Goal: Task Accomplishment & Management: Manage account settings

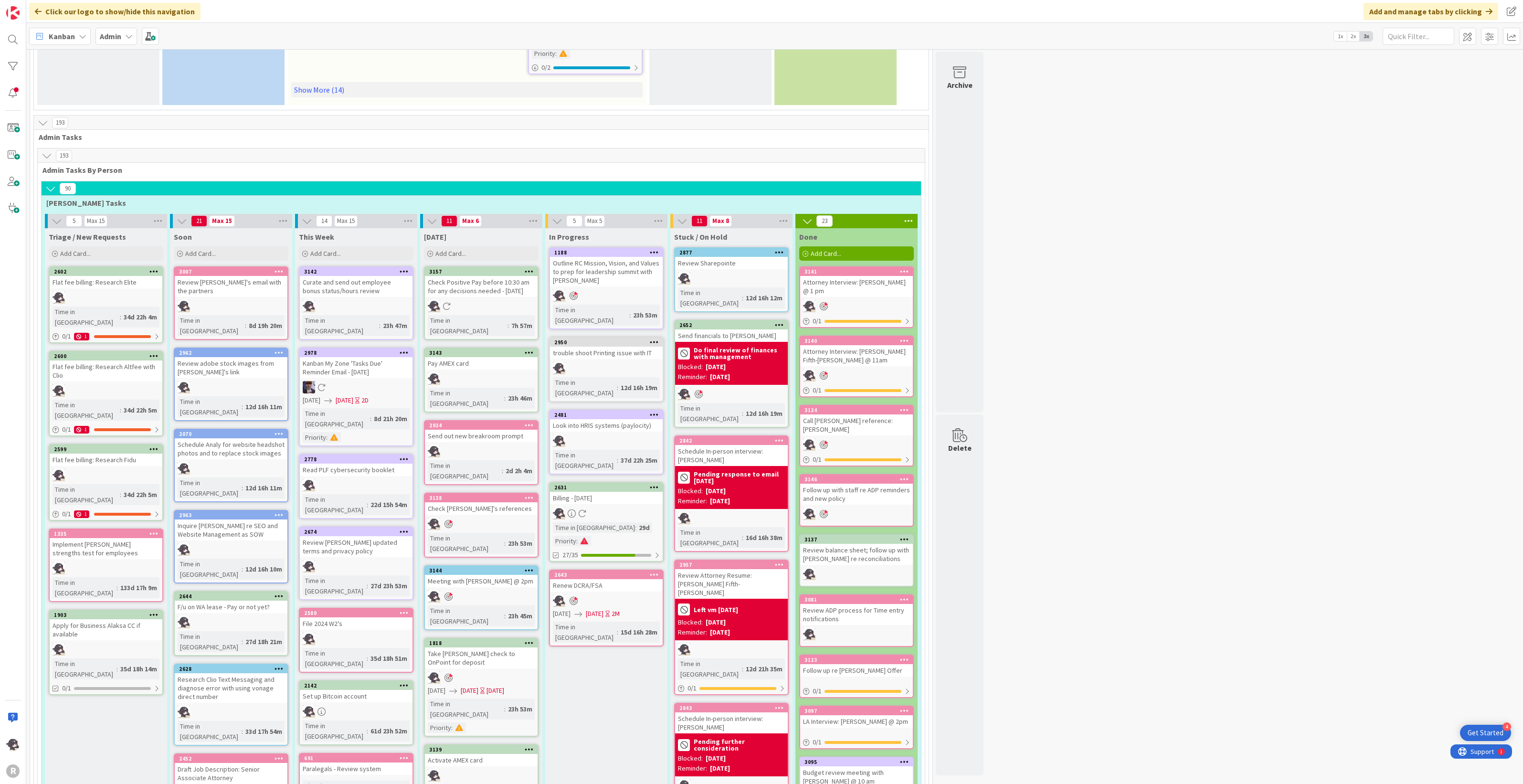
scroll to position [478, 0]
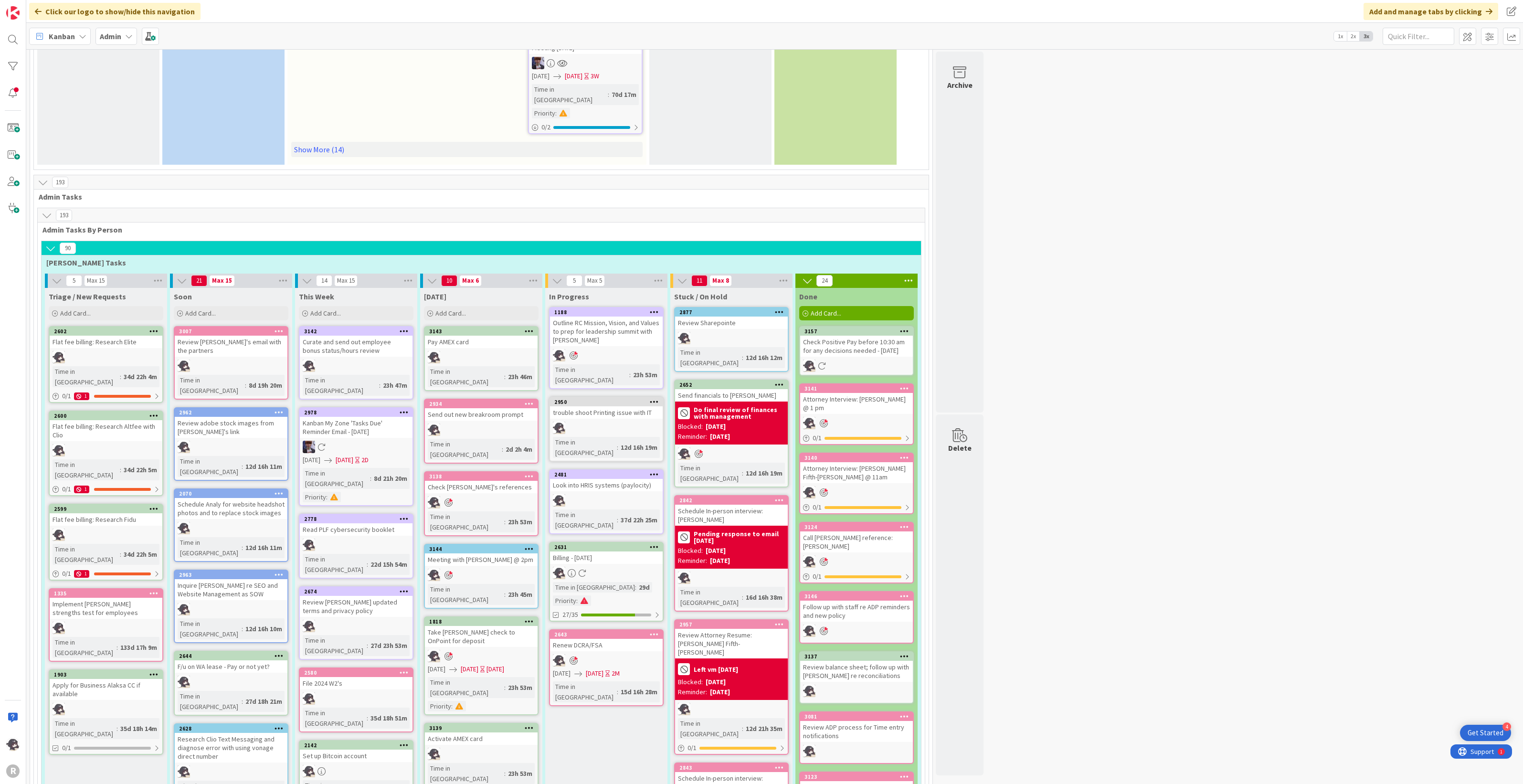
click at [528, 328] on icon at bounding box center [529, 331] width 9 height 7
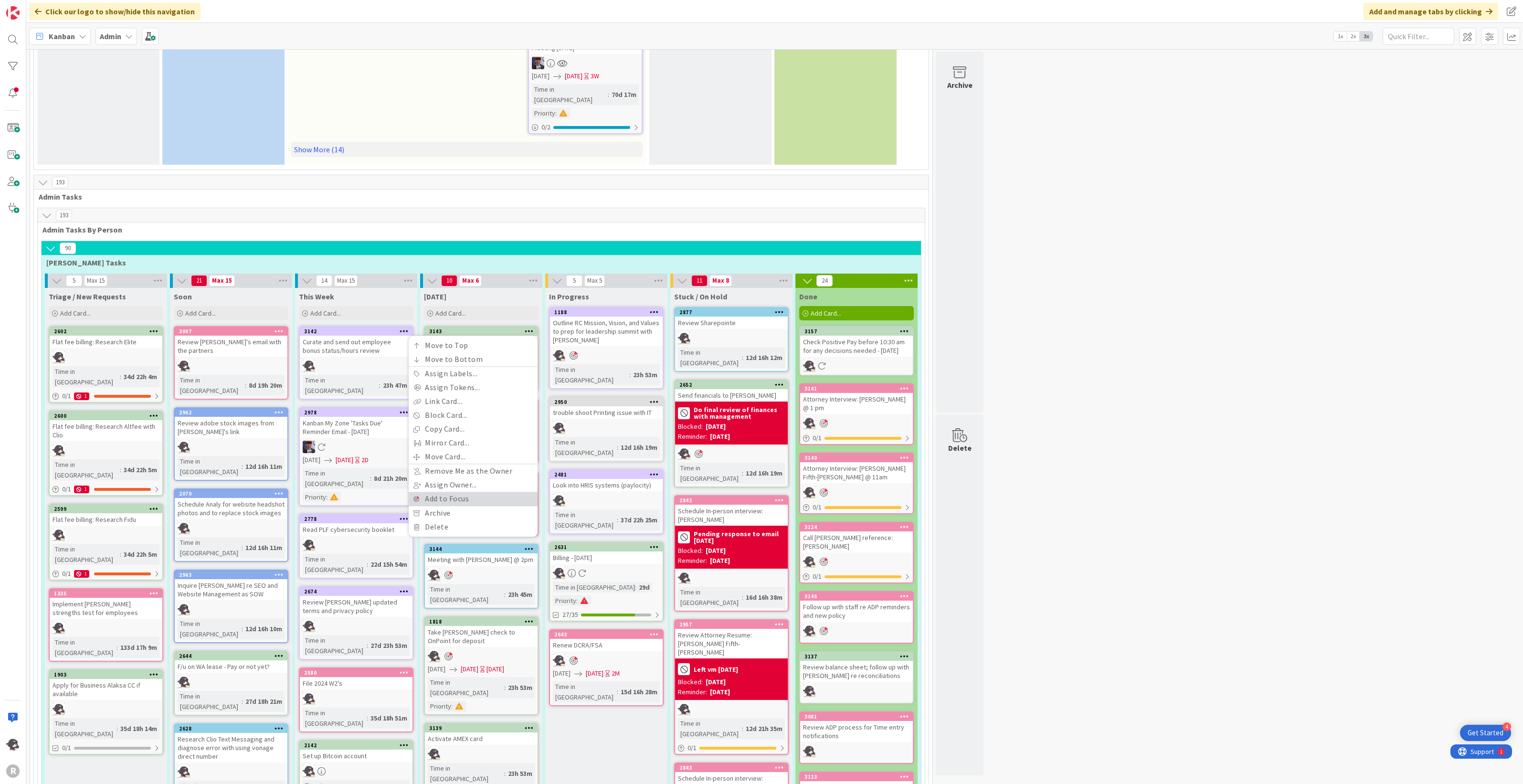
click at [448, 430] on link "Add to Focus" at bounding box center [473, 499] width 129 height 14
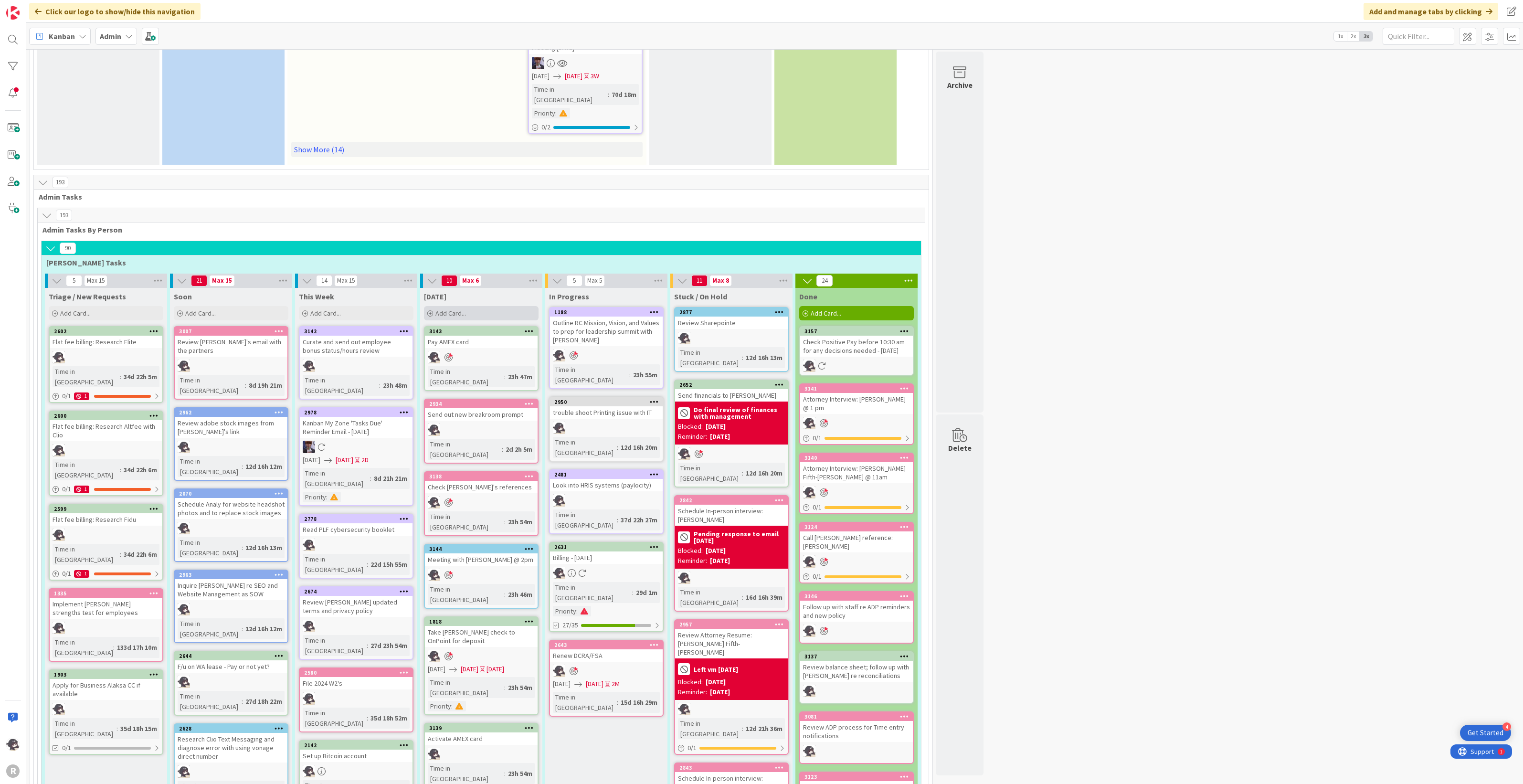
click at [492, 306] on div "Add Card..." at bounding box center [481, 313] width 114 height 14
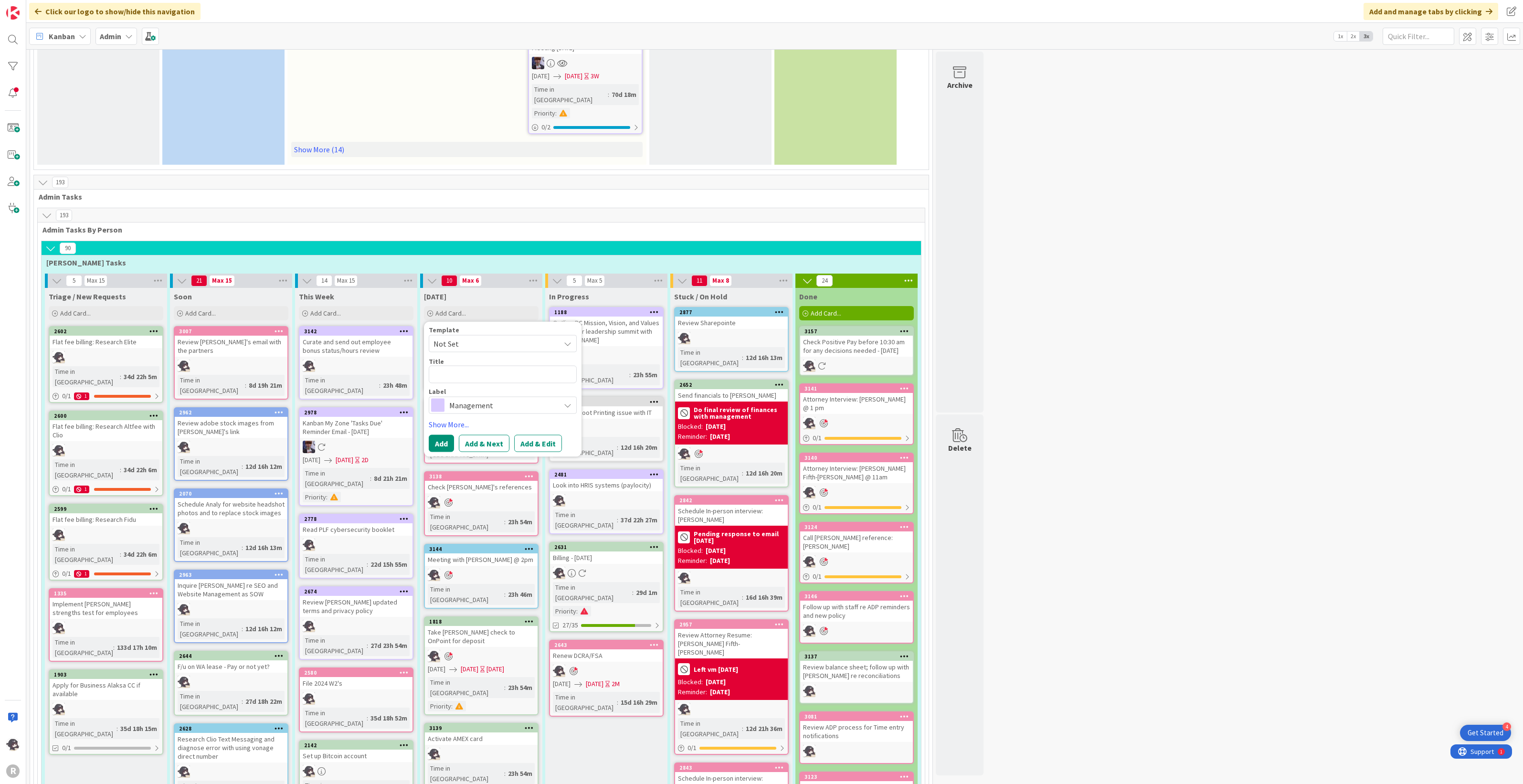
type textarea "x"
type textarea "I"
type textarea "x"
type textarea "In"
type textarea "x"
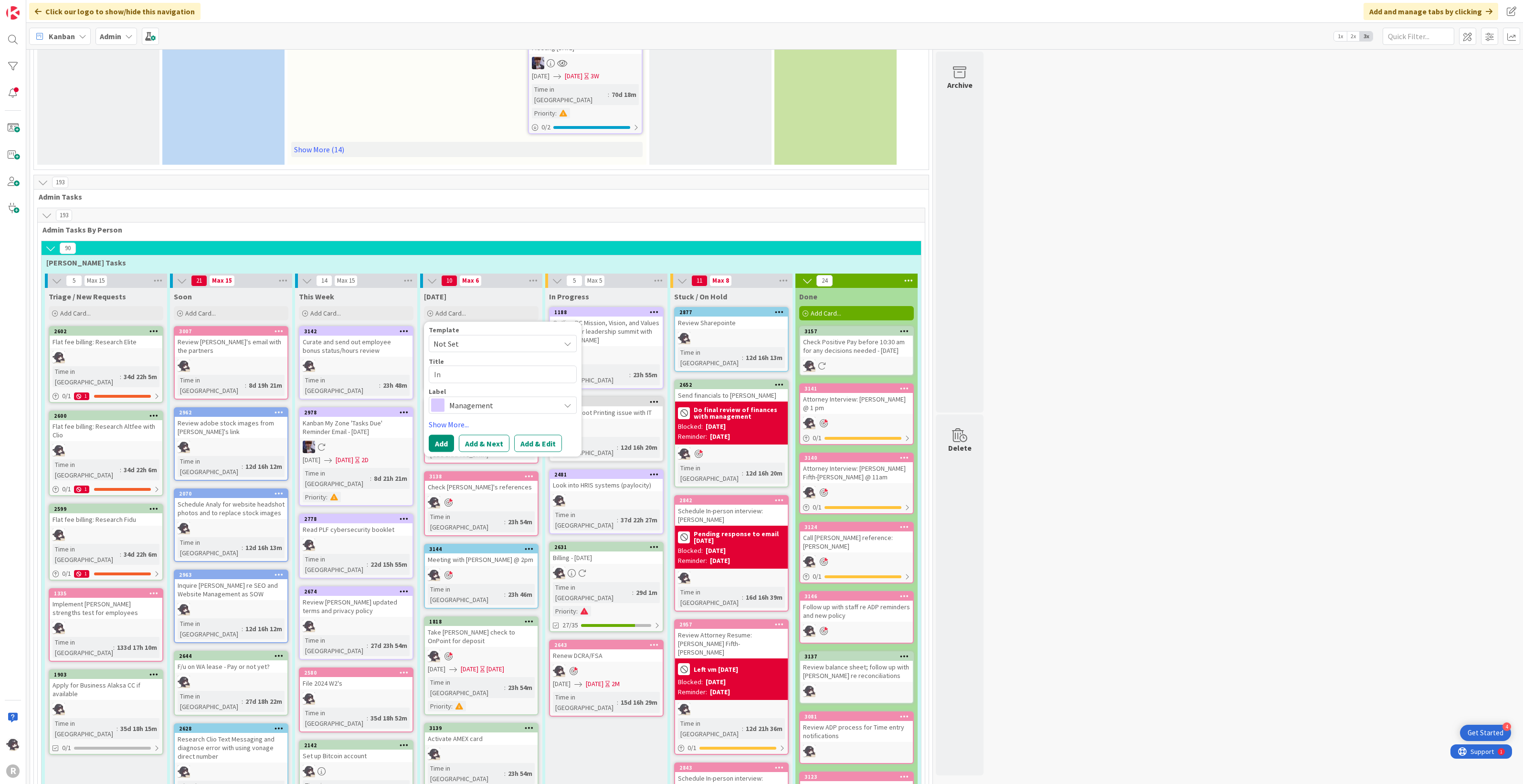
type textarea "In-"
type textarea "x"
type textarea "In-p"
type textarea "x"
type textarea "In-pe"
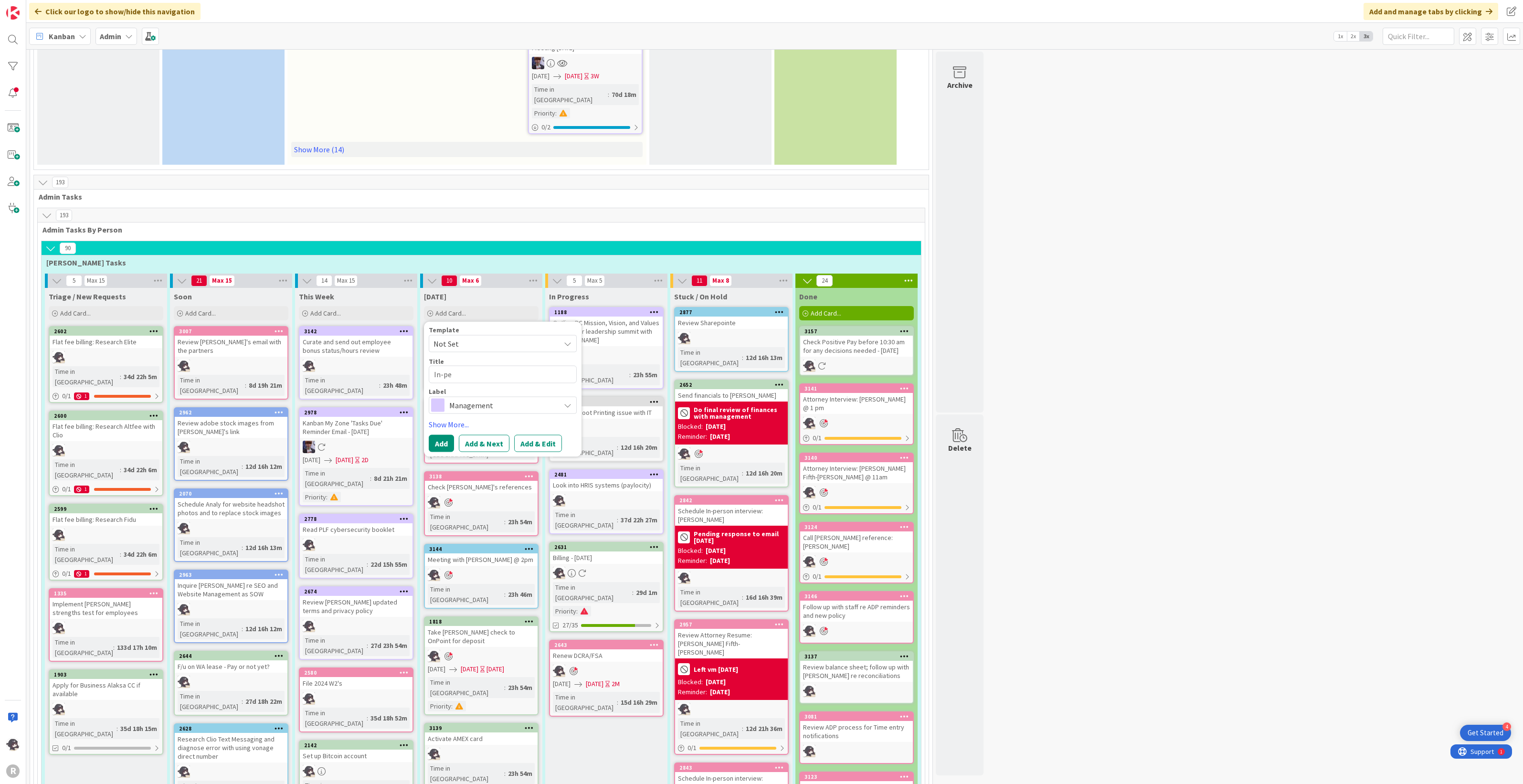
type textarea "x"
type textarea "In-per"
type textarea "x"
type textarea "In-pers"
type textarea "x"
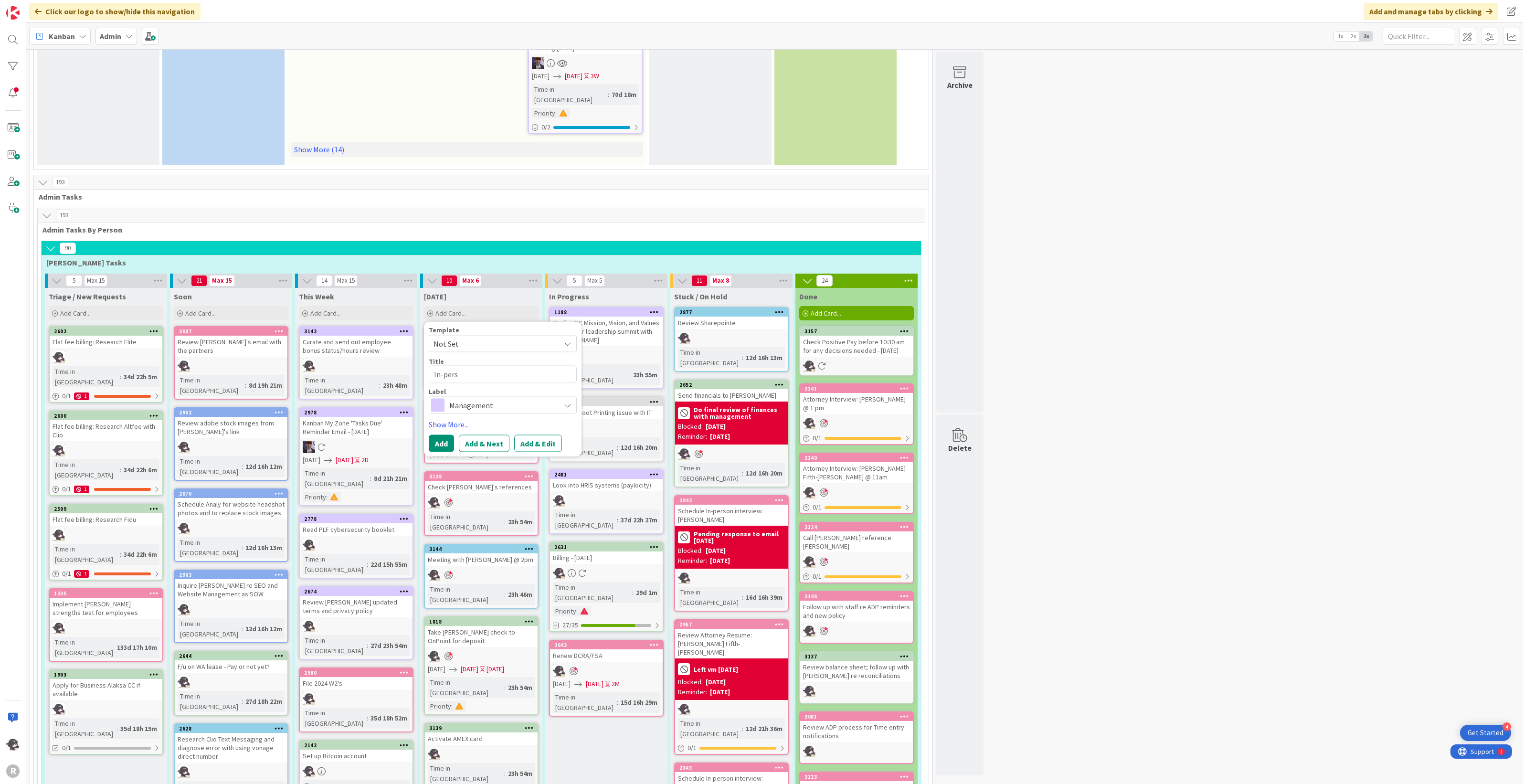
type textarea "In-perso"
type textarea "x"
type textarea "In-person"
type textarea "x"
type textarea "In-person"
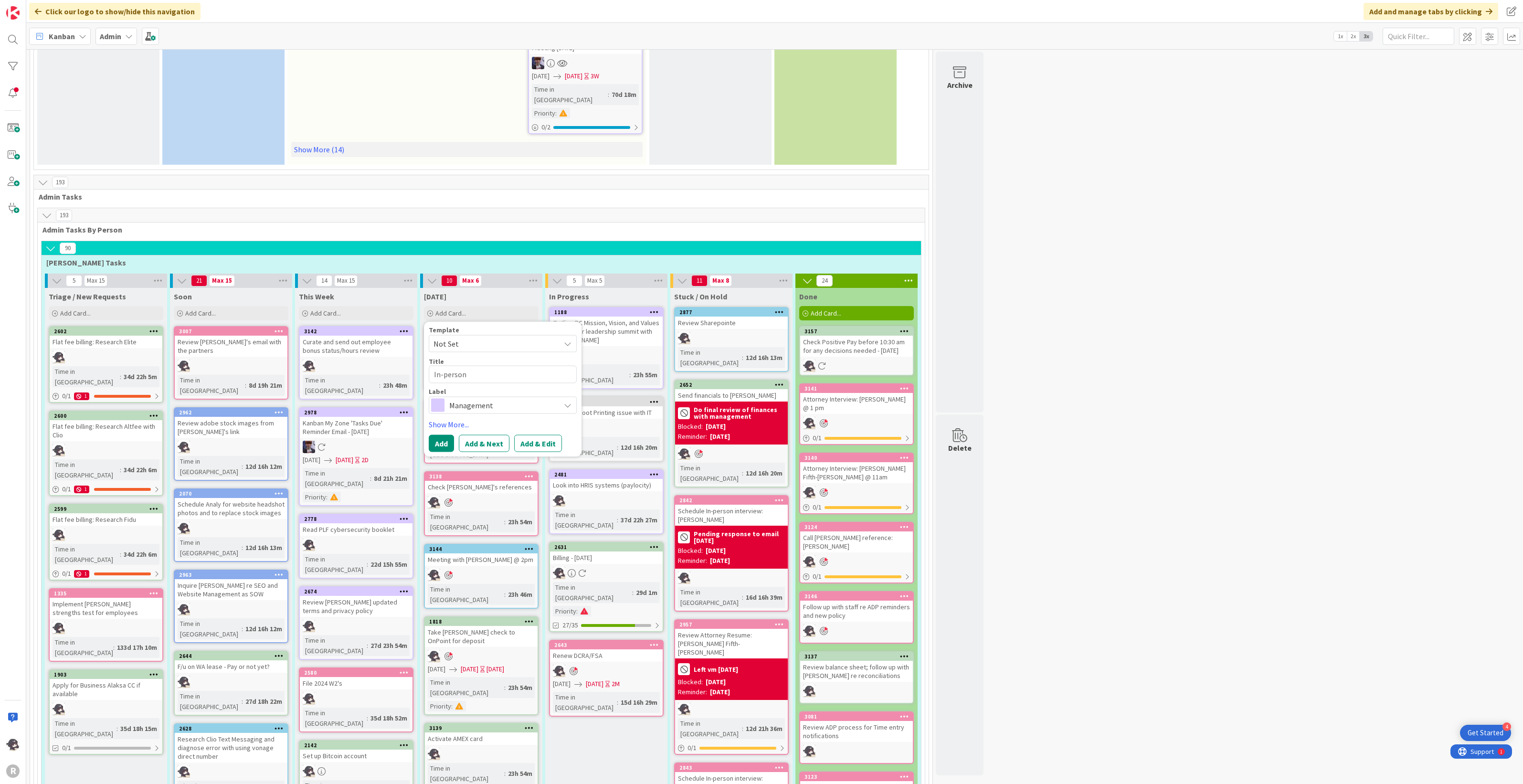
type textarea "x"
type textarea "In-person I"
type textarea "x"
type textarea "In-person In"
type textarea "x"
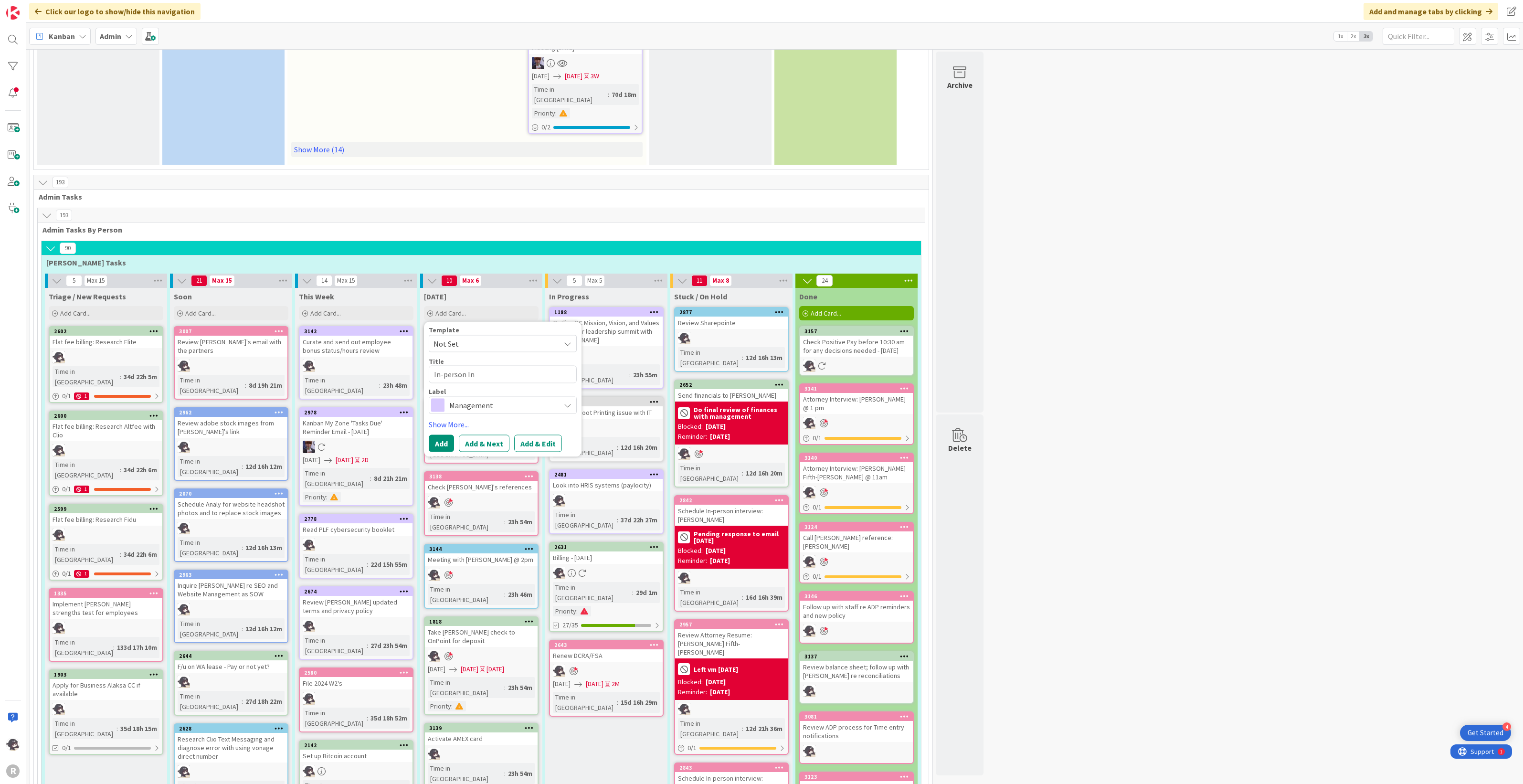
type textarea "In-person Int"
type textarea "x"
type textarea "In-person Inter"
type textarea "x"
type textarea "In-person Interv"
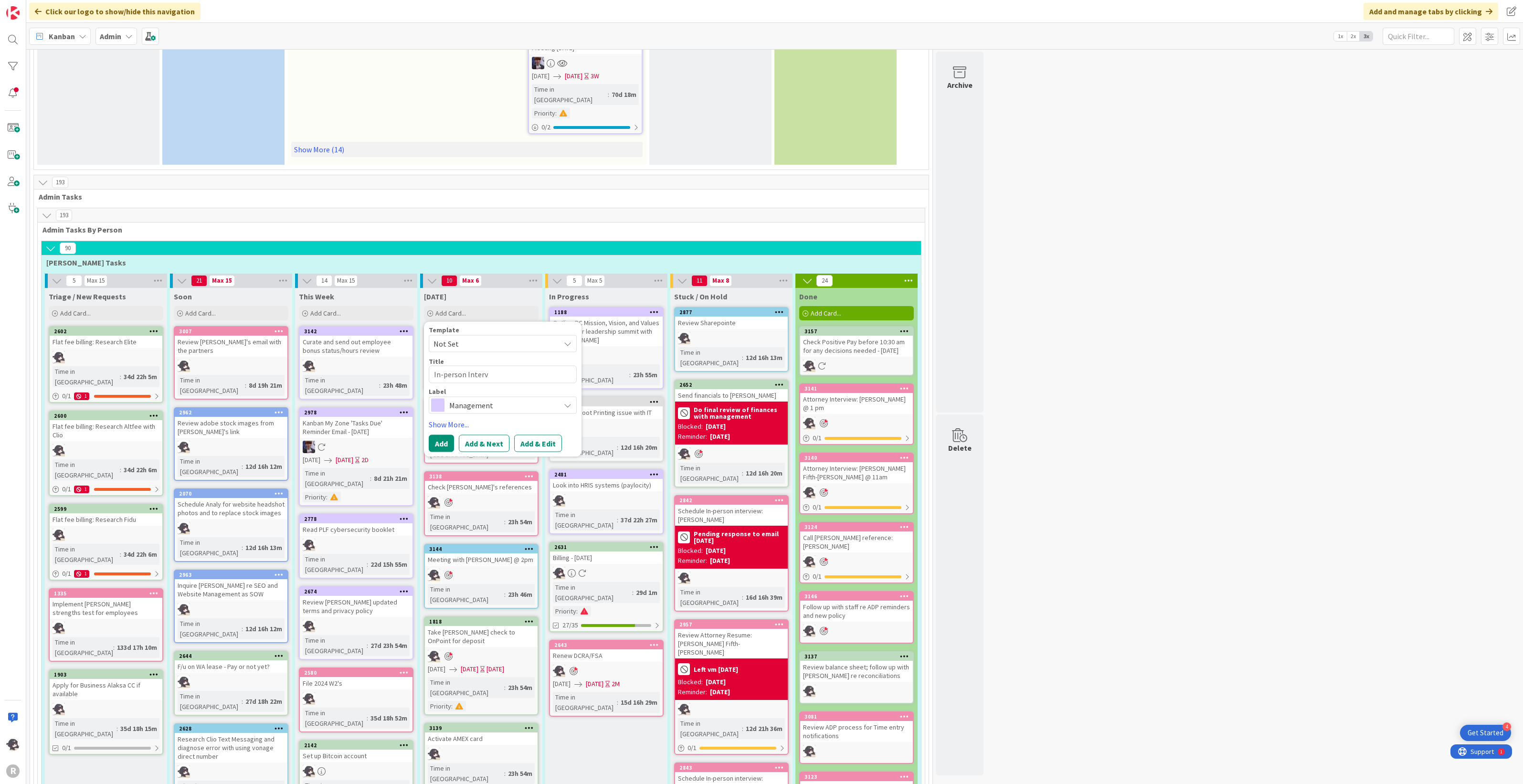
type textarea "x"
type textarea "In-person Intervi"
type textarea "x"
type textarea "In-person Intervie"
type textarea "x"
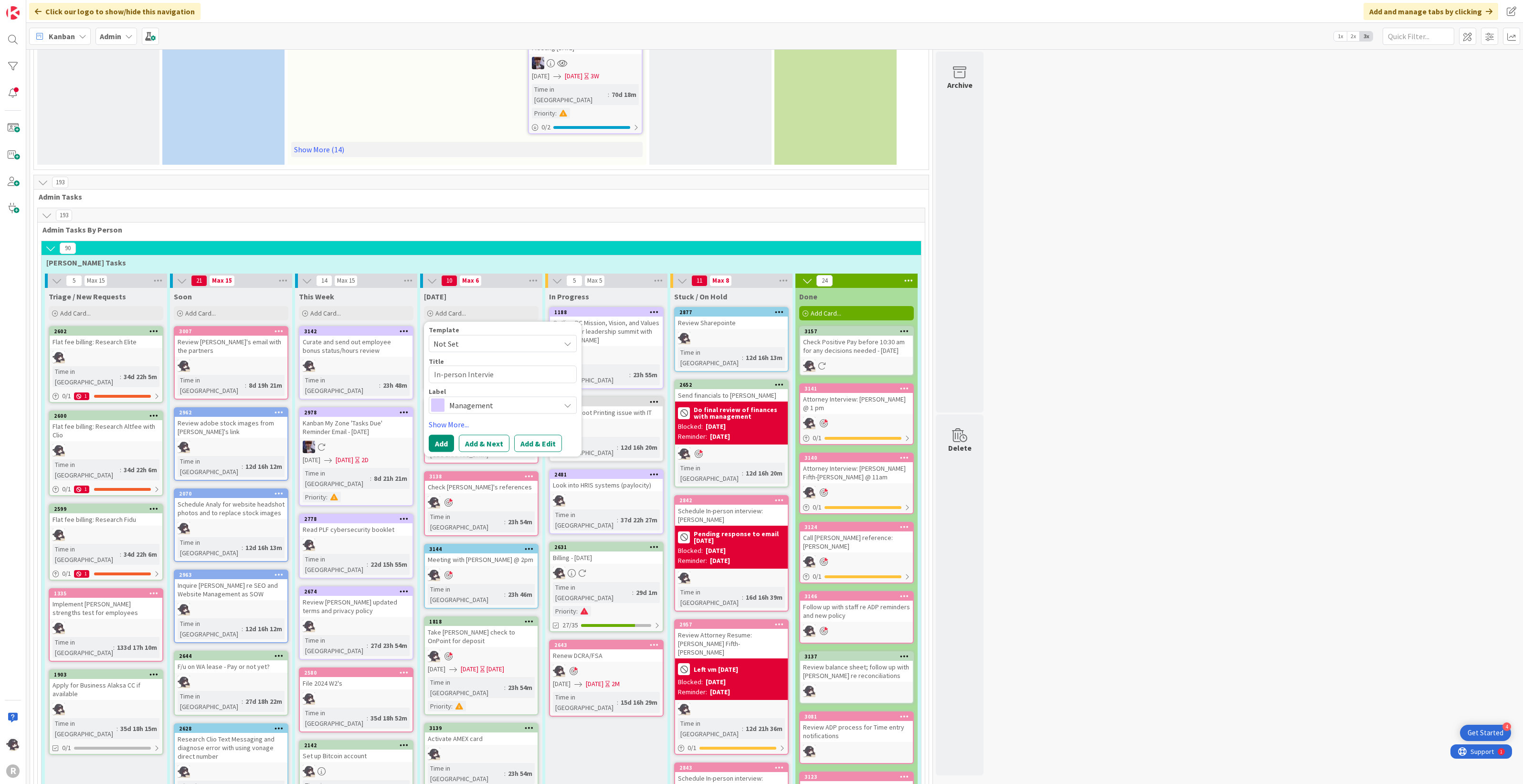
type textarea "In-person Interview"
type textarea "x"
type textarea "In-person Interview:"
type textarea "x"
type textarea "In-person Interview:"
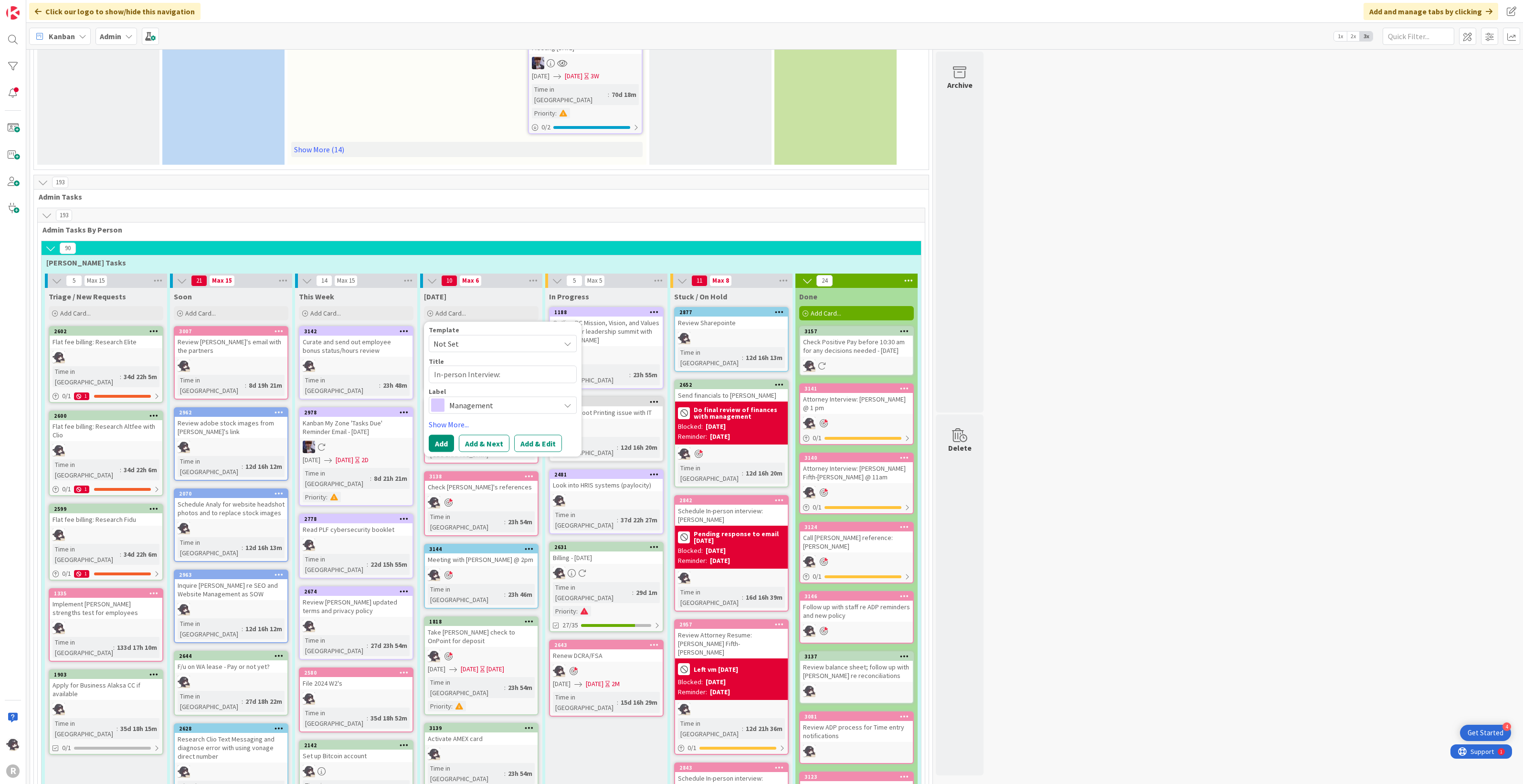
type textarea "x"
type textarea "In-person Interview: B"
type textarea "x"
type textarea "In-person Interview: Bar"
type textarea "x"
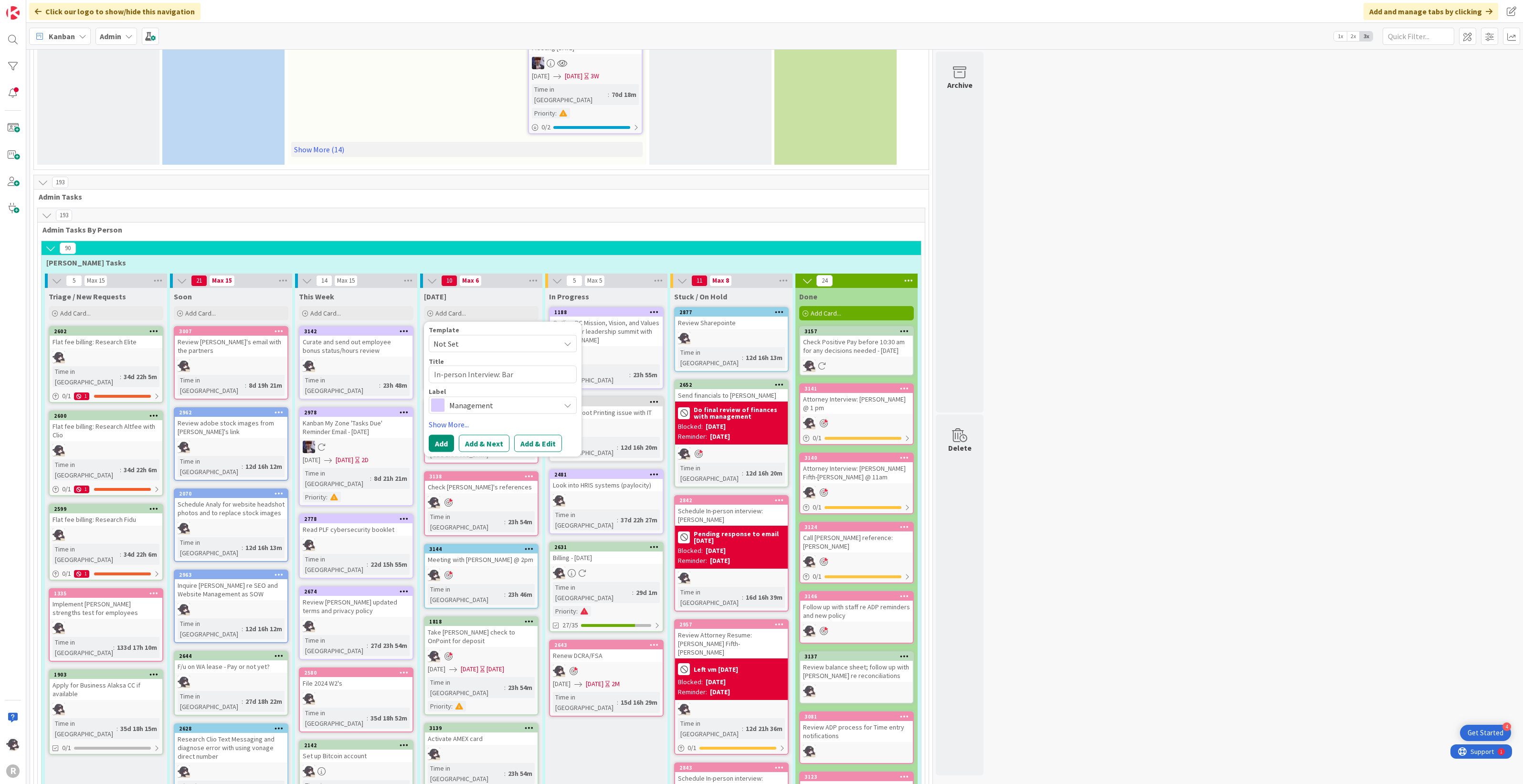
type textarea "In-person Interview: Bare"
type textarea "x"
type textarea "In-person Interview: [PERSON_NAME]"
type textarea "x"
type textarea "In-person Interview: Barery"
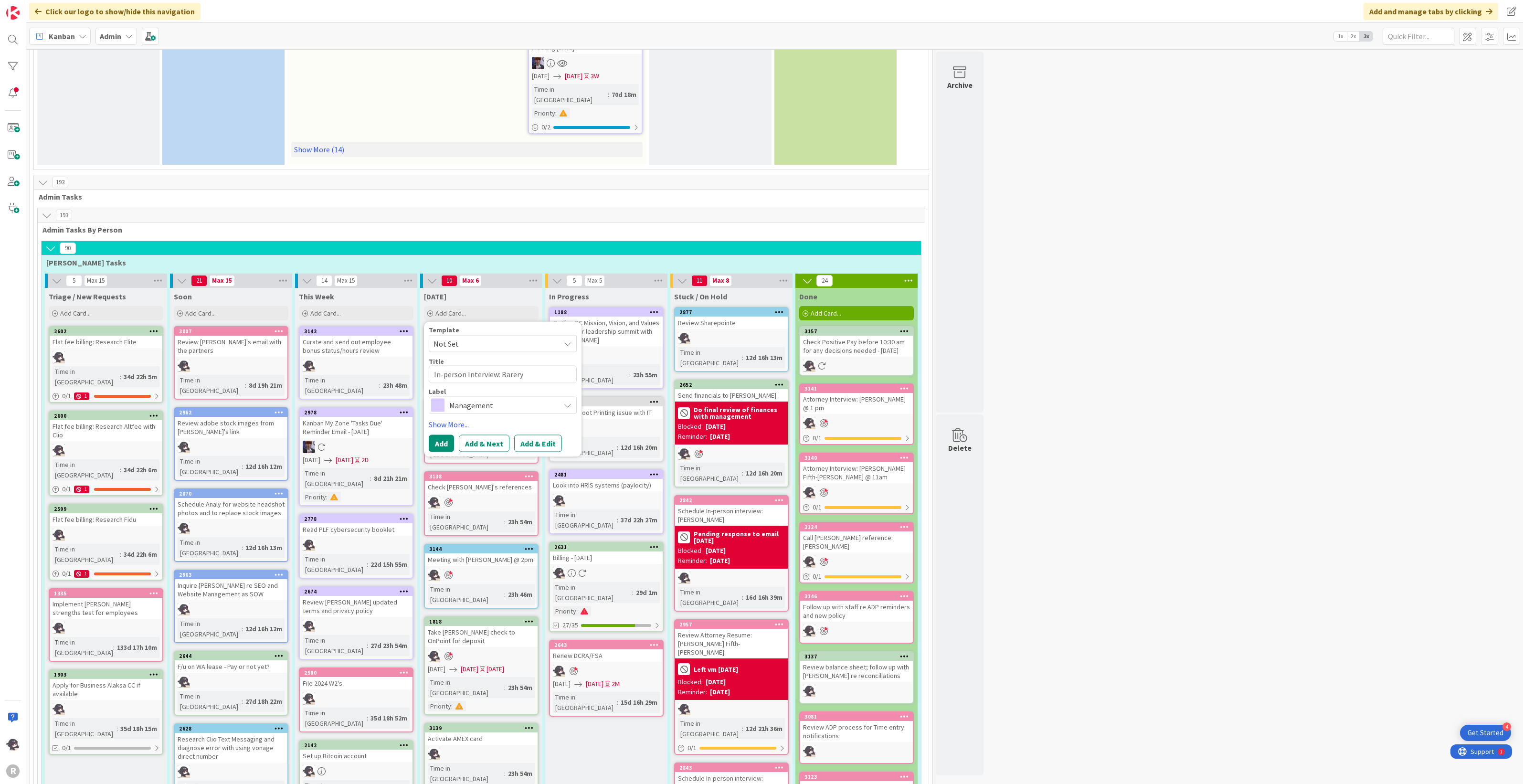
type textarea "x"
type textarea "In-person Interview: [PERSON_NAME]"
type textarea "x"
type textarea "In-person Interview: Bare"
type textarea "x"
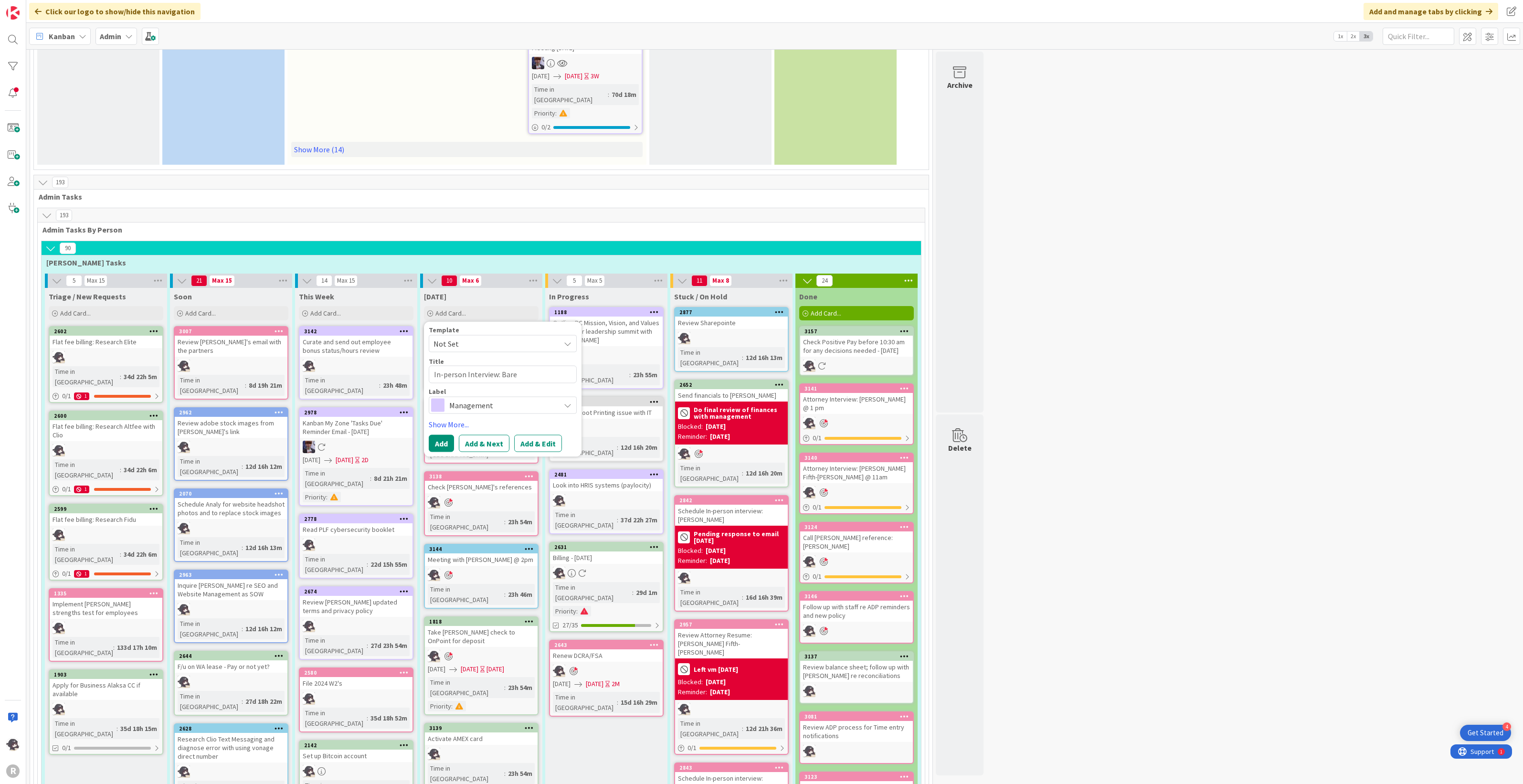
type textarea "In-person Interview: Bar"
type textarea "x"
type textarea "In-person Interview: [PERSON_NAME]"
type textarea "x"
type textarea "In-person Interview: [PERSON_NAME]"
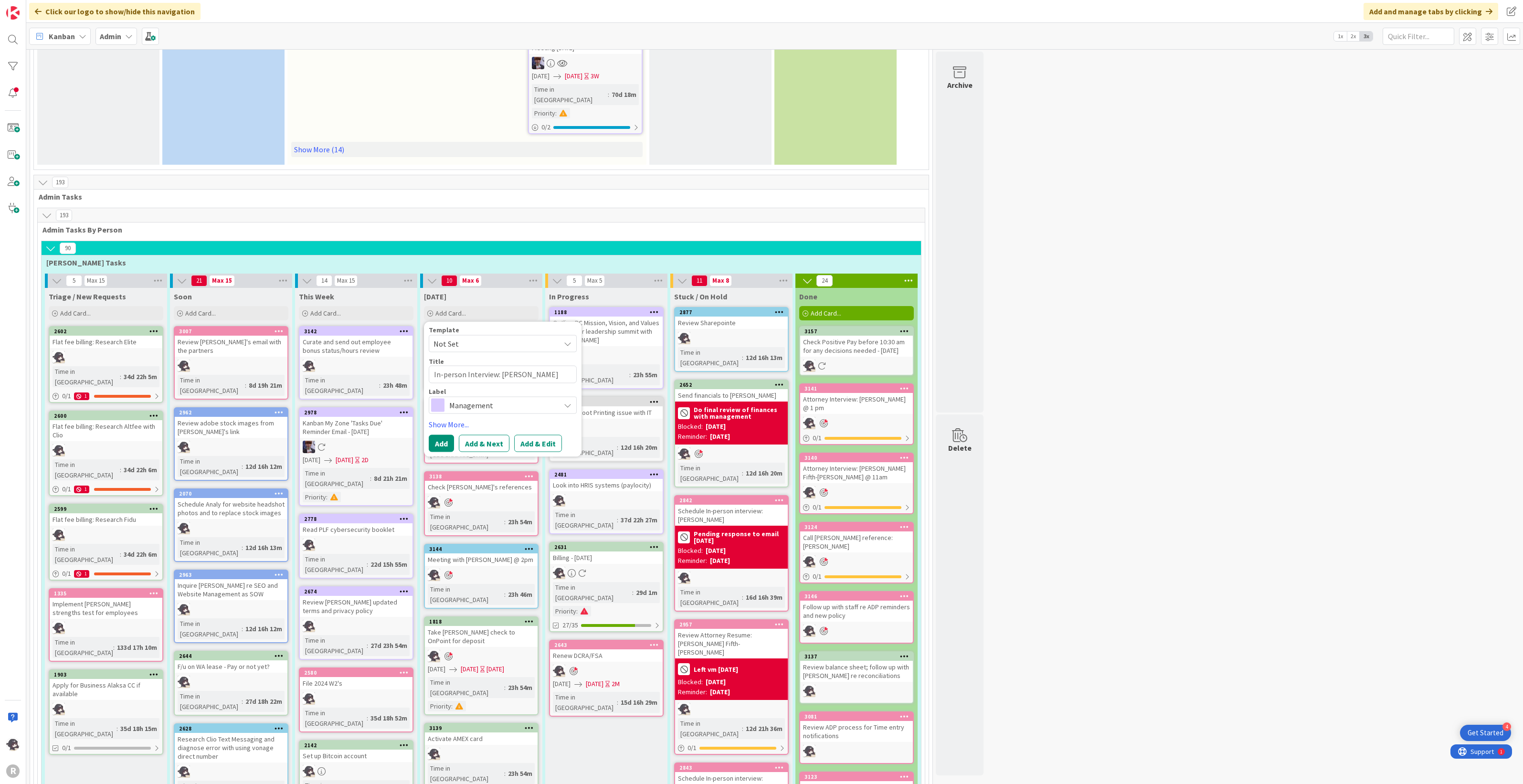
type textarea "x"
type textarea "In-person Interview: [PERSON_NAME]"
type textarea "x"
type textarea "In-person Interview: [PERSON_NAME]"
type textarea "x"
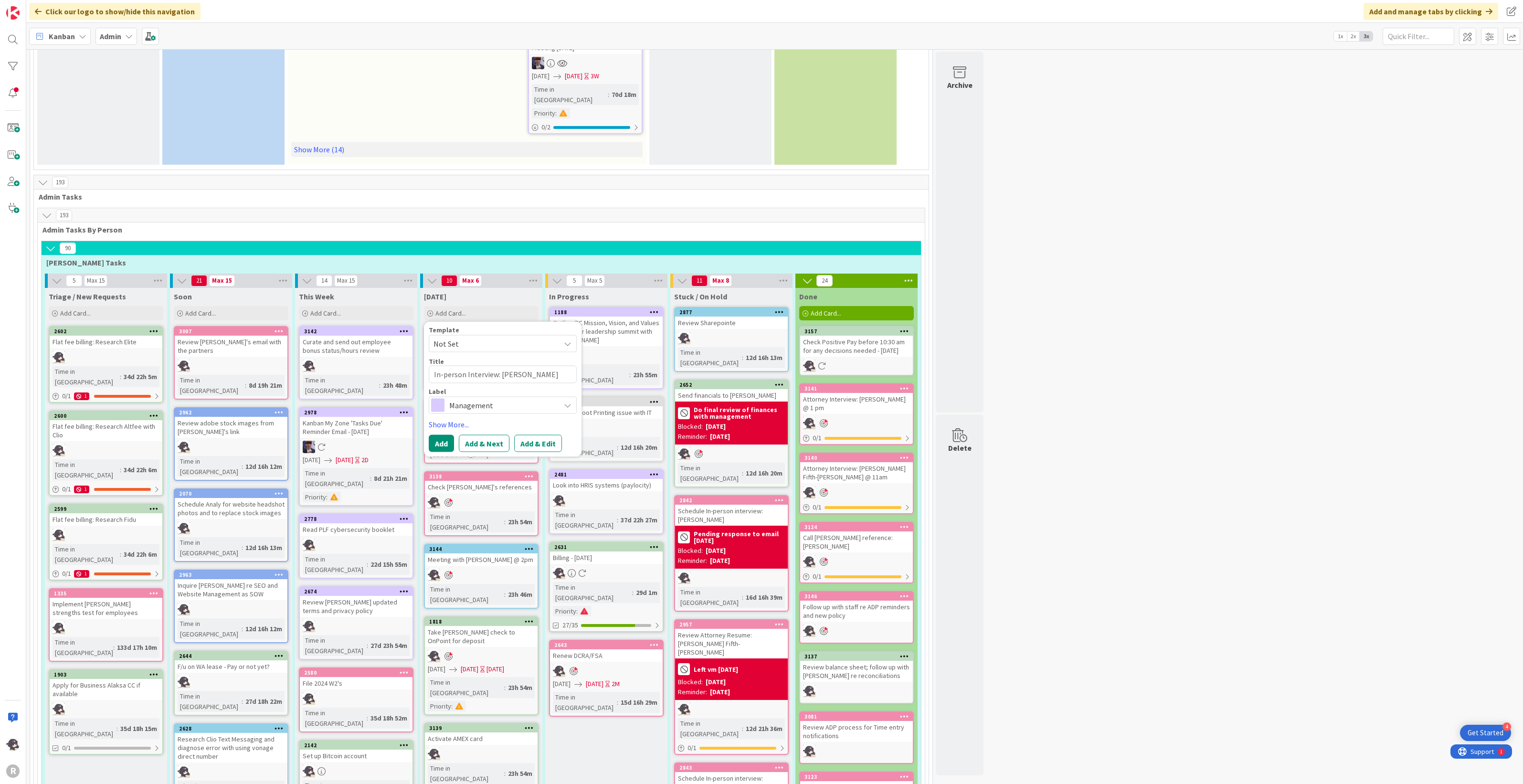
type textarea "In-person Interview: [PERSON_NAME]"
type textarea "x"
type textarea "In-person Interview: [PERSON_NAME]"
type textarea "x"
type textarea "In-person Interview: [PERSON_NAME]"
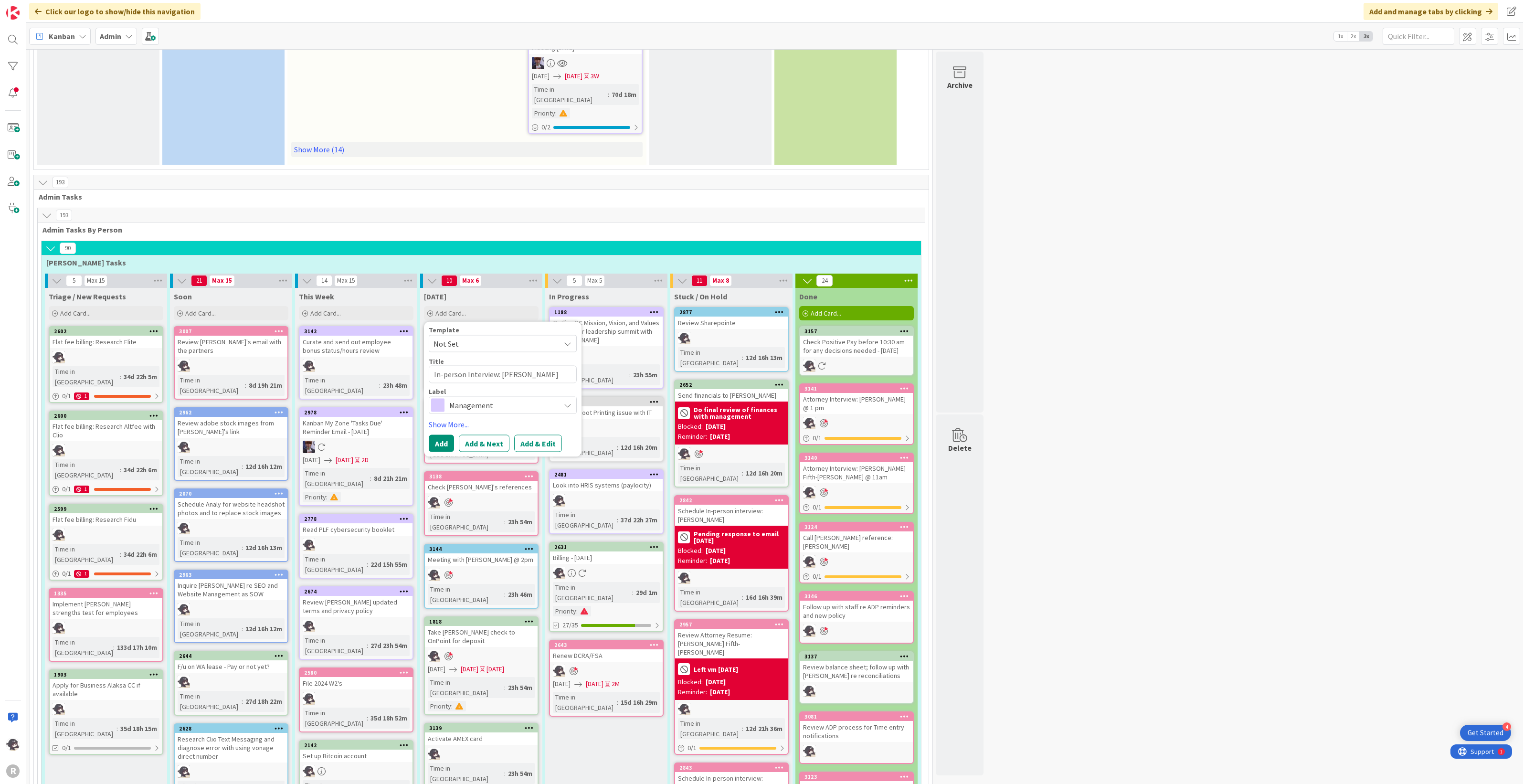
type textarea "x"
type textarea "In-person Interview: [PERSON_NAME]"
type textarea "x"
type textarea "In-person Interview: [PERSON_NAME]-"
type textarea "x"
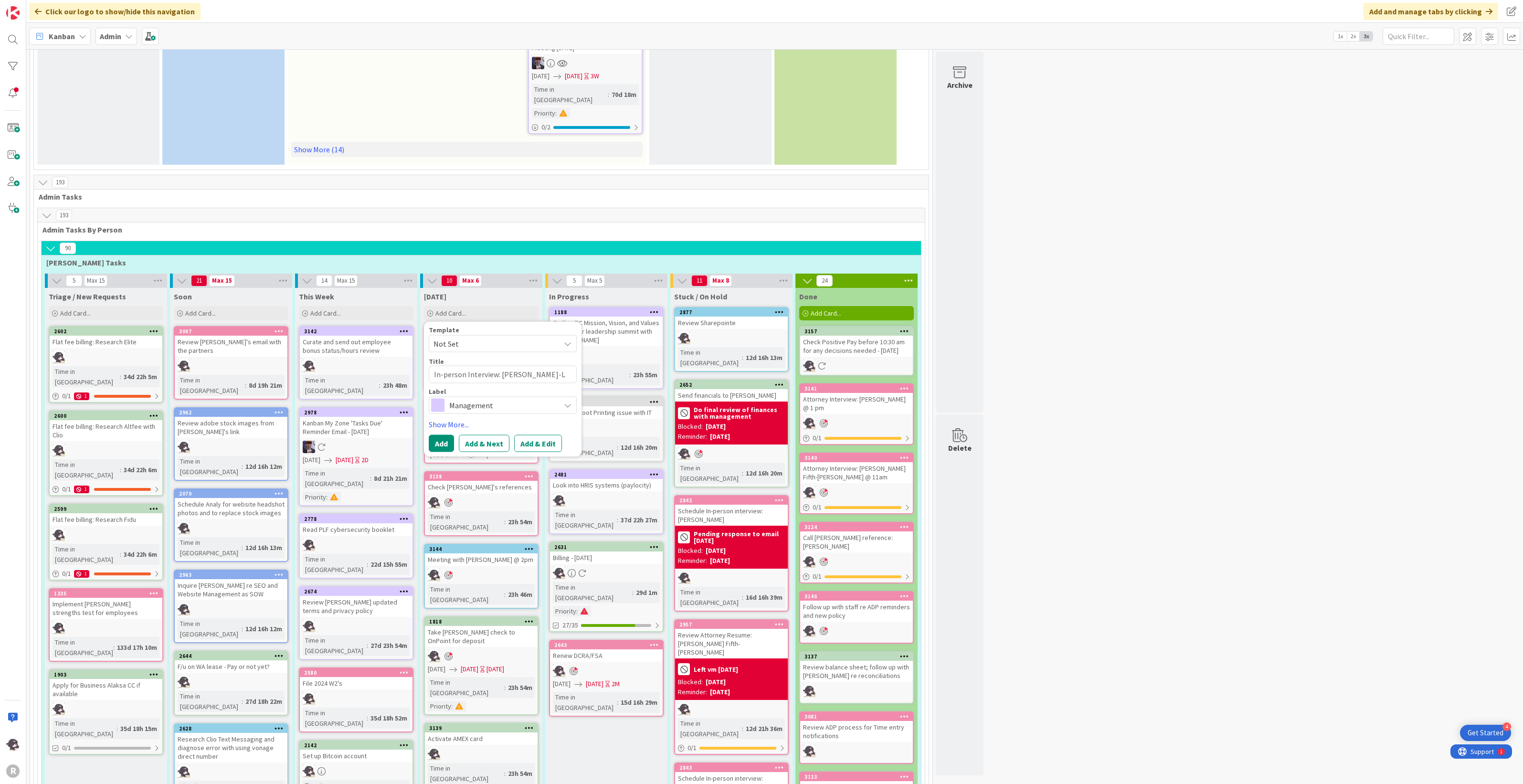
type textarea "In-person Interview: [PERSON_NAME]"
type textarea "x"
type textarea "In-person Interview: [PERSON_NAME] Fifth-[PERSON_NAME]"
type textarea "x"
type textarea "In-person Interview: [PERSON_NAME]"
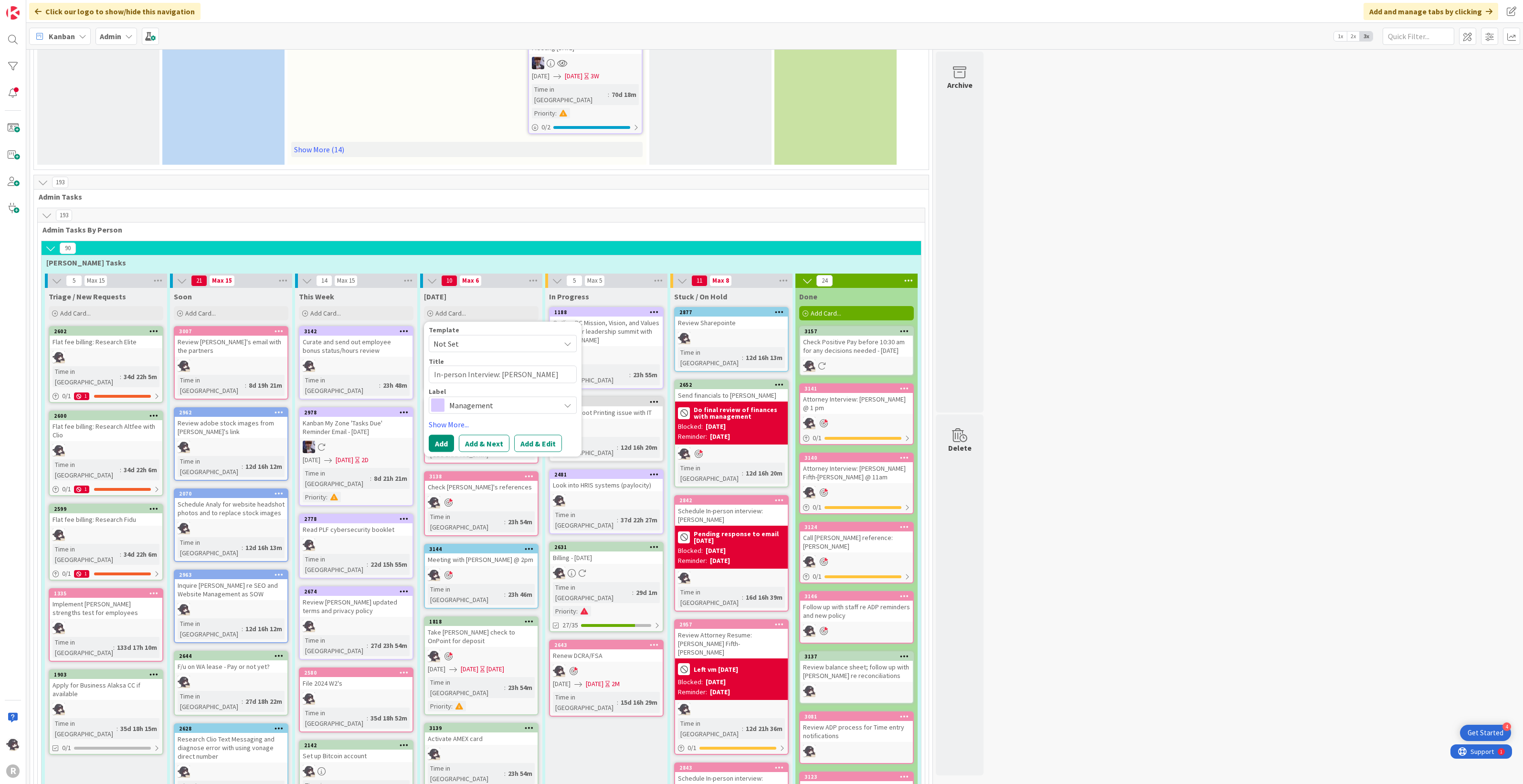
type textarea "x"
type textarea "In-person Interview: [PERSON_NAME] Fifth-[PERSON_NAME]"
click at [466, 366] on textarea "In-person Interview: [PERSON_NAME] Fifth-[PERSON_NAME]" at bounding box center [503, 375] width 148 height 18
type textarea "x"
type textarea "In-person AInterview: [PERSON_NAME] Fifth-[PERSON_NAME]"
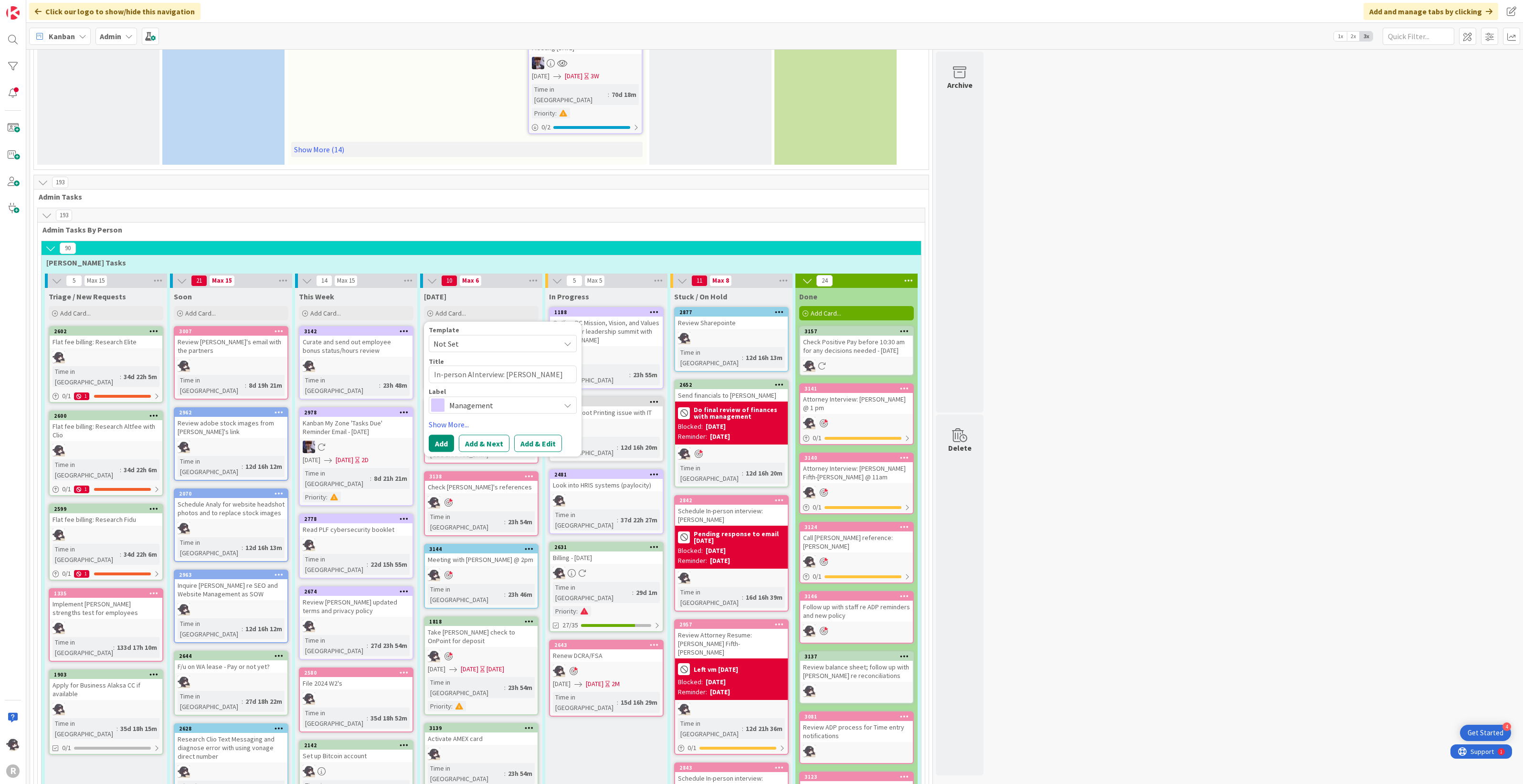
type textarea "x"
type textarea "In-person AtInterview: [PERSON_NAME] Fifth-[PERSON_NAME]"
type textarea "x"
type textarea "In-person AttInterview: [PERSON_NAME] Fifth-[PERSON_NAME]"
type textarea "x"
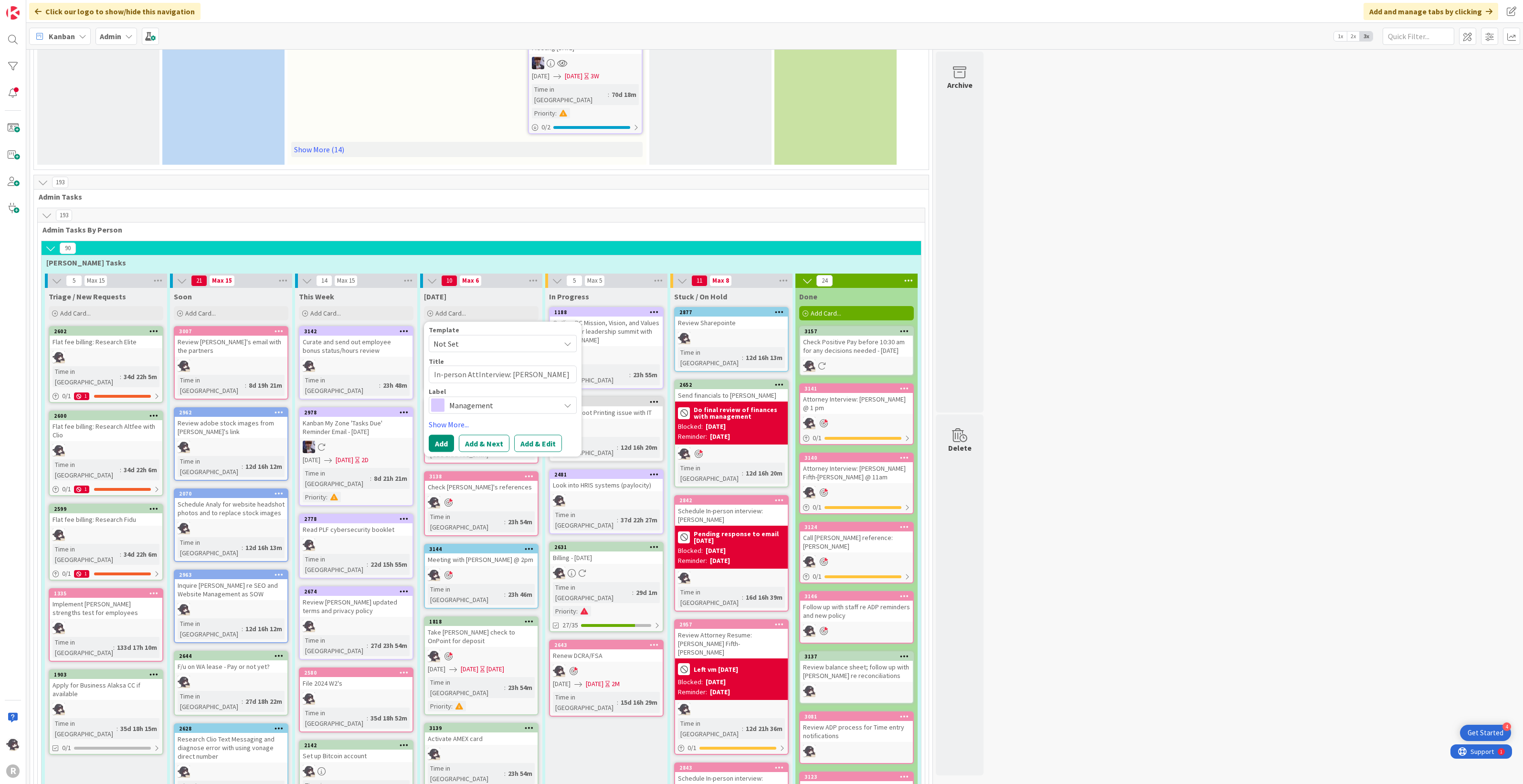
type textarea "In-person AttoInterview: [PERSON_NAME] Fifth-[PERSON_NAME]"
type textarea "x"
type textarea "In-person AttorInterview: [PERSON_NAME] Fifth-[PERSON_NAME]"
type textarea "x"
type textarea "In-person AttornInterview: [PERSON_NAME] Fifth-[PERSON_NAME]"
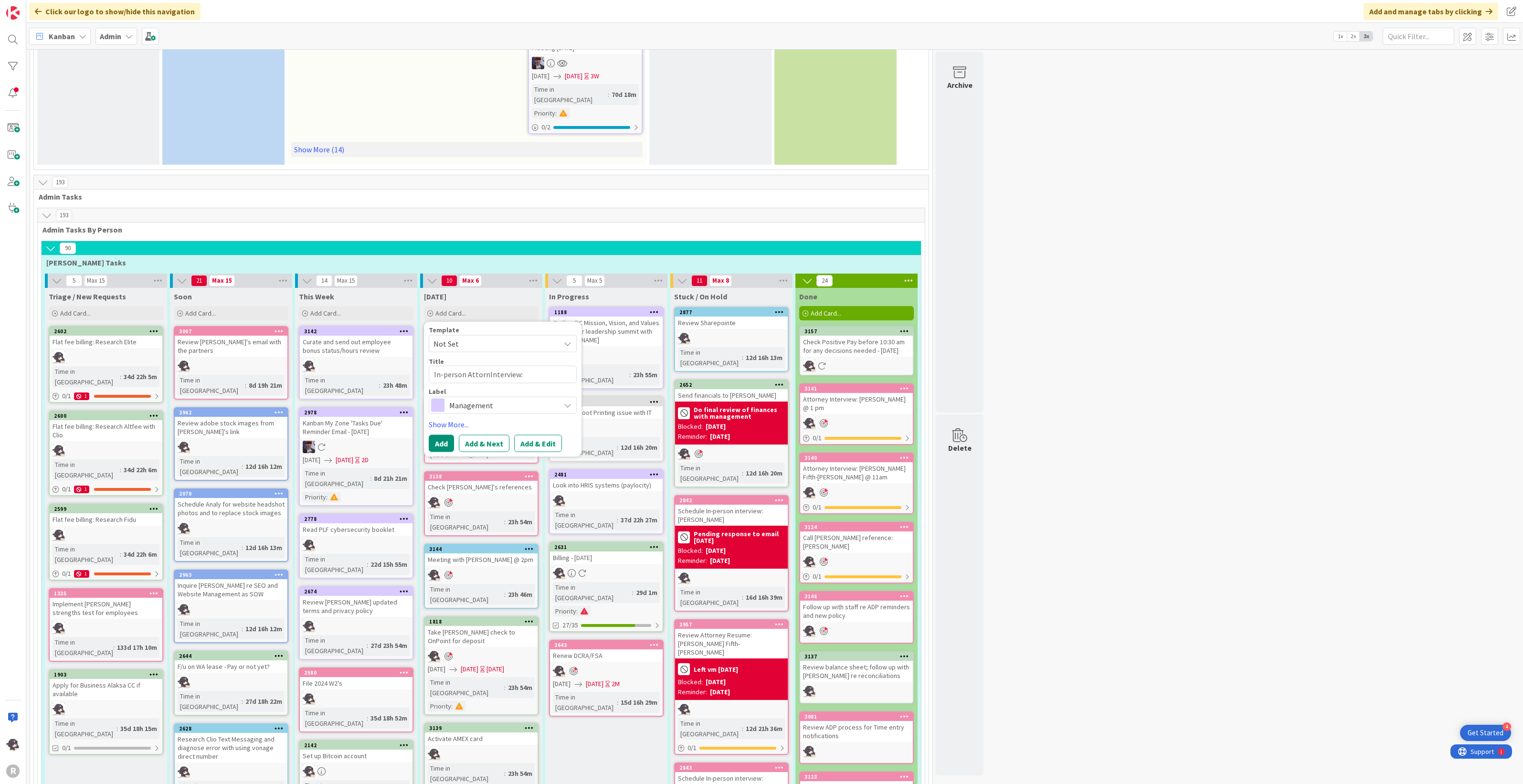
type textarea "x"
type textarea "In-person AttorneInterview: [PERSON_NAME] Fifth-[PERSON_NAME]"
type textarea "x"
type textarea "In-person AttorneyInterview: [PERSON_NAME] Fifth-[PERSON_NAME]"
type textarea "x"
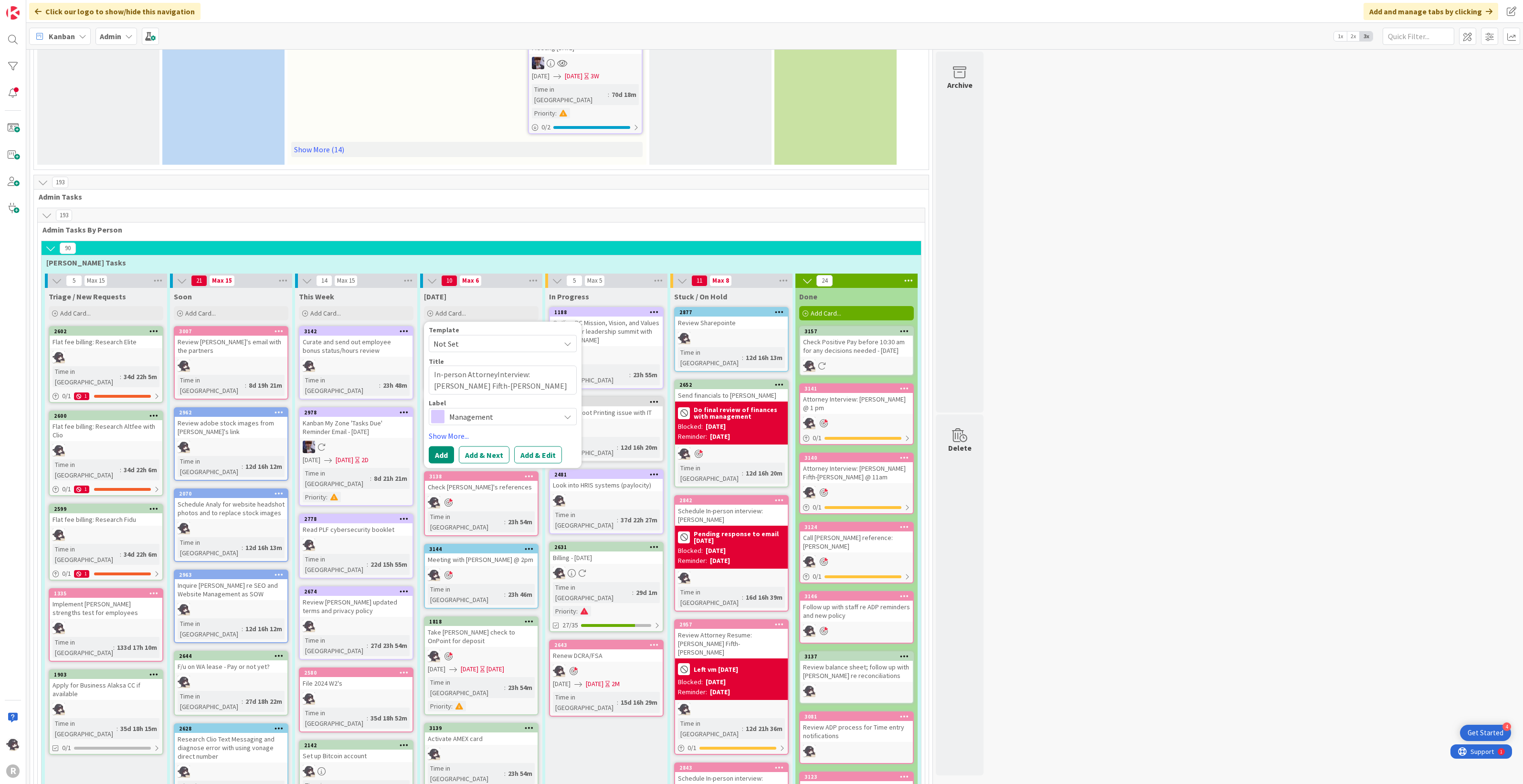
type textarea "In-person Attorney Interview: [PERSON_NAME] Fifth-[PERSON_NAME]"
type textarea "x"
type textarea "In-person Attorney Interview: [PERSON_NAME] Fifth-[PERSON_NAME]"
type textarea "x"
type textarea "In-person Attorney Interview: [PERSON_NAME] Fifth-[PERSON_NAME] @"
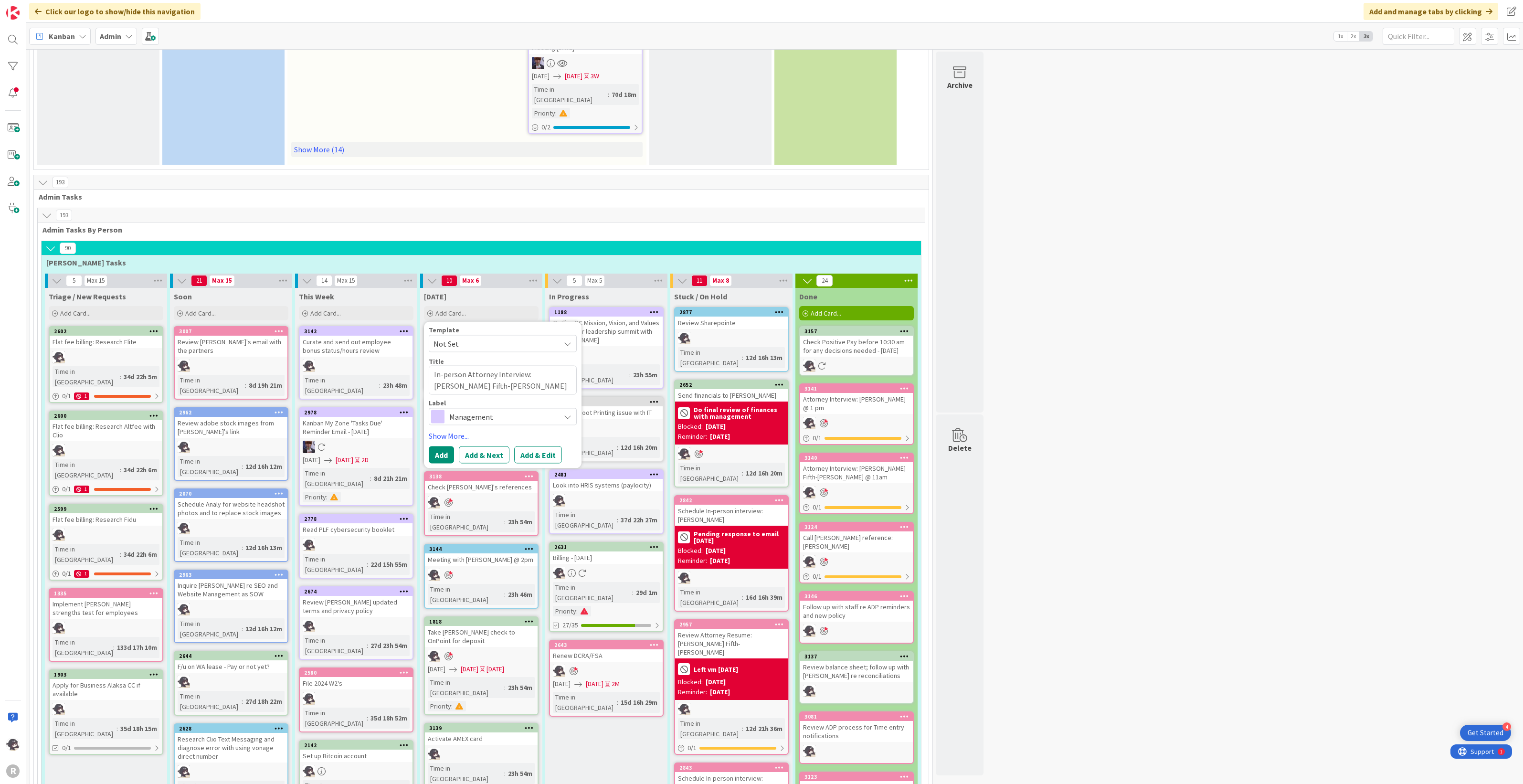
type textarea "x"
type textarea "In-person Attorney Interview: [PERSON_NAME] Fifth-[PERSON_NAME] @"
type textarea "x"
type textarea "In-person Attorney Interview: [PERSON_NAME] Fifth-[PERSON_NAME] @ 3"
type textarea "x"
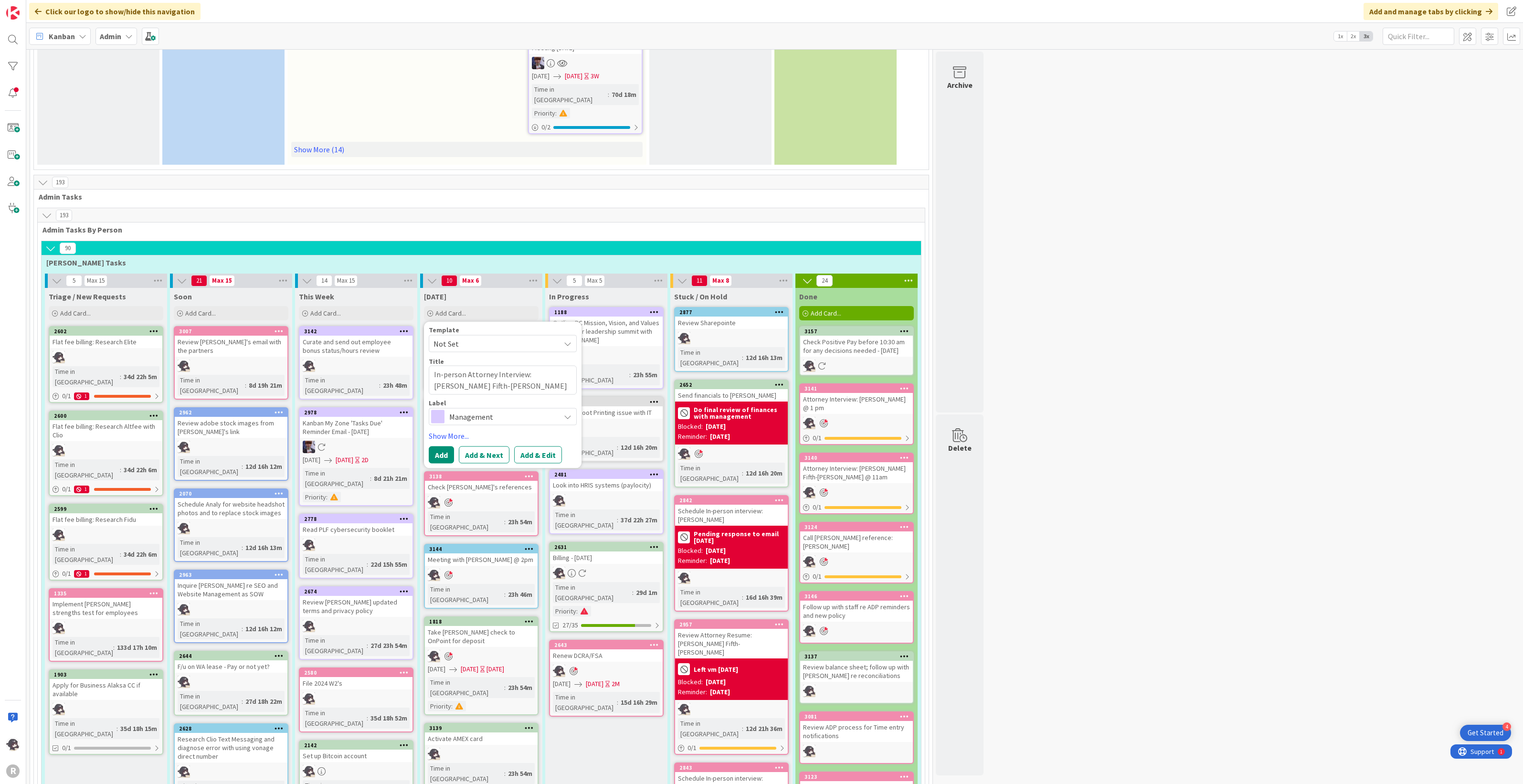
type textarea "In-person Attorney Interview: [PERSON_NAME] Fifth-[PERSON_NAME] @ 3:"
type textarea "x"
type textarea "In-person Attorney Interview: [PERSON_NAME] Fifth-[PERSON_NAME] @ 3:3"
type textarea "x"
type textarea "In-person Attorney Interview: [PERSON_NAME] Fifth-[PERSON_NAME] @ 3:30"
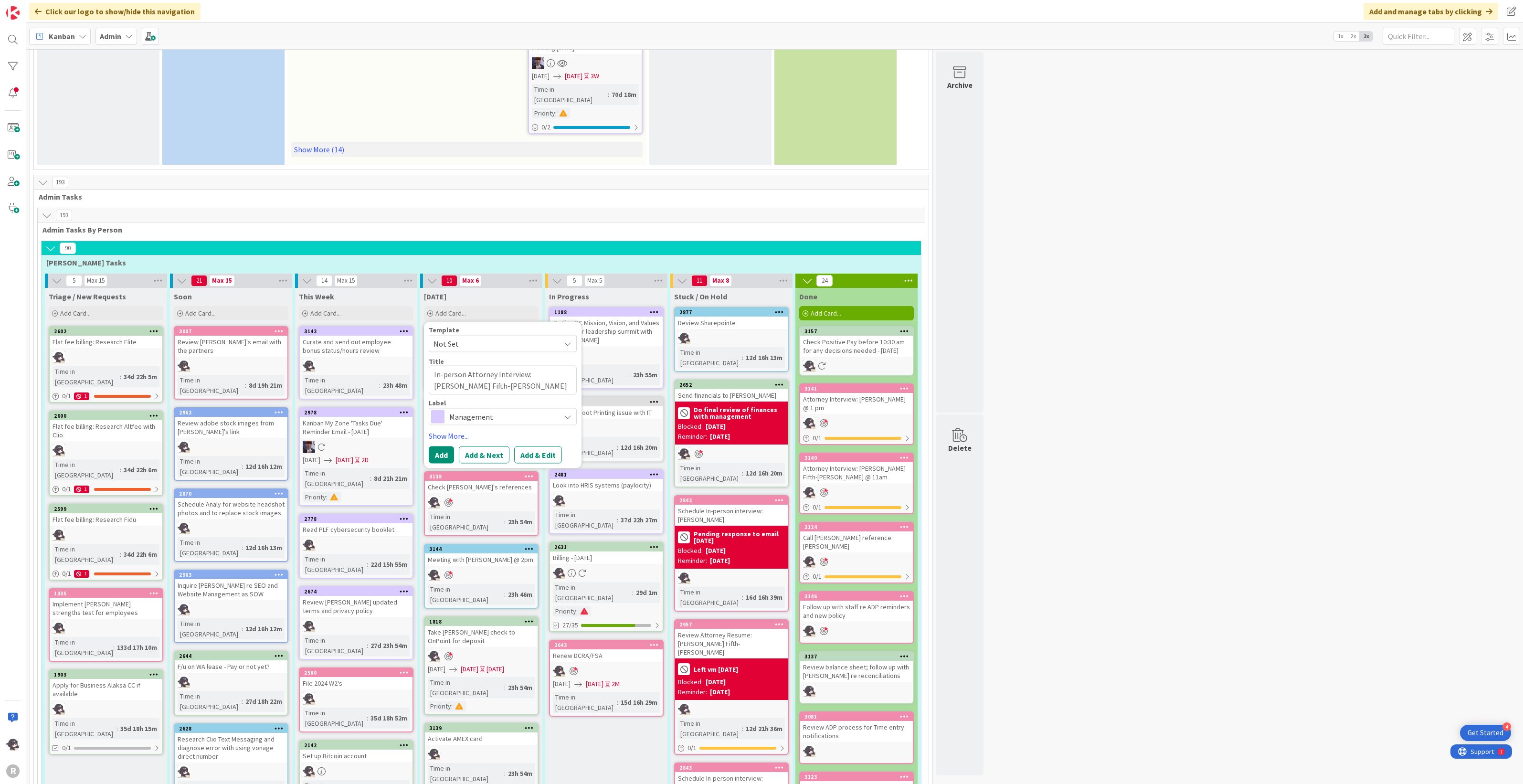
type textarea "x"
type textarea "In-person Attorney Interview: [PERSON_NAME] Fifth-[PERSON_NAME] @ 3:30"
type textarea "x"
type textarea "In-person Attorney Interview: [PERSON_NAME] Fifth-[PERSON_NAME] @ 3:30 p"
type textarea "x"
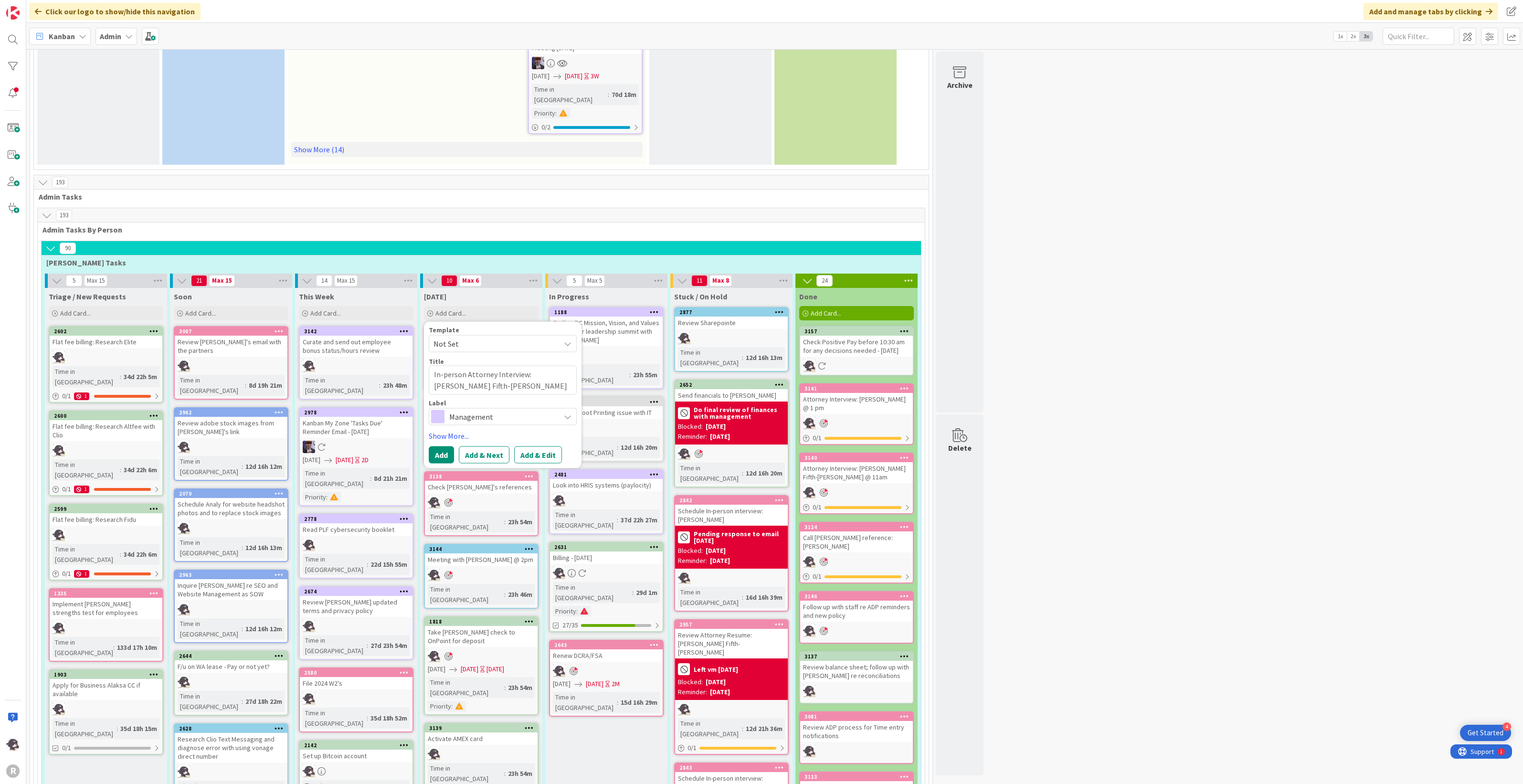
type textarea "In-person Attorney Interview: [PERSON_NAME] Fifth-[PERSON_NAME] @ 3:30 pm"
click at [478, 410] on span "Management" at bounding box center [502, 417] width 106 height 14
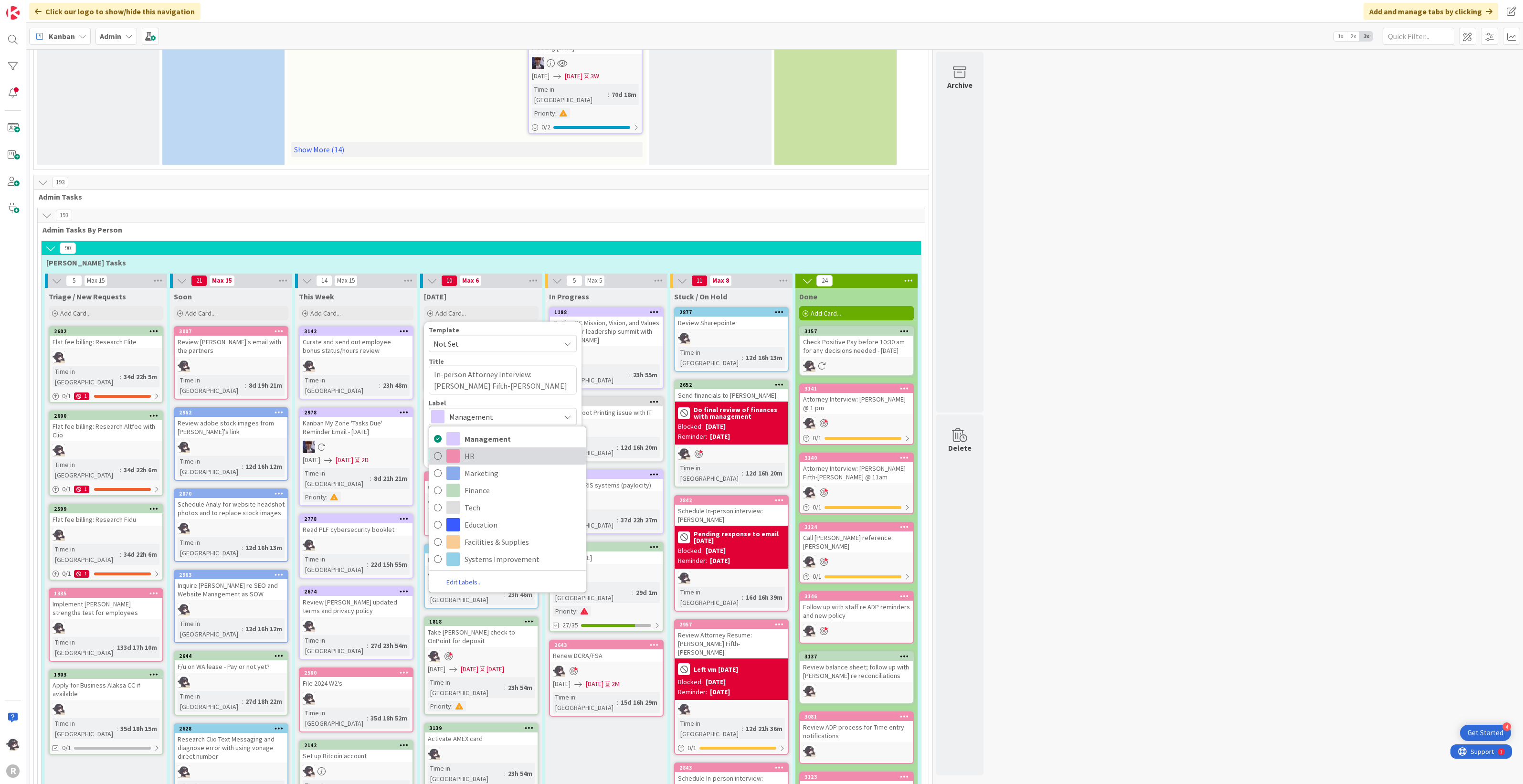
click at [481, 430] on span "HR" at bounding box center [523, 456] width 116 height 14
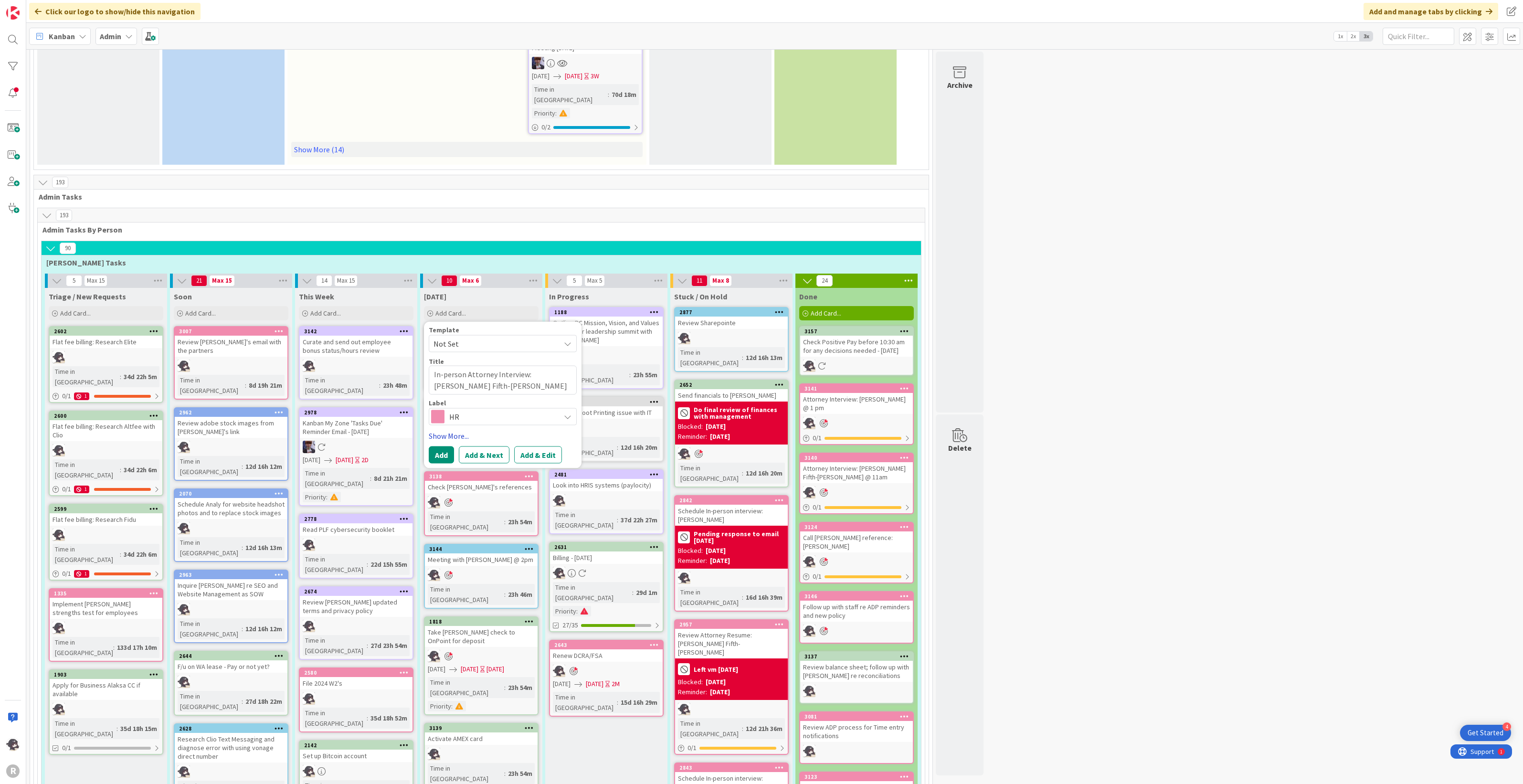
click at [460, 430] on link "Show More..." at bounding box center [503, 435] width 148 height 12
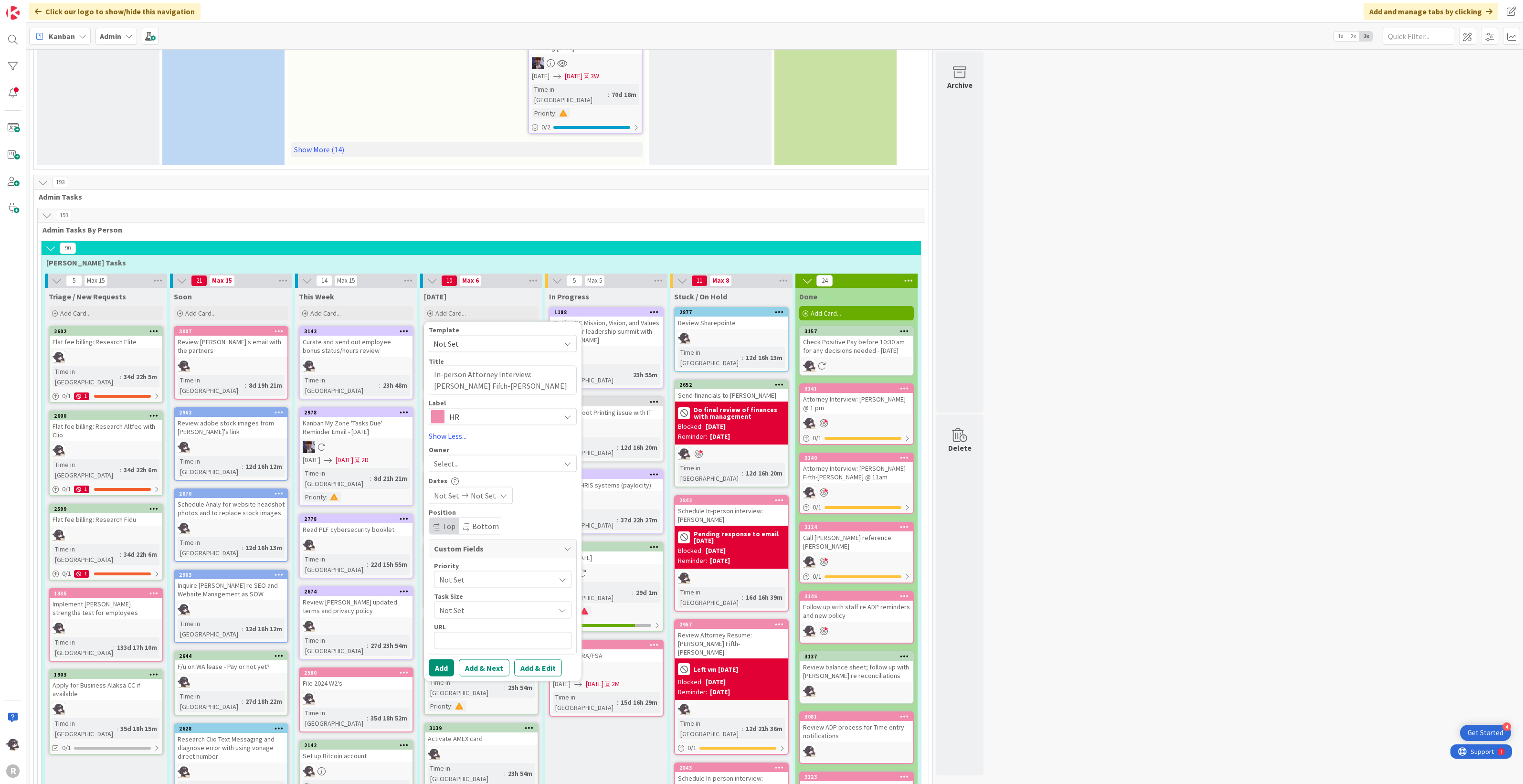
click at [452, 430] on span "Select..." at bounding box center [446, 463] width 25 height 12
click at [476, 430] on span "[PERSON_NAME]" at bounding box center [489, 525] width 47 height 14
click at [445, 430] on button "Add" at bounding box center [441, 667] width 25 height 17
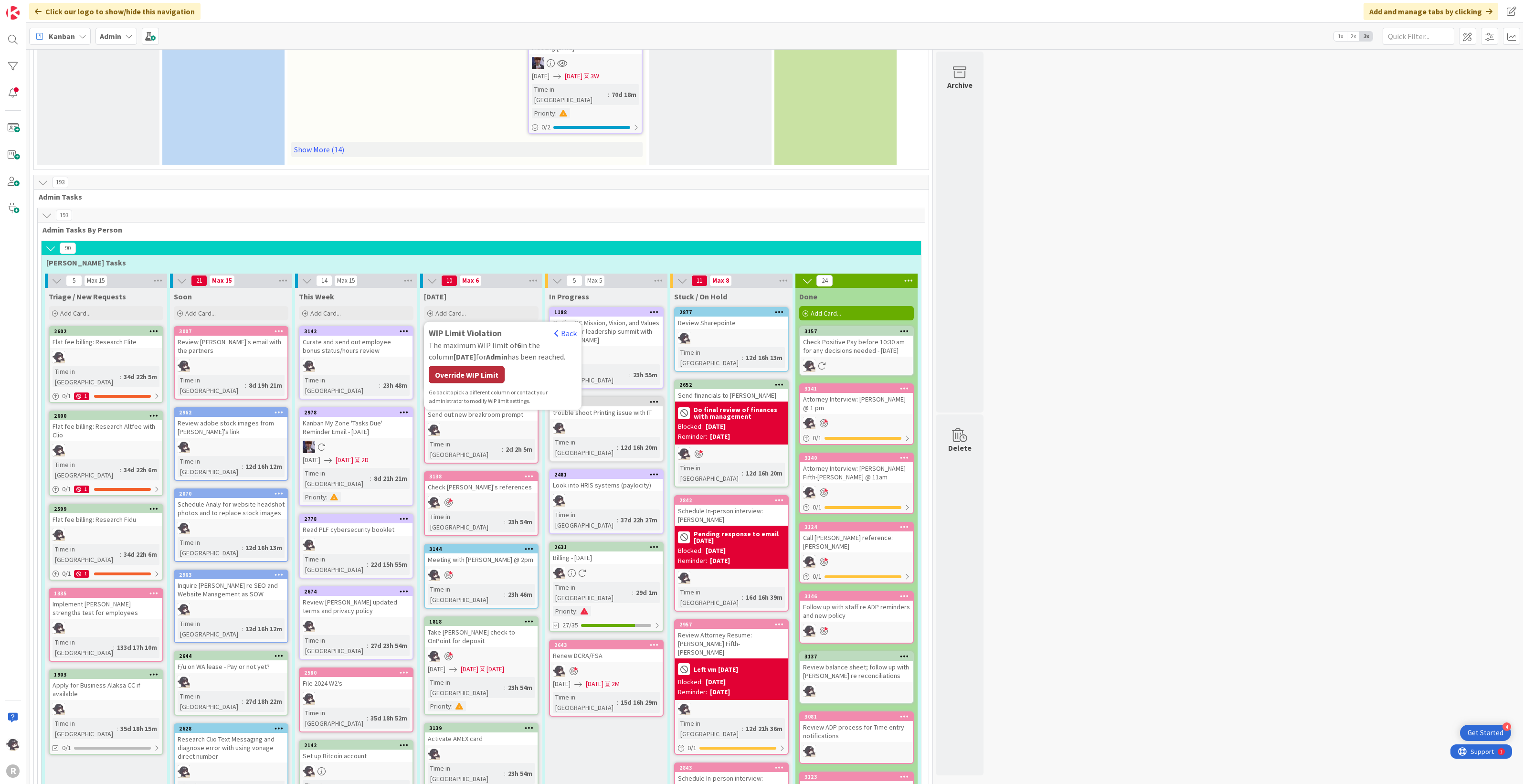
click at [469, 366] on div "Override WIP Limit" at bounding box center [467, 374] width 76 height 17
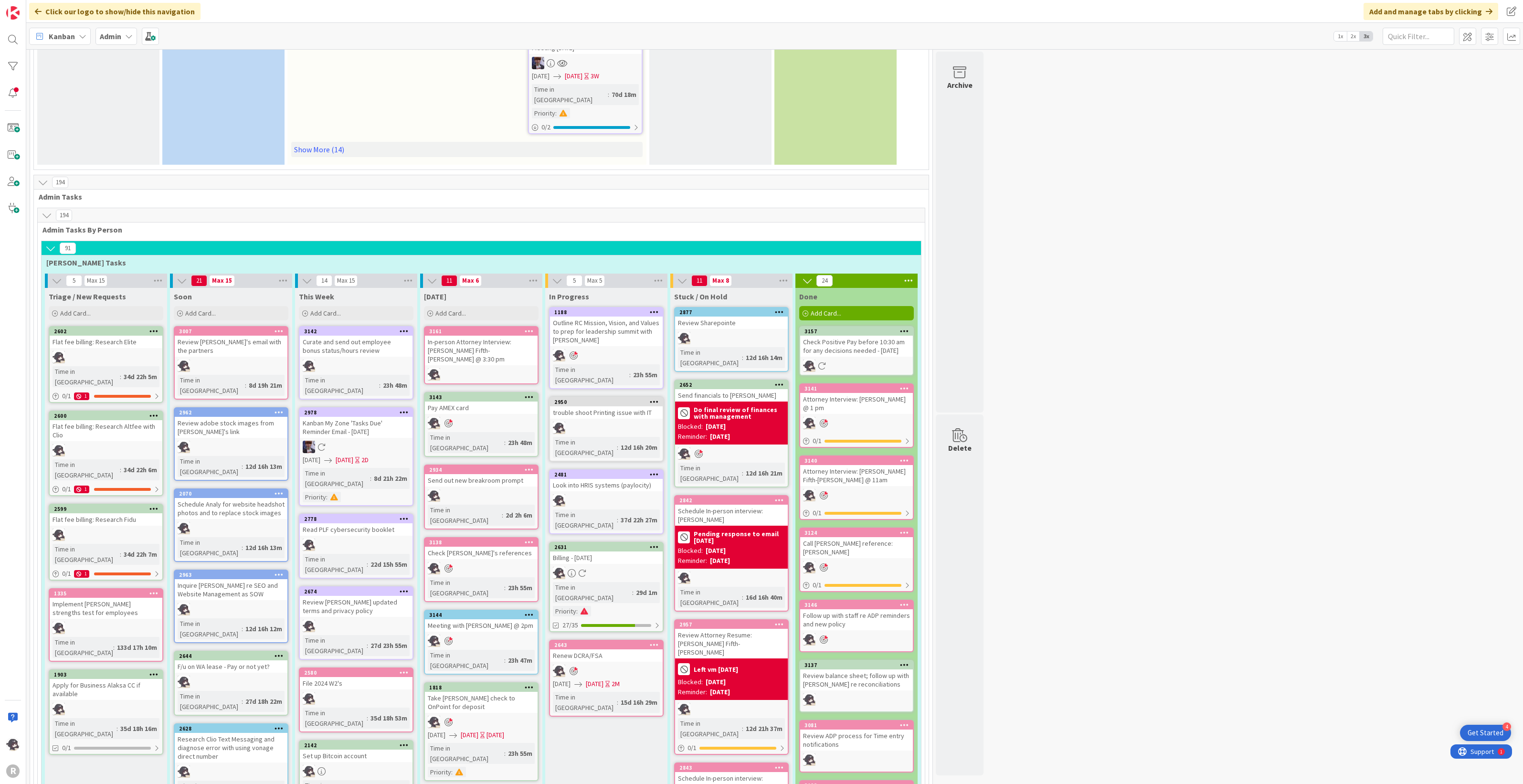
click at [530, 328] on icon at bounding box center [529, 331] width 9 height 7
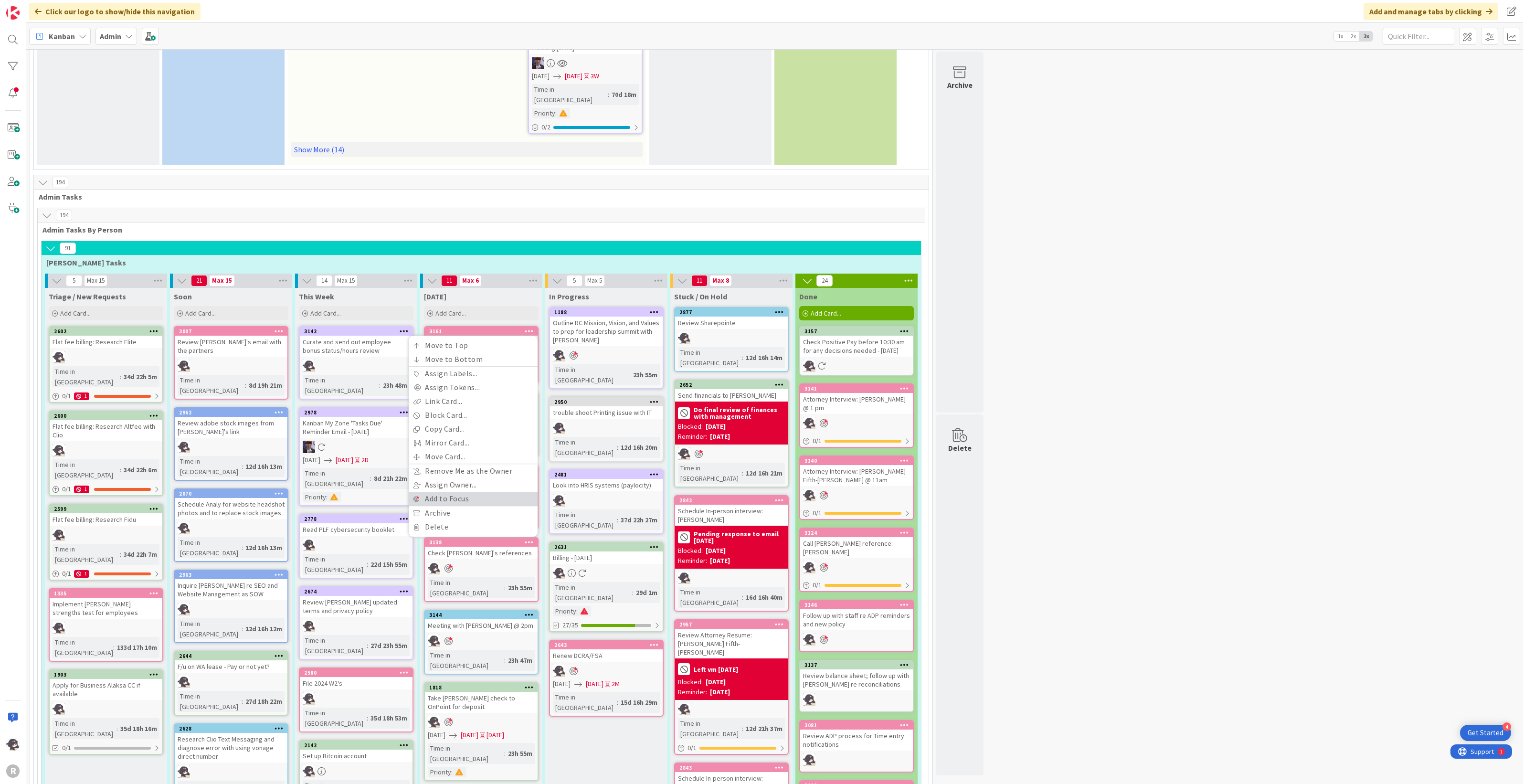
click at [460, 430] on link "Add to Focus" at bounding box center [473, 499] width 129 height 14
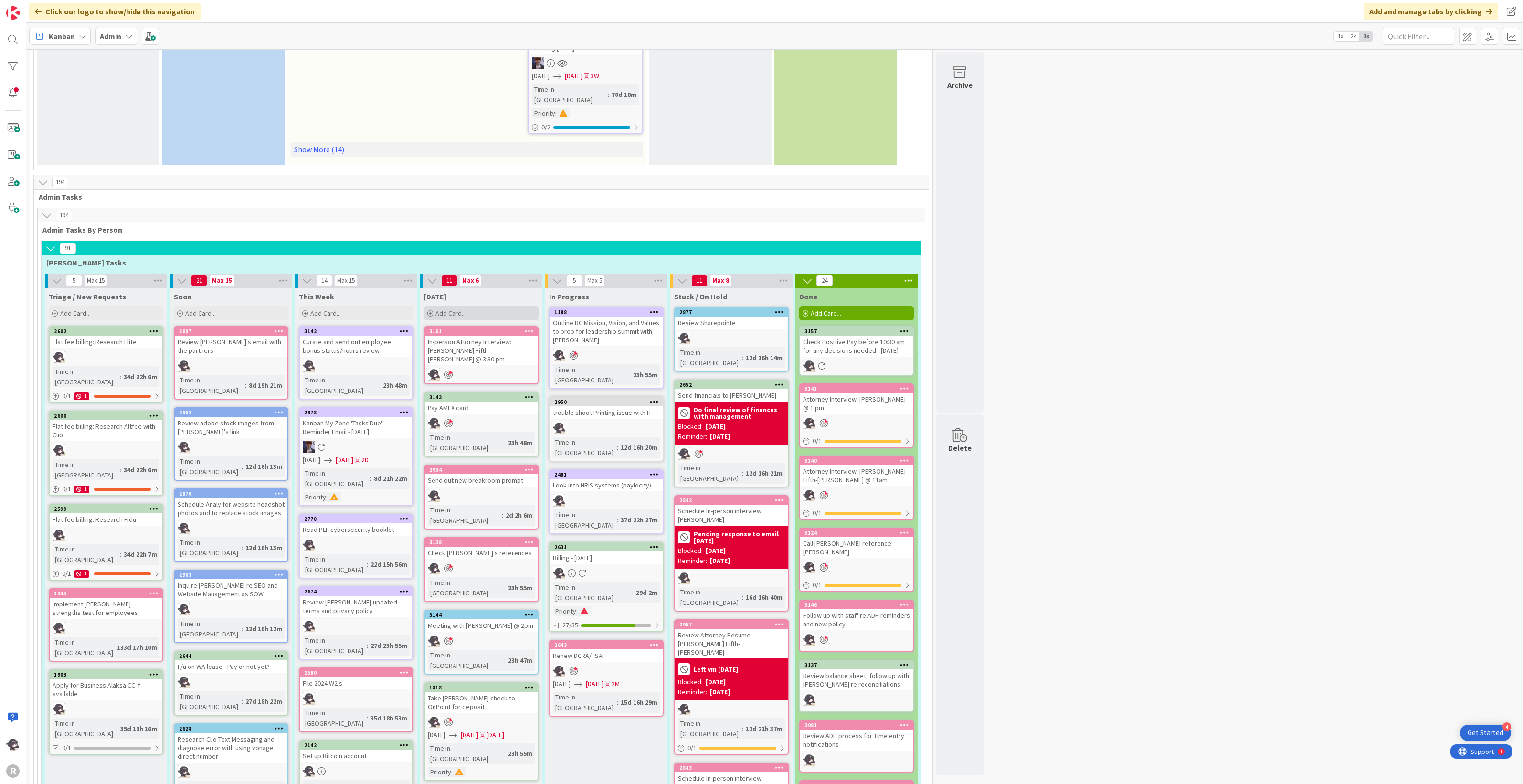
click at [466, 309] on span "Add Card..." at bounding box center [450, 313] width 31 height 9
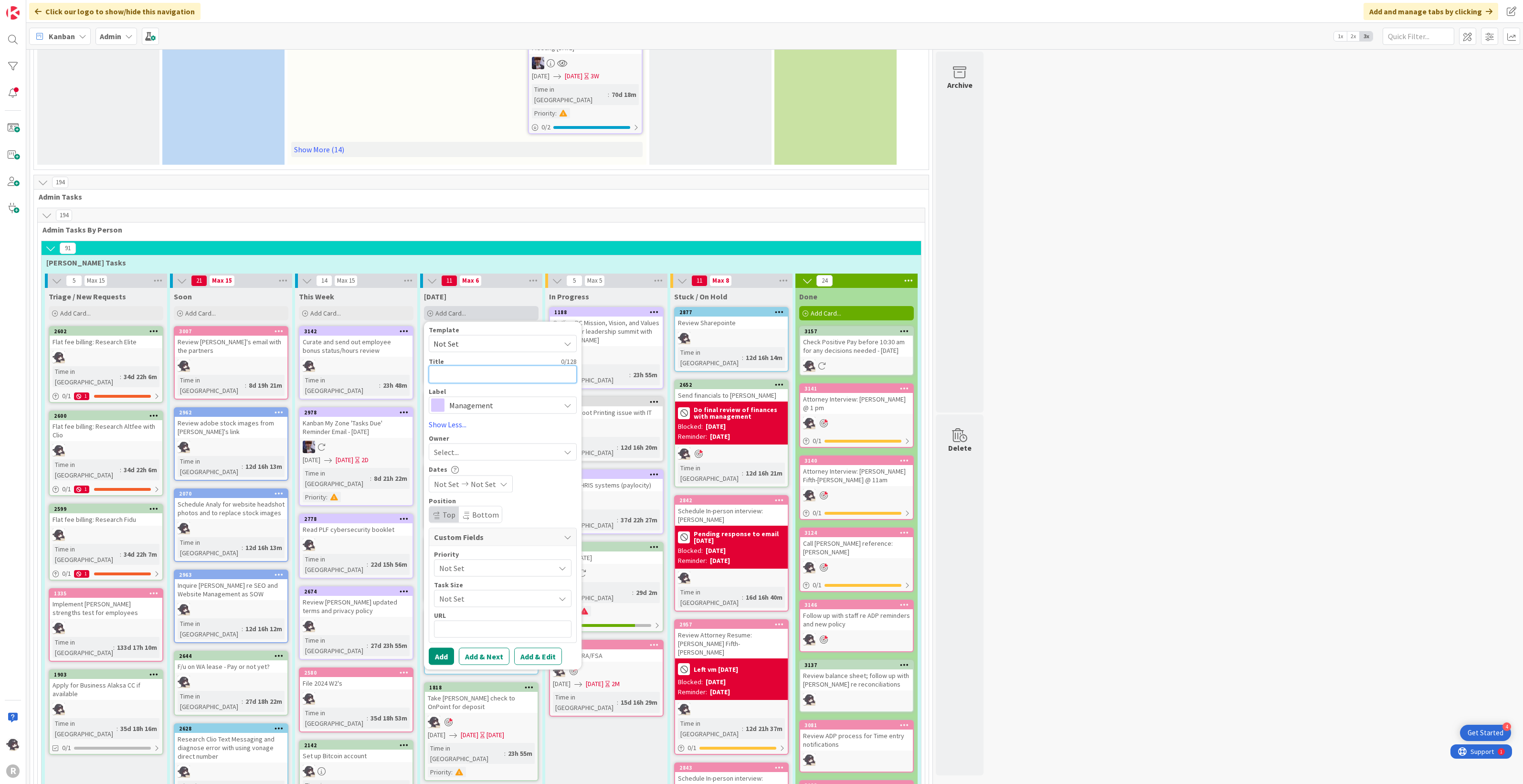
type textarea "x"
type textarea "S"
type textarea "x"
type textarea "Sc"
type textarea "x"
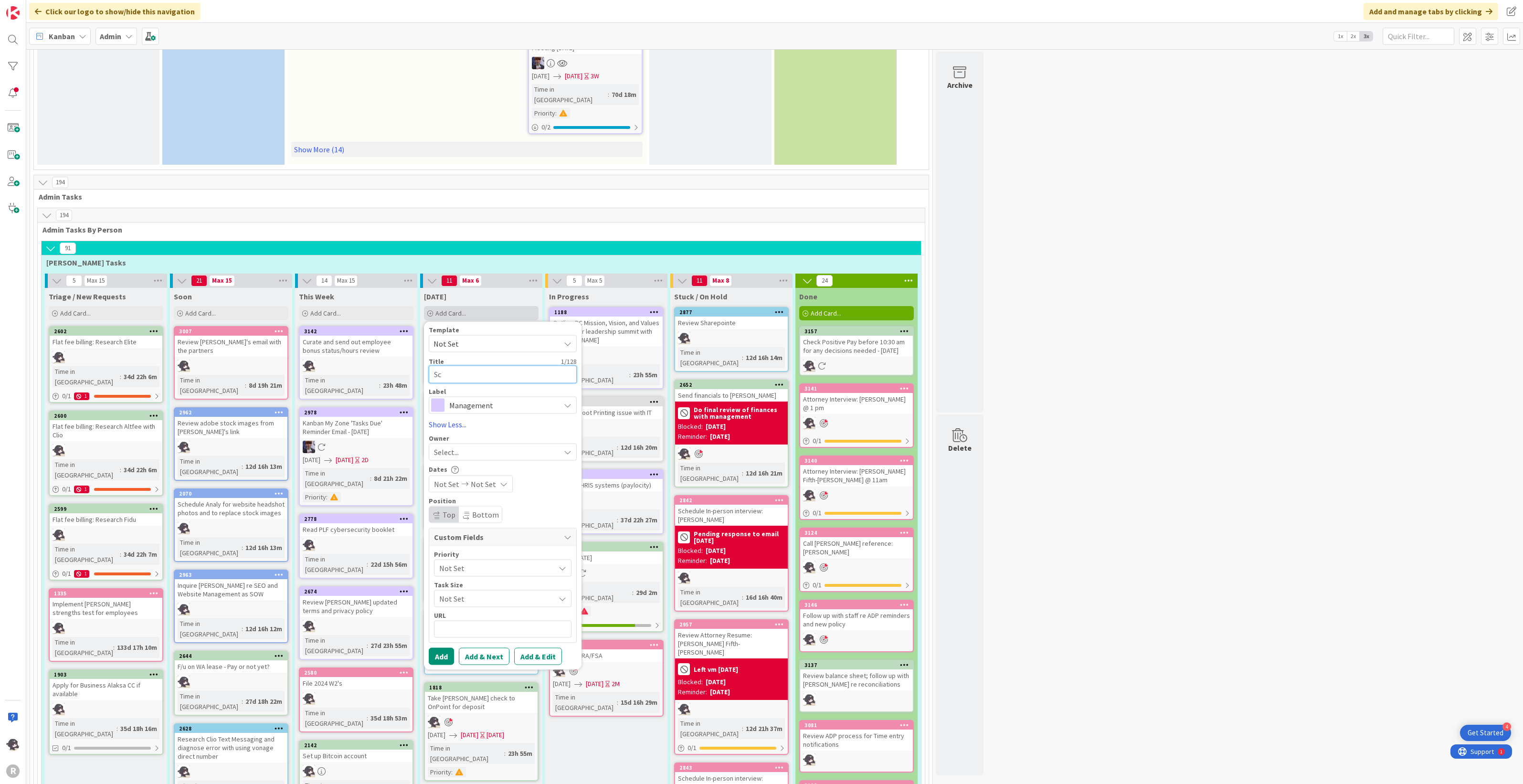
type textarea "Sch"
type textarea "x"
type textarea "[PERSON_NAME]"
type textarea "x"
type textarea "Scheud"
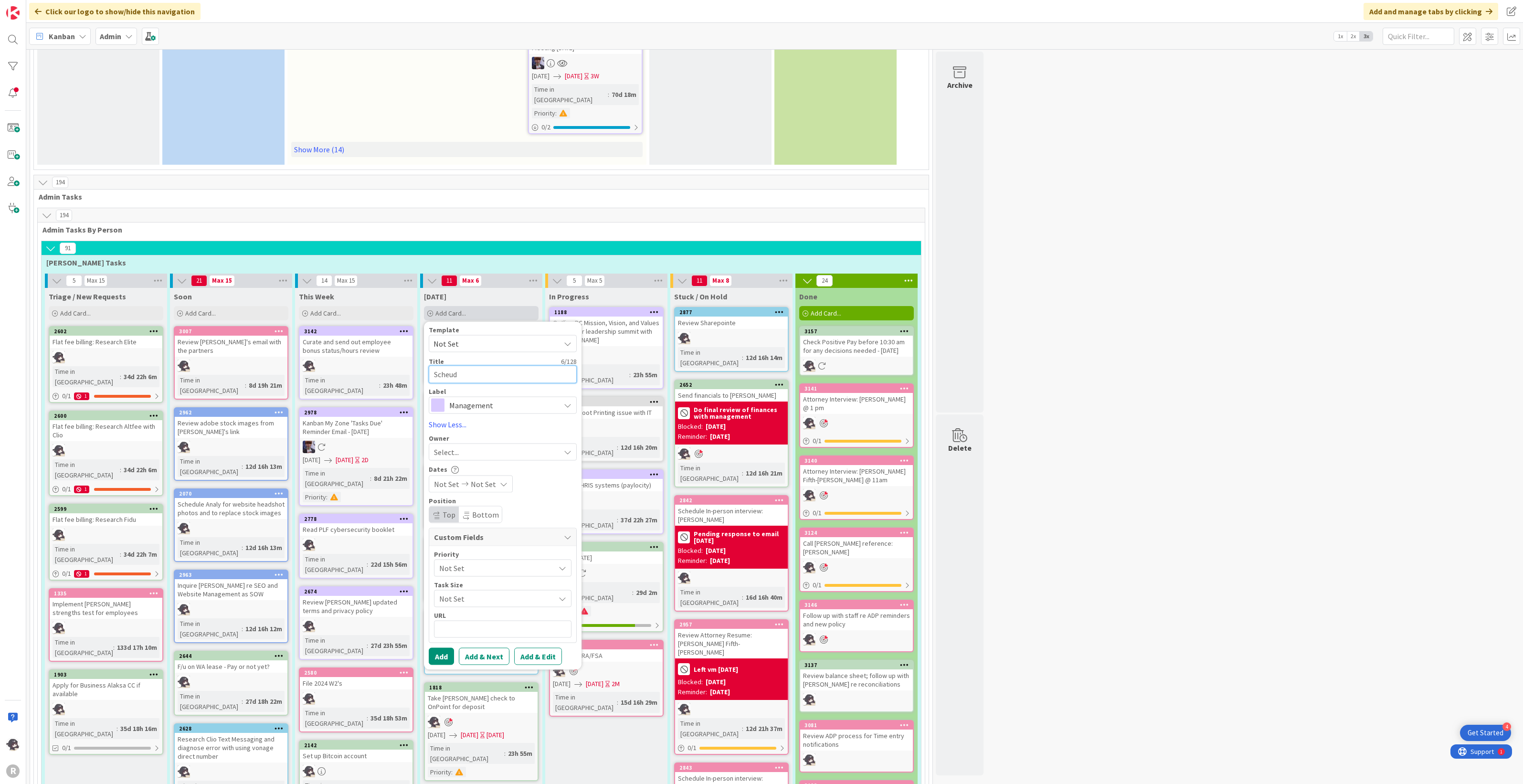
type textarea "x"
type textarea "[PERSON_NAME]"
type textarea "x"
type textarea "Sche"
type textarea "x"
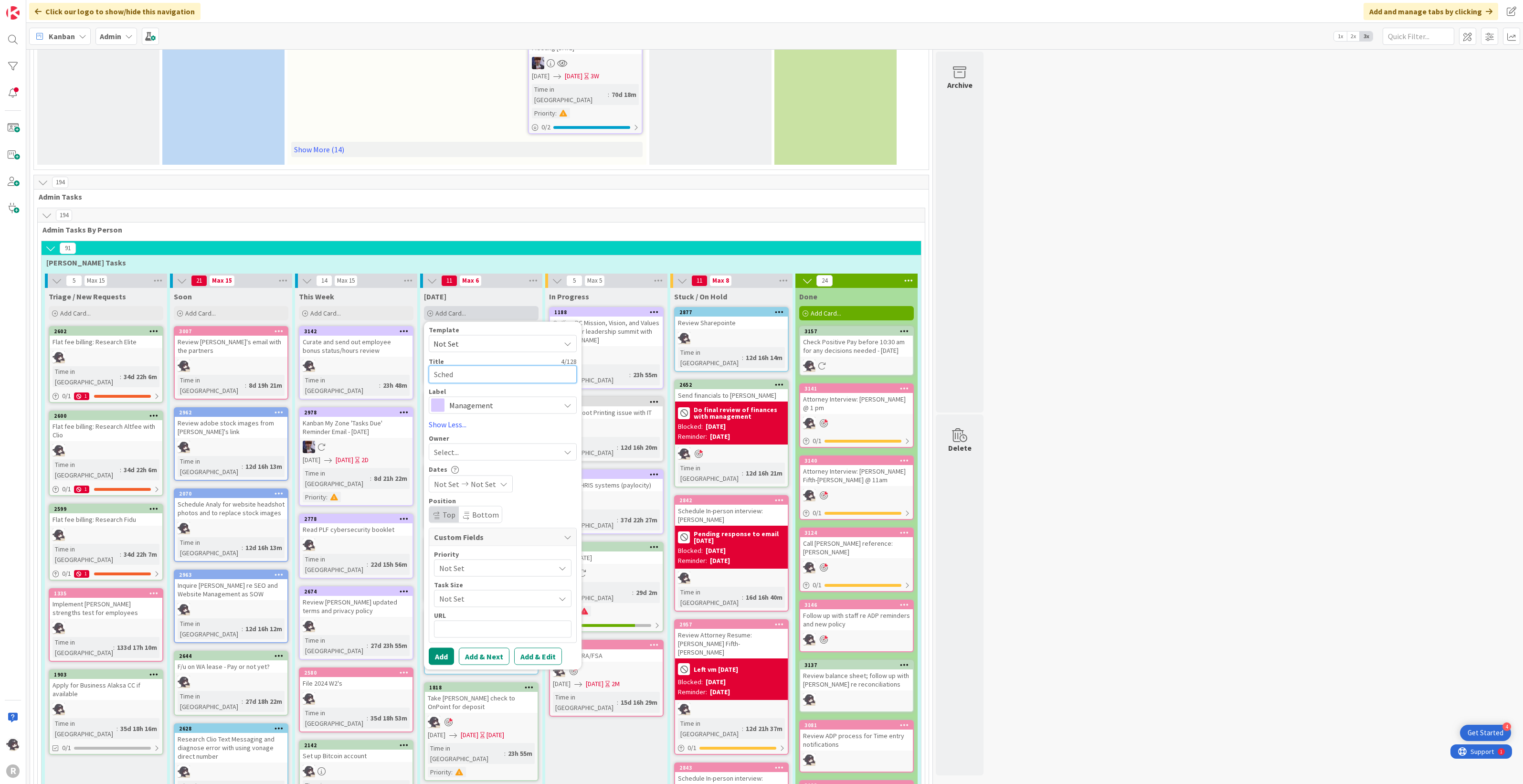
type textarea "Schedu"
type textarea "x"
type textarea "Schedul"
type textarea "x"
type textarea "Schedule"
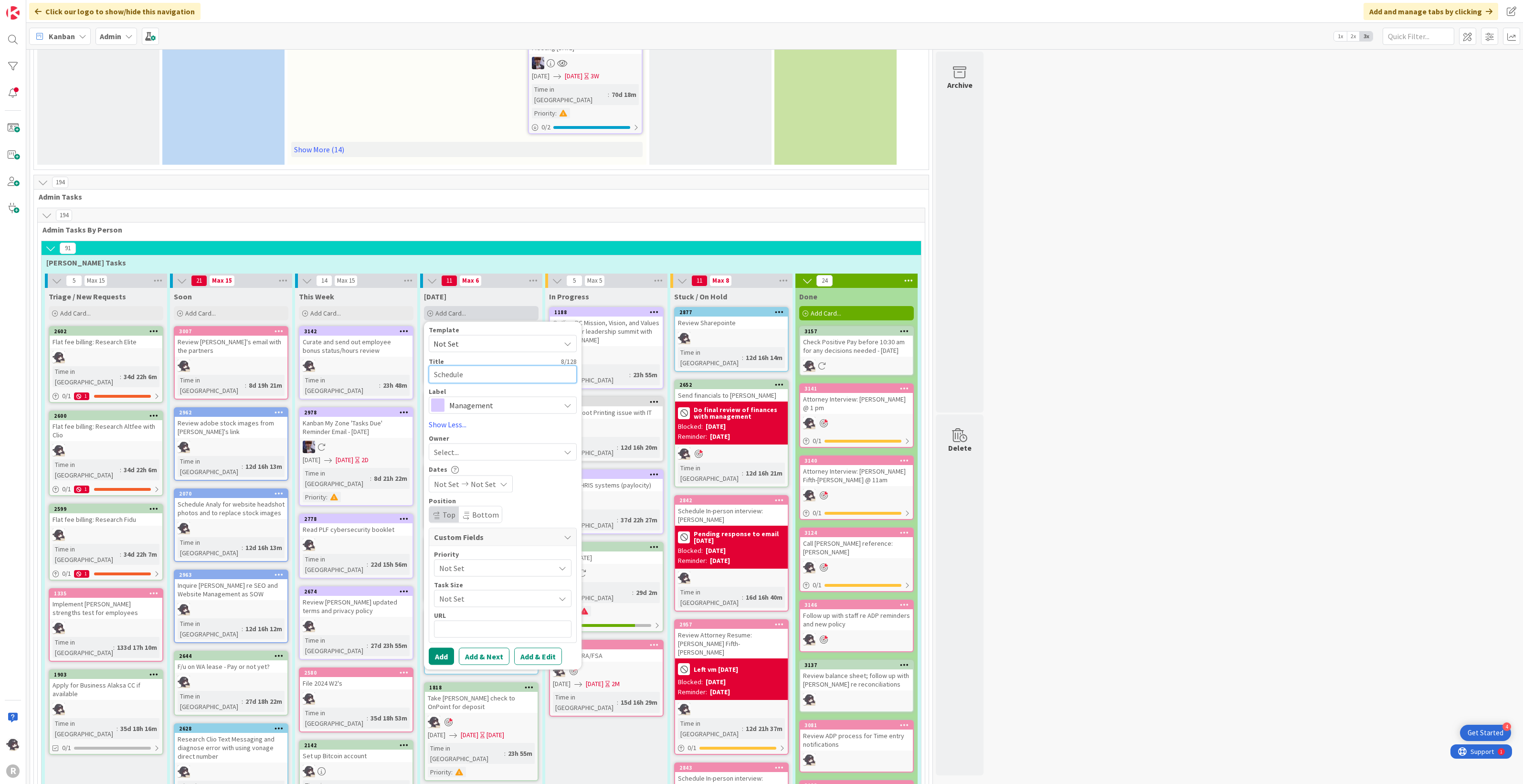
type textarea "x"
type textarea "Schedule"
type textarea "x"
type textarea "Schedule I"
type textarea "x"
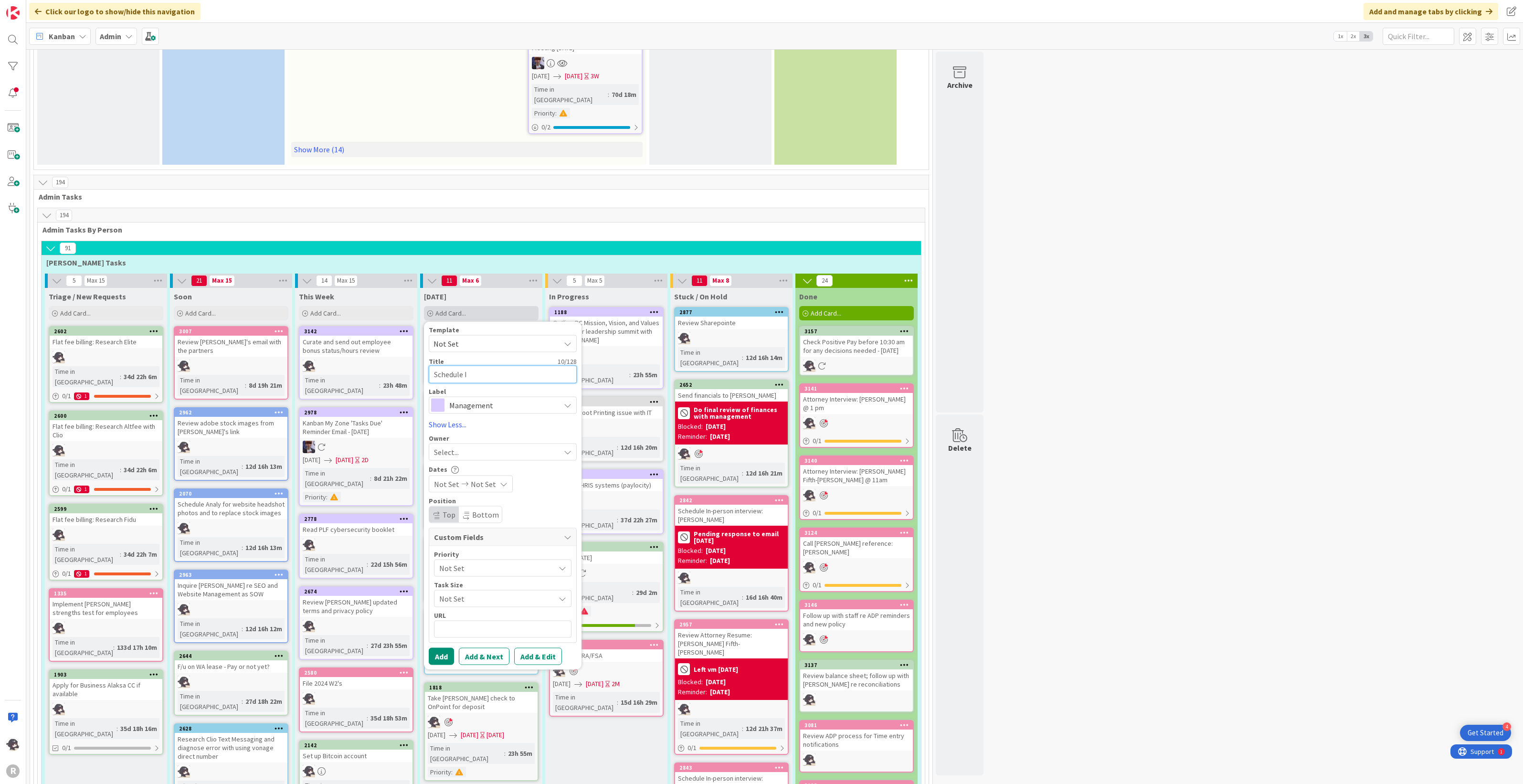
type textarea "Schedule In"
type textarea "x"
type textarea "Schedule In-"
type textarea "x"
type textarea "Schedule In-p"
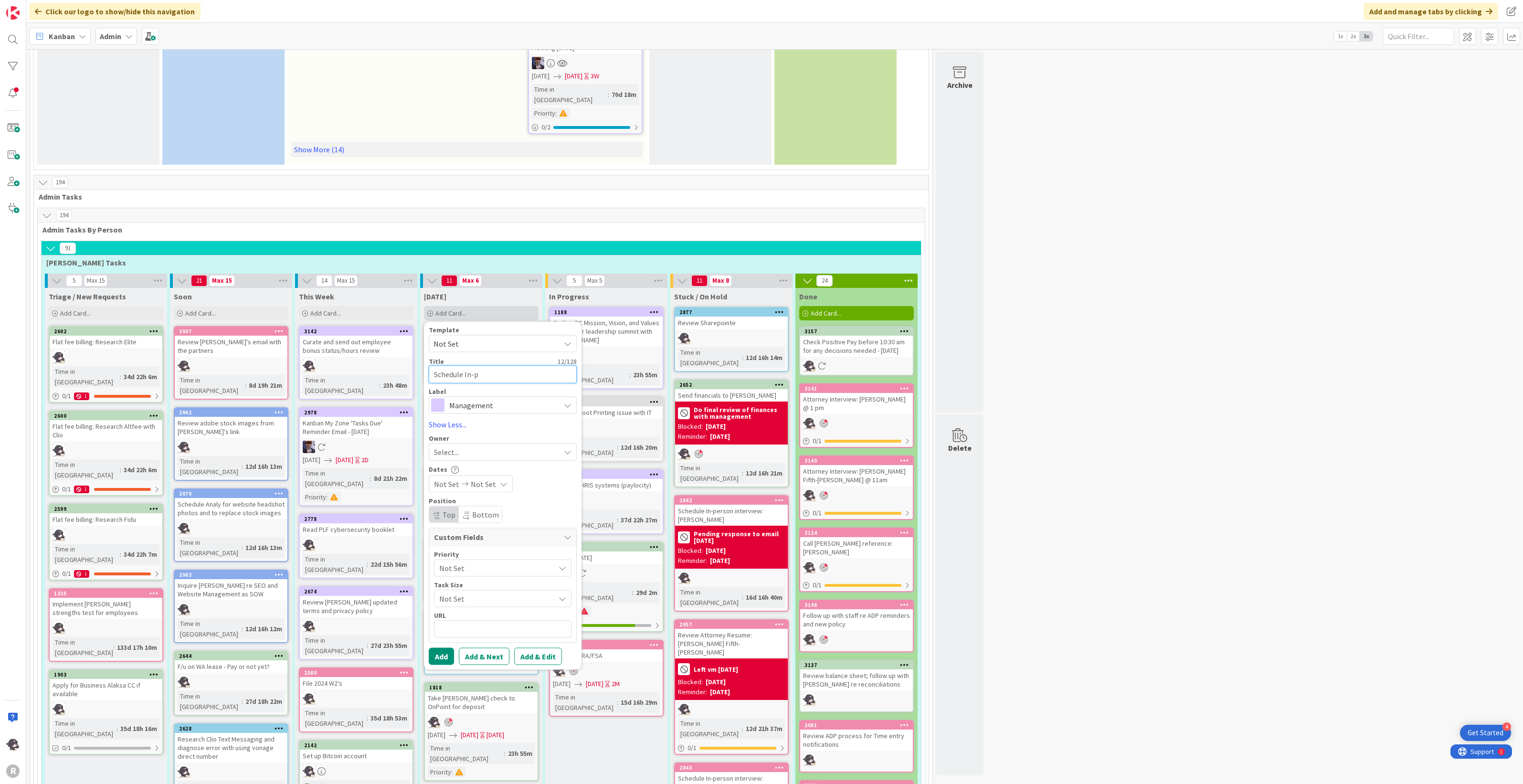
type textarea "x"
type textarea "Schedule In-per"
type textarea "x"
type textarea "Schedule In-pers"
type textarea "x"
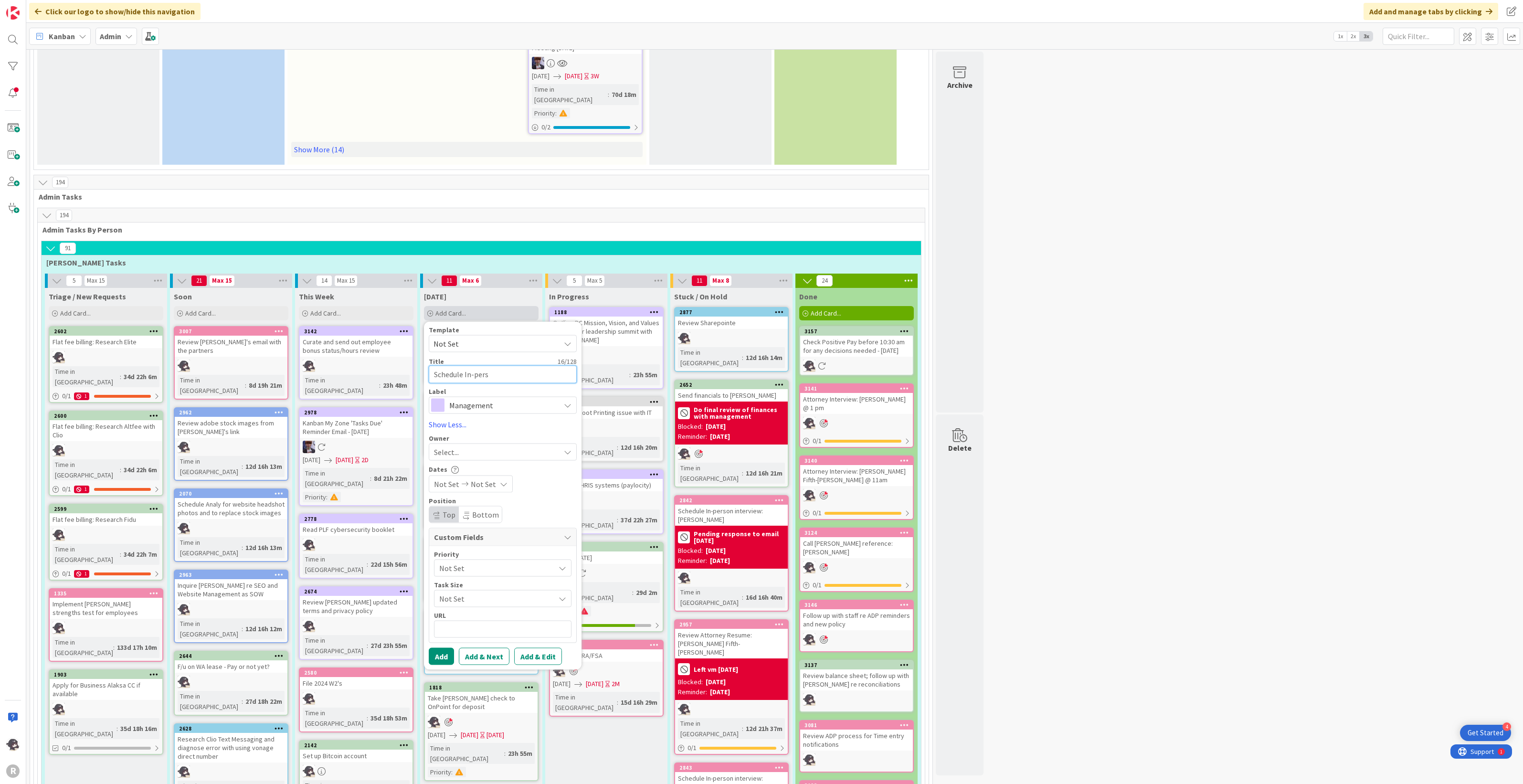
type textarea "Schedule In-perso"
type textarea "x"
type textarea "Schedule In-person"
type textarea "x"
type textarea "Schedule In-person"
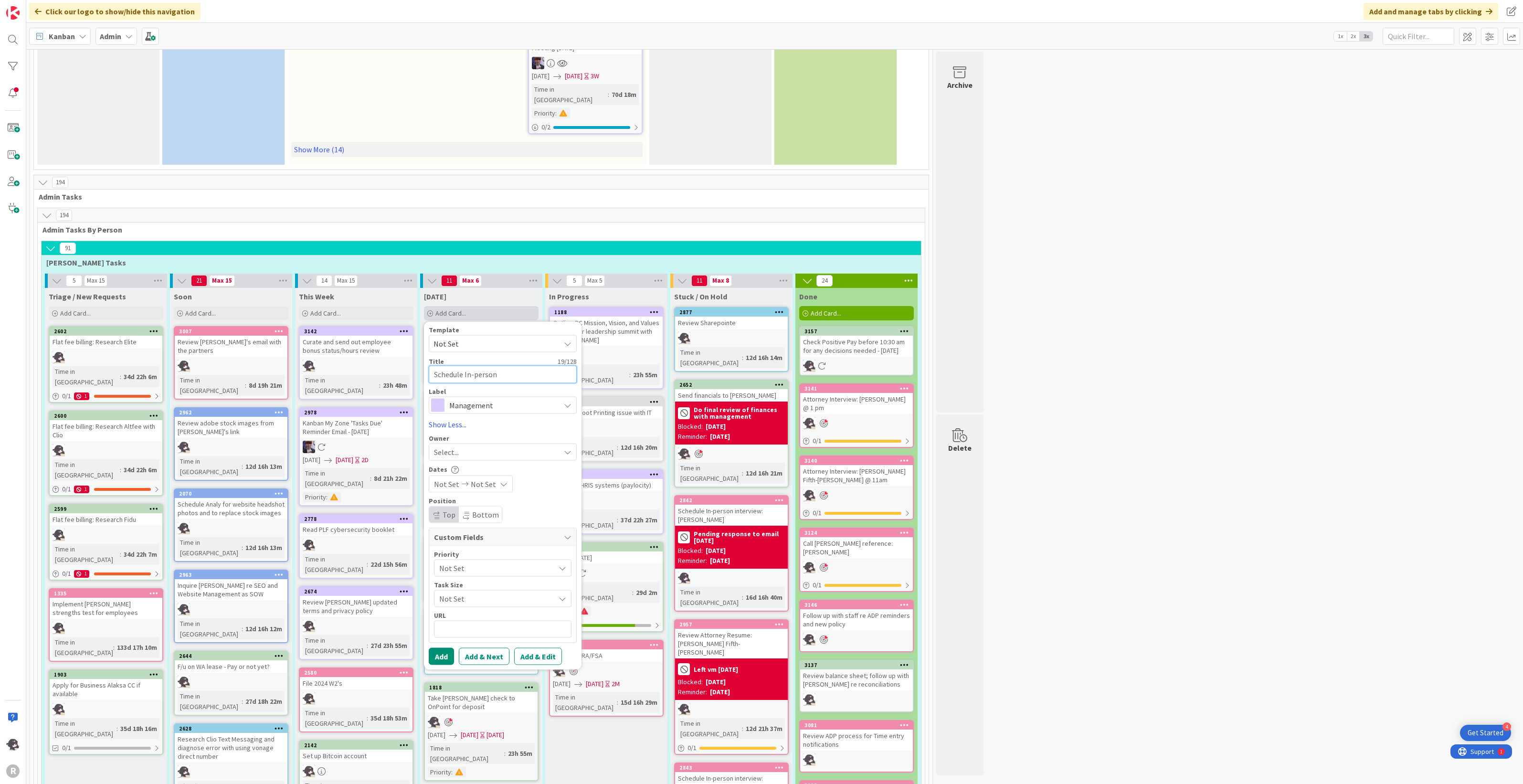
type textarea "x"
type textarea "Schedule In-person I"
type textarea "x"
type textarea "Schedule In-person In"
type textarea "x"
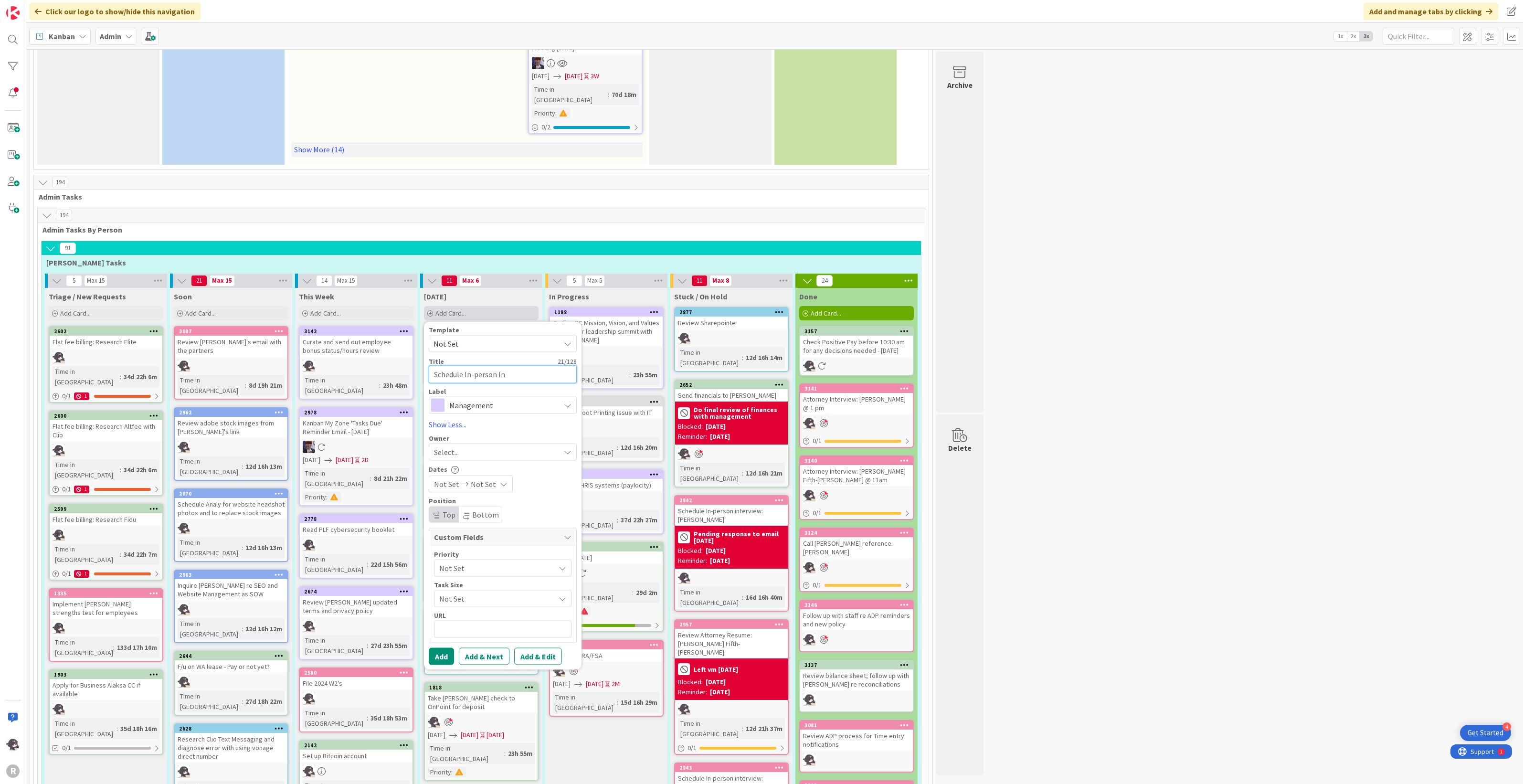
type textarea "Schedule In-person Int"
type textarea "x"
type textarea "Schedule In-person Inte"
type textarea "x"
type textarea "Schedule In-person Inter"
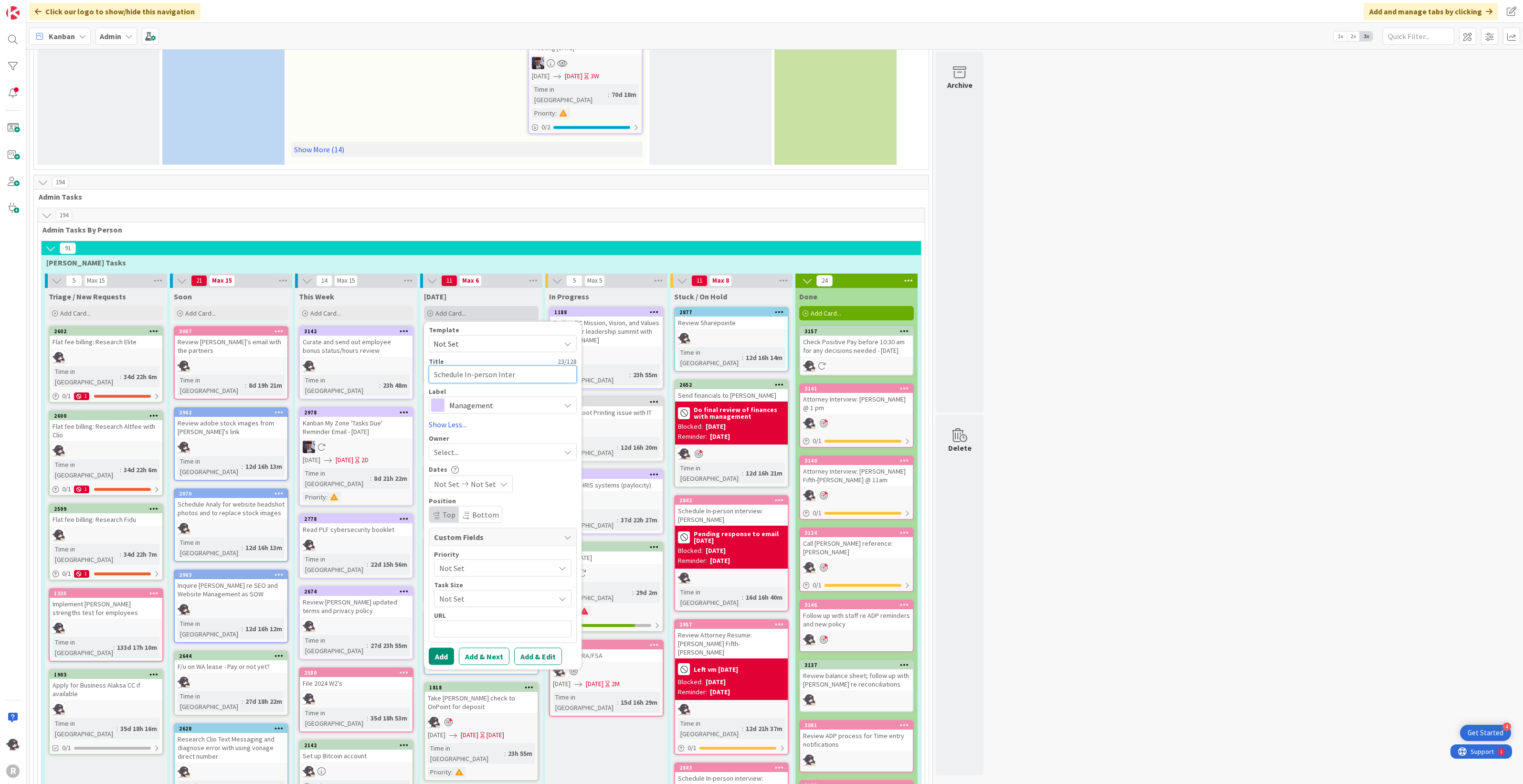
type textarea "x"
type textarea "Schedule In-person Interv"
type textarea "x"
type textarea "Schedule In-person Intervie"
type textarea "x"
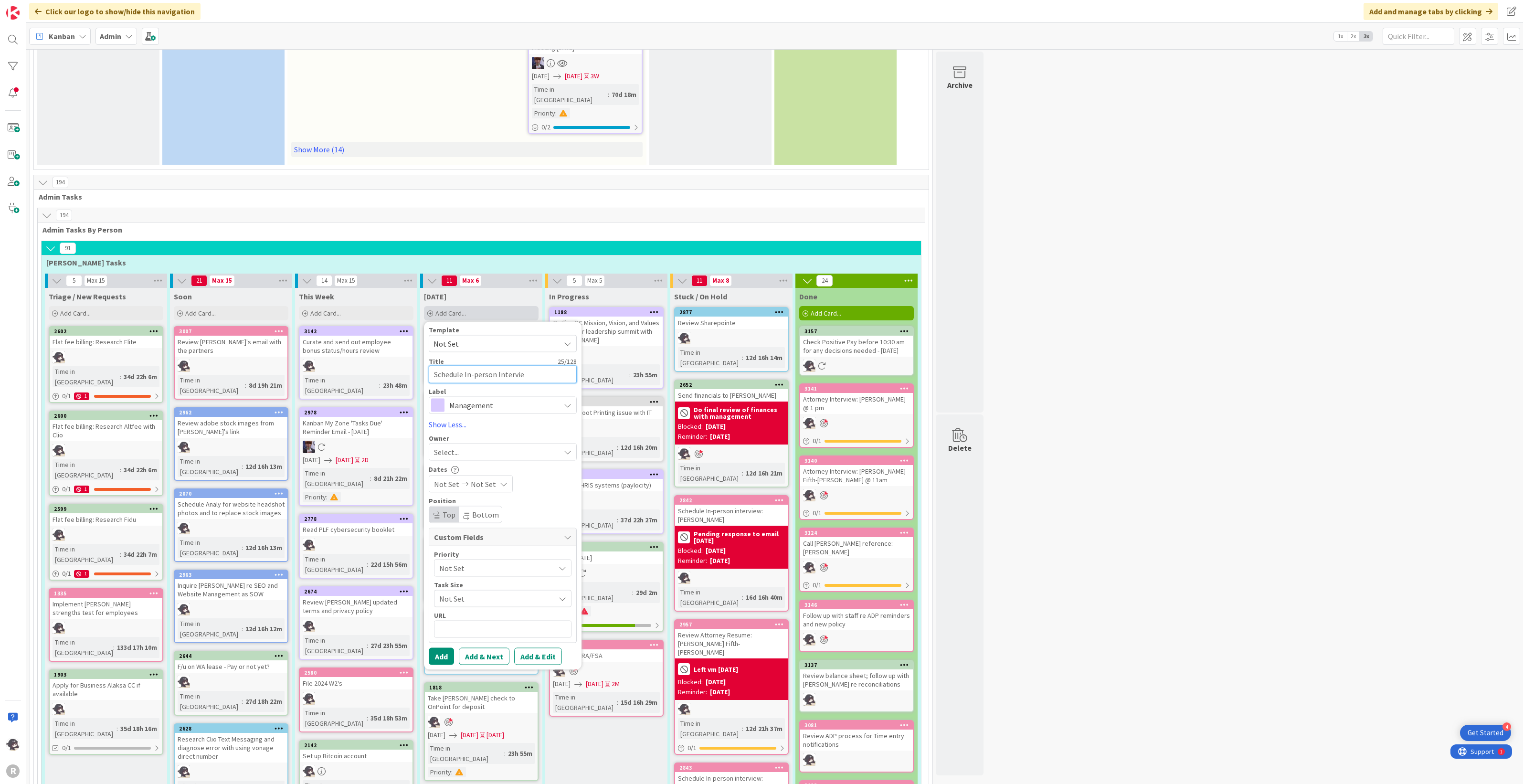
type textarea "Schedule In-person Interview"
type textarea "x"
type textarea "Schedule In-person Interview"
type textarea "x"
type textarea "Schedule In-person Interview w"
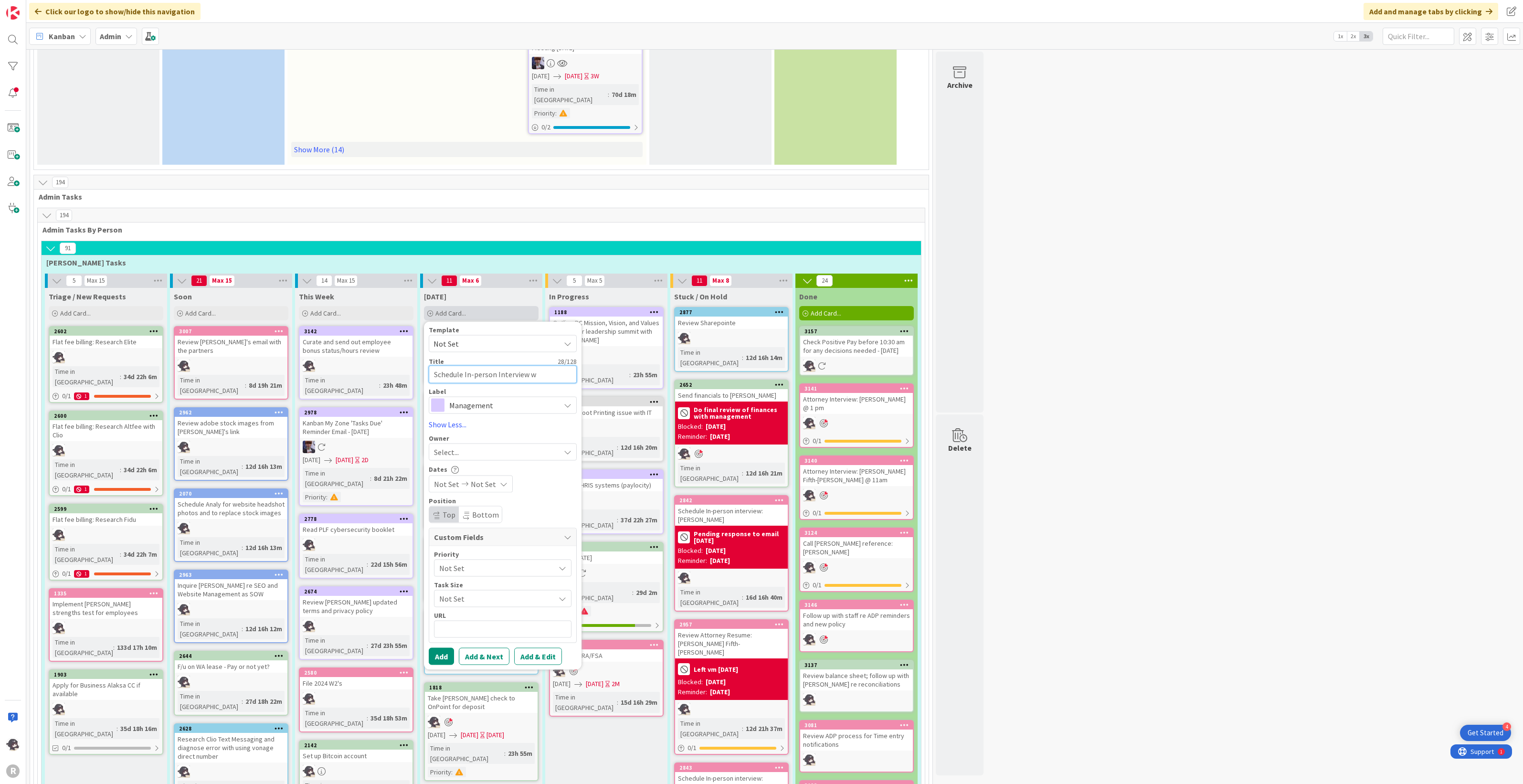
type textarea "x"
type textarea "Schedule In-person Interview wi"
type textarea "x"
type textarea "Schedule In-person Interview with"
type textarea "x"
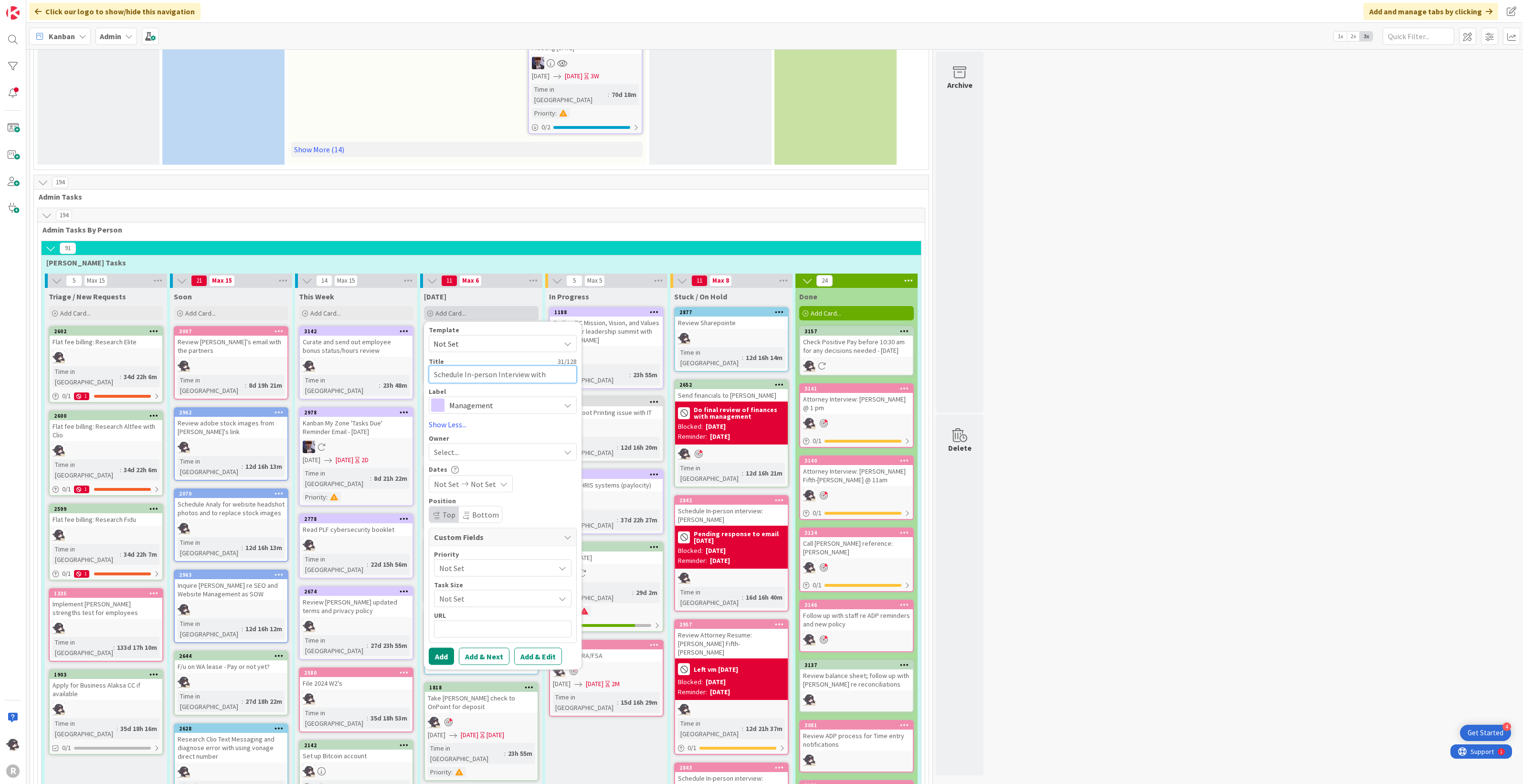
type textarea "Schedule In-person Interview with"
type textarea "x"
type textarea "Schedule In-person Interview with"
type textarea "x"
type textarea "Schedule In-person Interview wit"
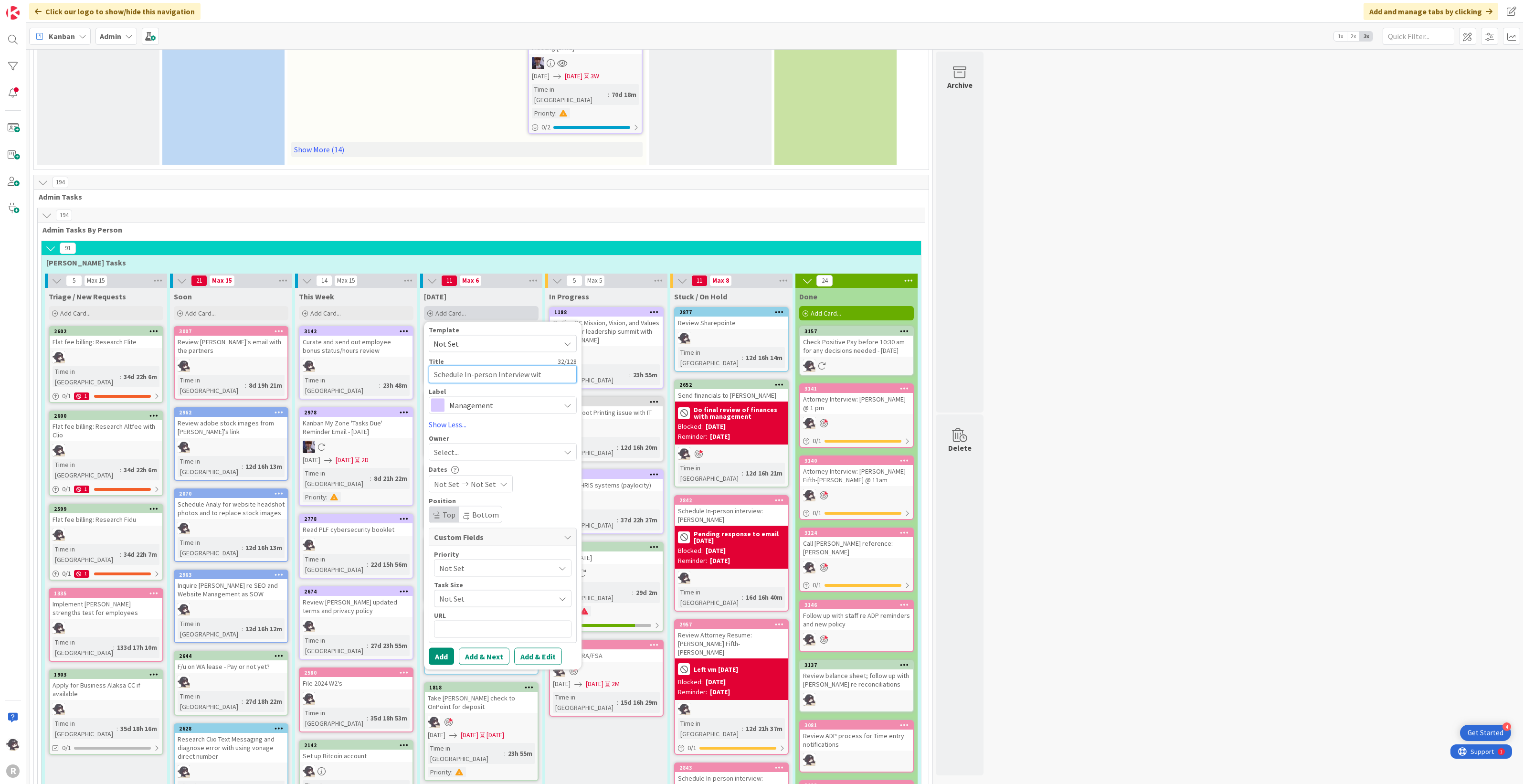
type textarea "x"
type textarea "Schedule In-person Interview wi"
type textarea "x"
type textarea "Schedule In-person Interview w"
type textarea "x"
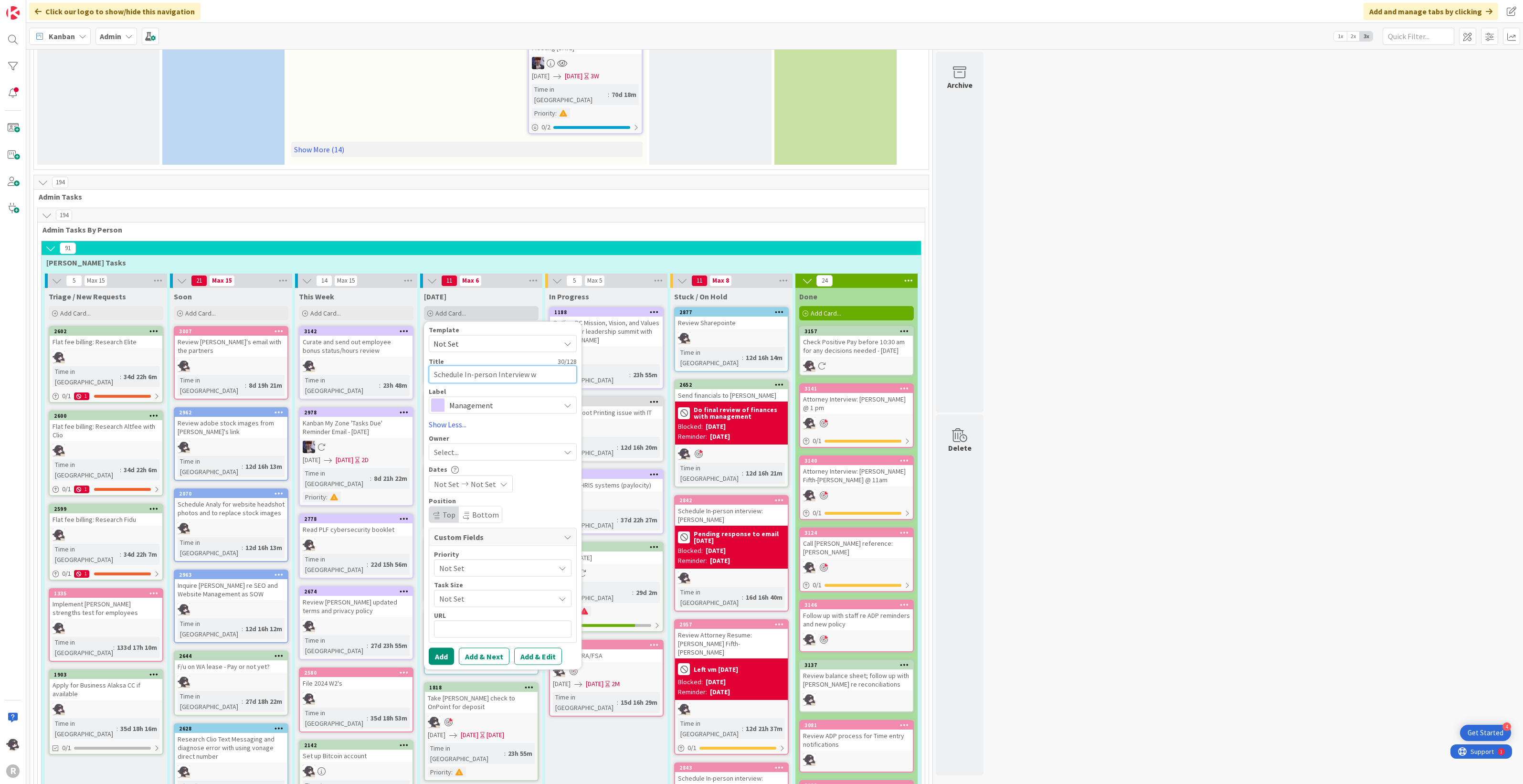
type textarea "Schedule In-person Interview"
type textarea "x"
type textarea "Schedule In-person Interview a"
type textarea "x"
type textarea "Schedule In-person Interview an"
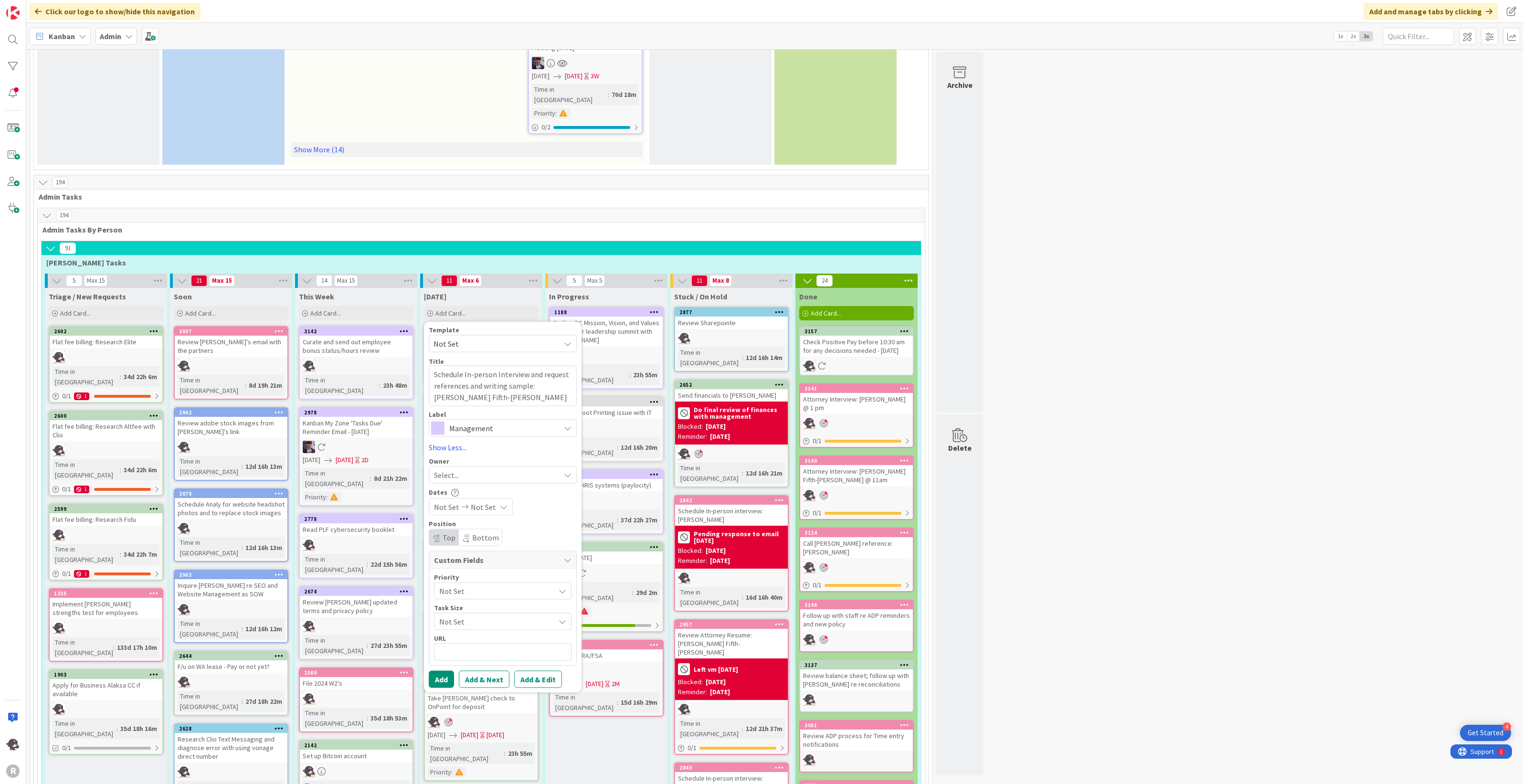
click at [476, 421] on span "Management" at bounding box center [502, 428] width 106 height 14
click at [475, 430] on span "HR" at bounding box center [523, 467] width 116 height 14
click at [458, 430] on span "Select..." at bounding box center [446, 474] width 25 height 12
click at [484, 430] on span "[PERSON_NAME]" at bounding box center [489, 536] width 47 height 14
click at [445, 430] on button "Add" at bounding box center [441, 679] width 25 height 17
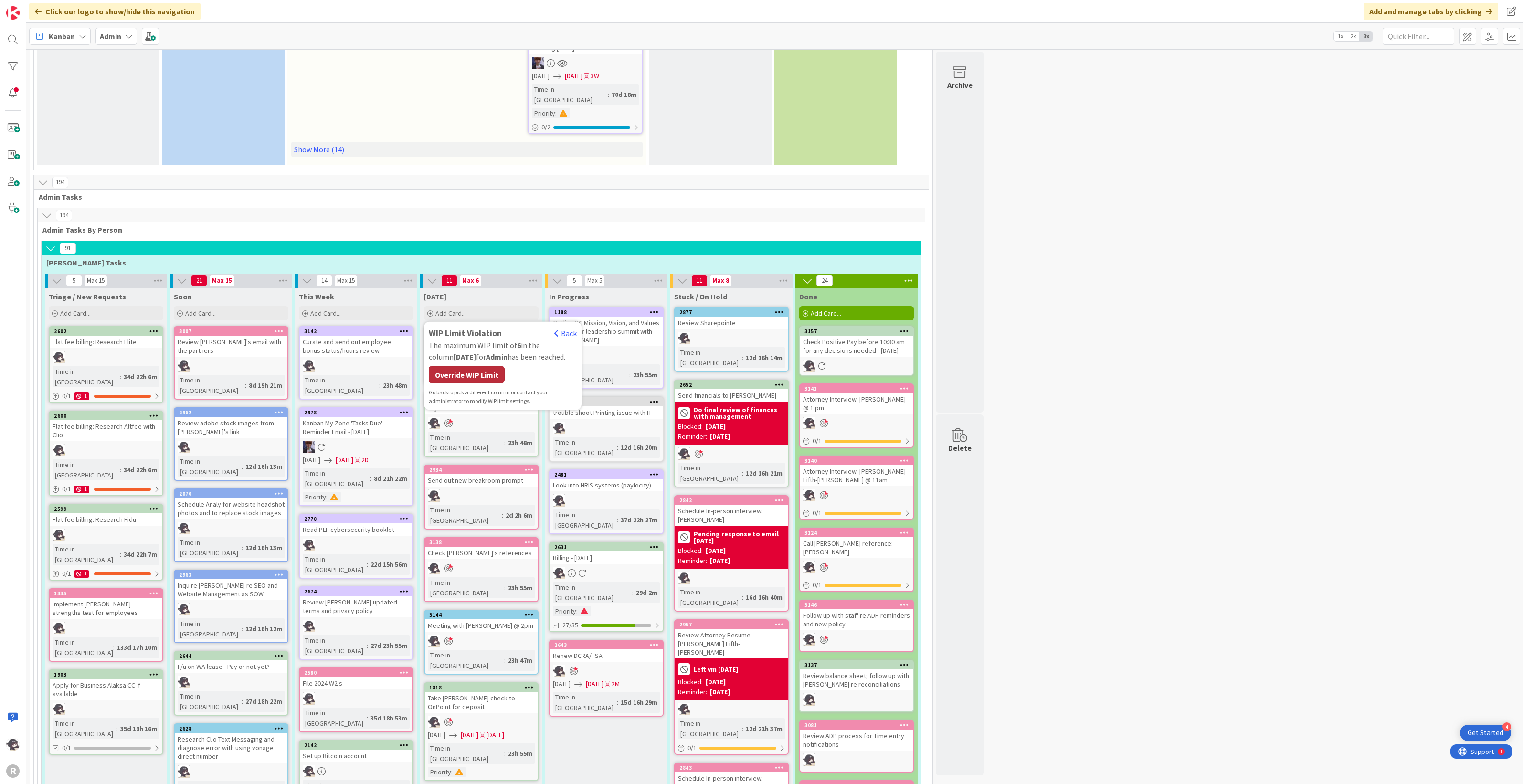
click at [468, 366] on div "Override WIP Limit" at bounding box center [467, 374] width 76 height 17
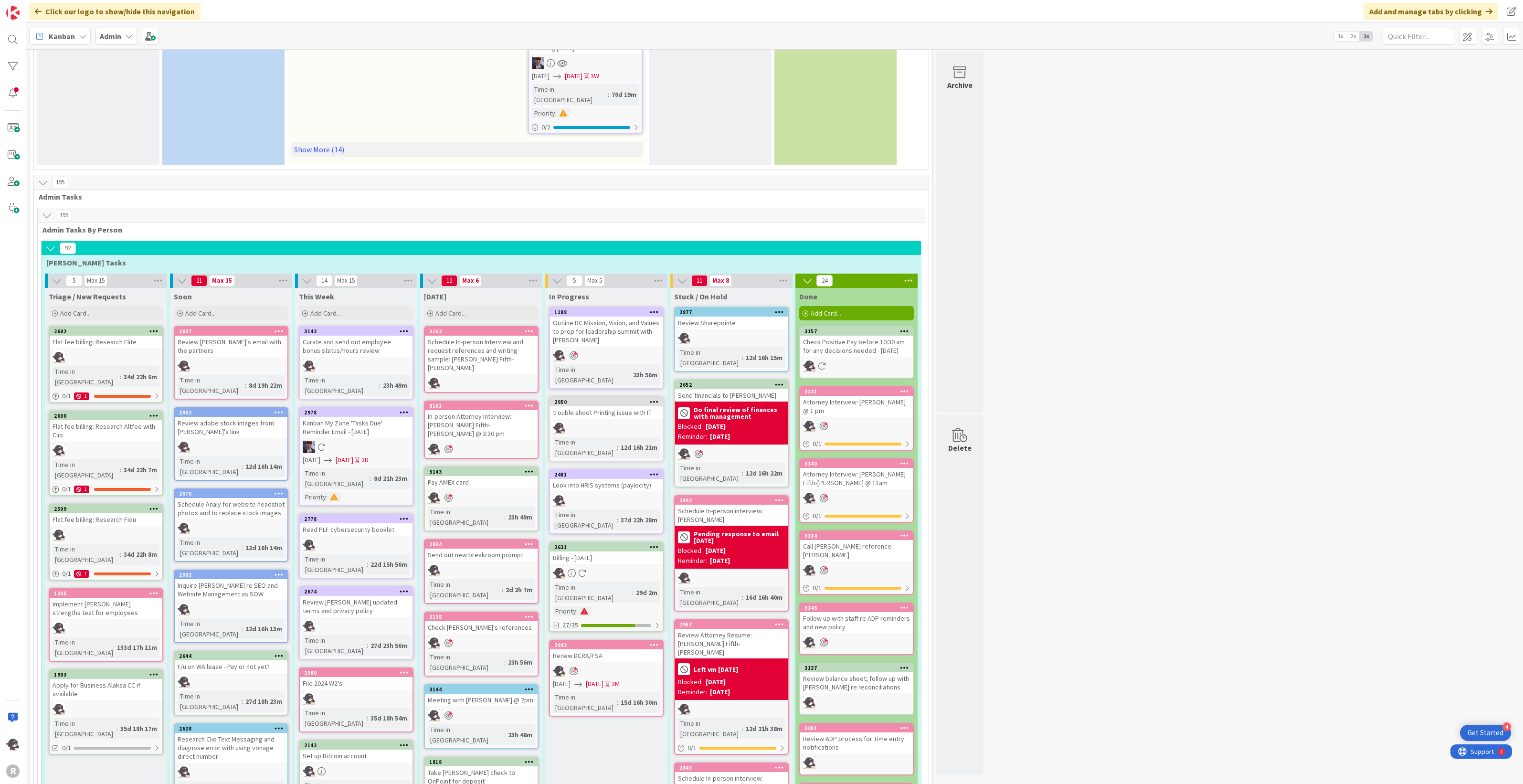
click at [534, 328] on div at bounding box center [529, 331] width 17 height 7
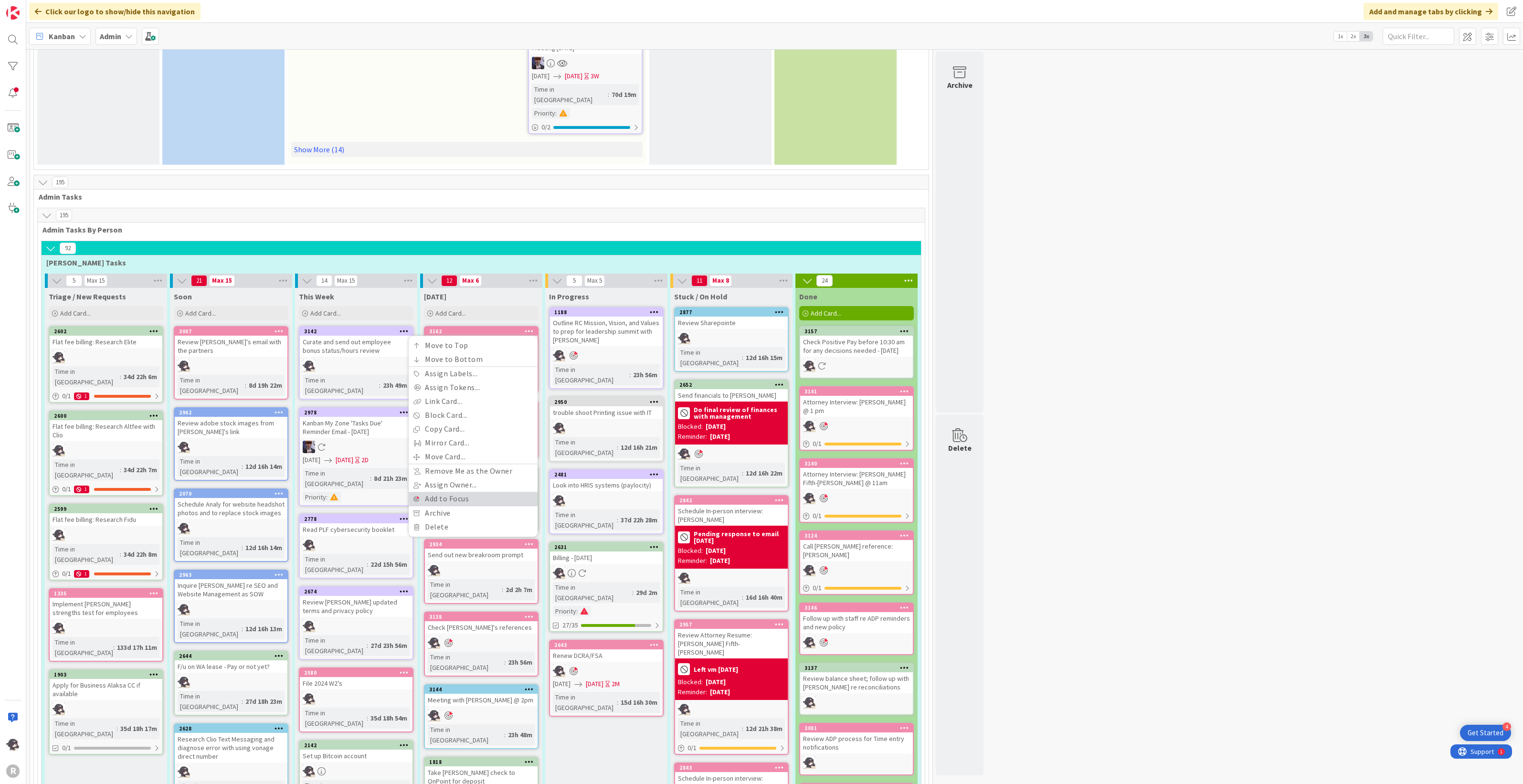
click at [457, 430] on link "Add to Focus" at bounding box center [473, 499] width 129 height 14
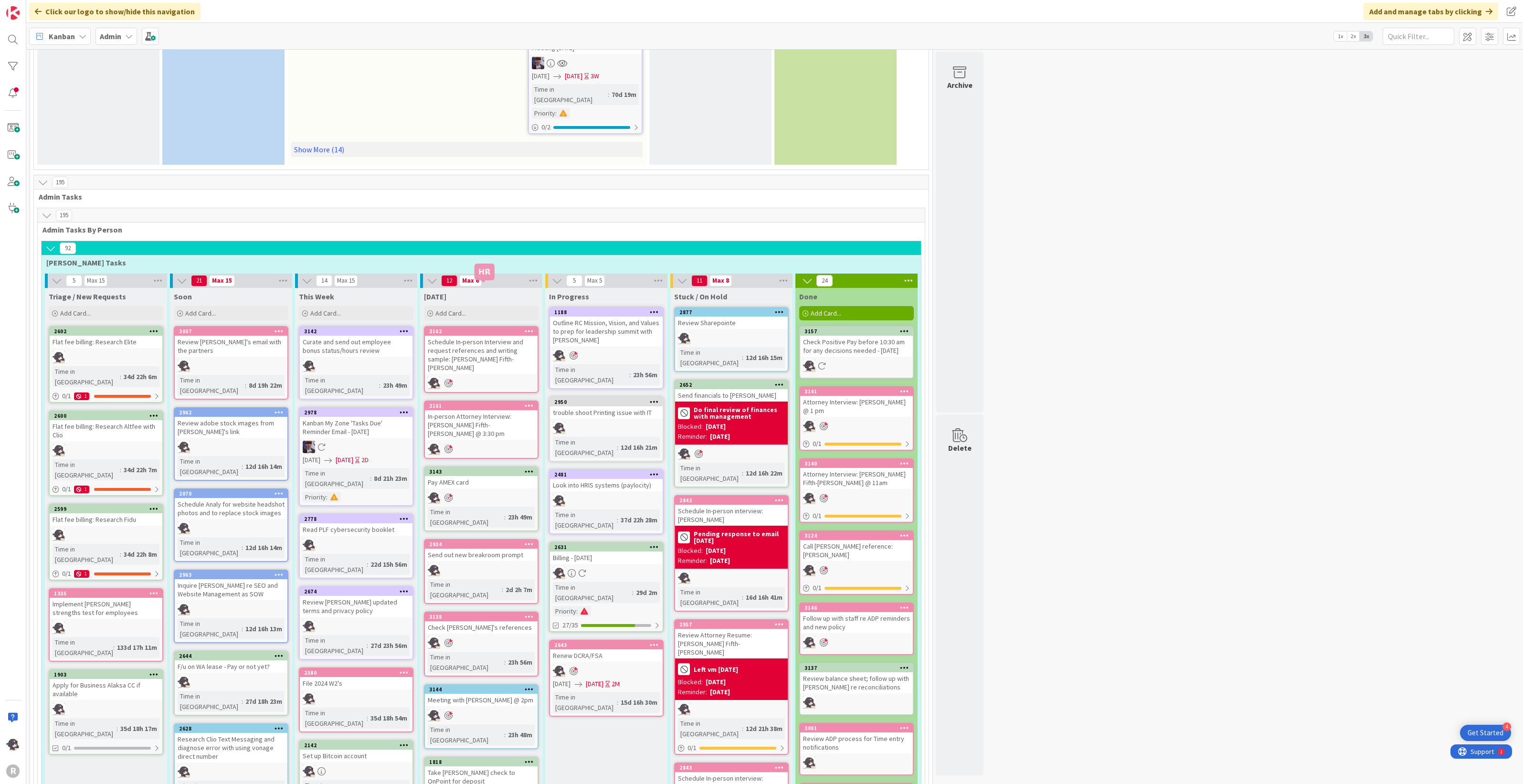
click at [471, 328] on div "3162" at bounding box center [483, 331] width 108 height 7
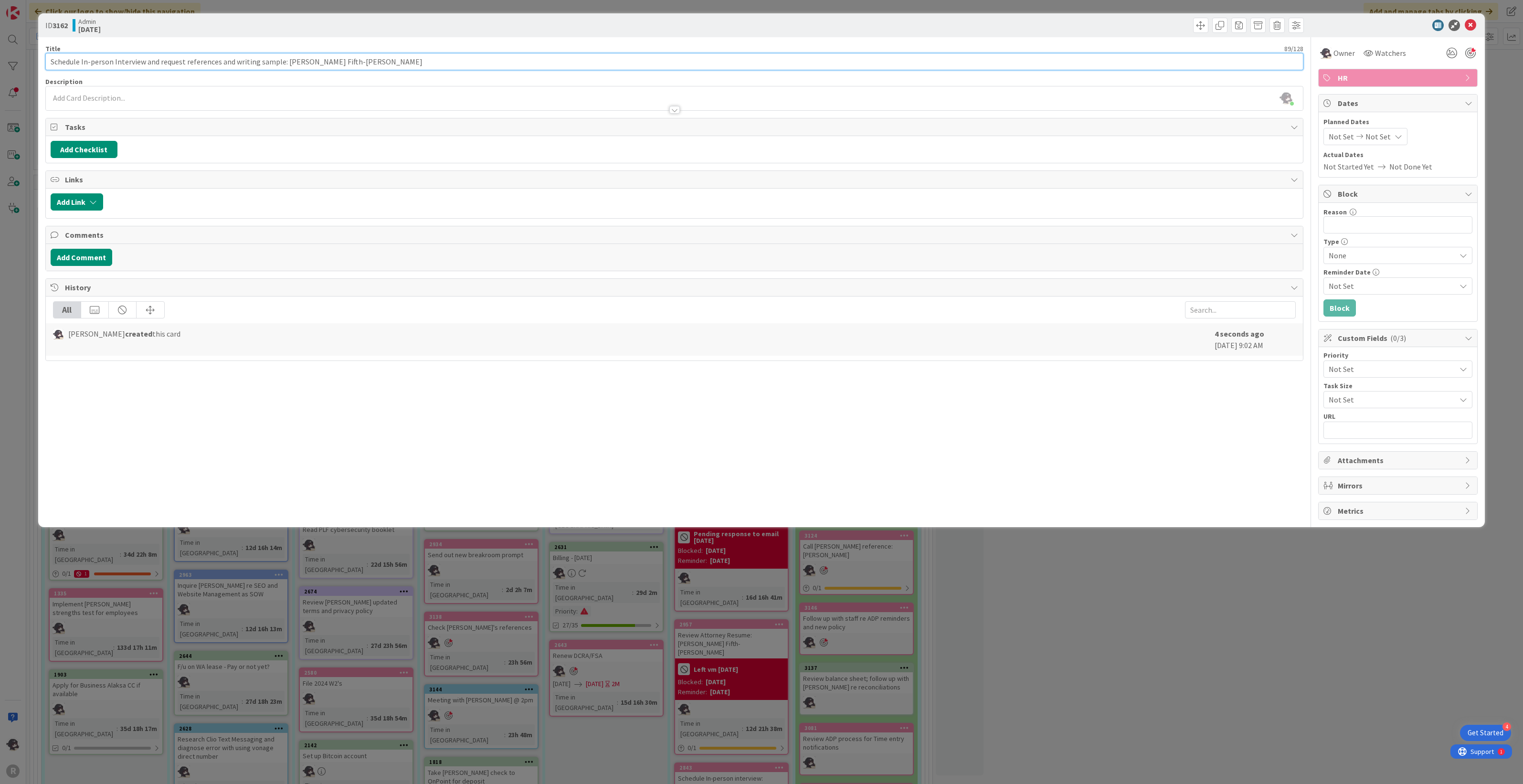
drag, startPoint x: 356, startPoint y: 59, endPoint x: 42, endPoint y: 67, distance: 314.1
click at [42, 67] on div "ID 3162 Admin [DATE] Title 89 / 128 Schedule In-person Interview and request re…" at bounding box center [762, 270] width 1447 height 514
click at [92, 196] on button "Add Link" at bounding box center [77, 202] width 53 height 17
click at [101, 285] on input "text" at bounding box center [122, 283] width 133 height 17
click at [143, 326] on div "Admin In Progress Projects" at bounding box center [122, 324] width 121 height 9
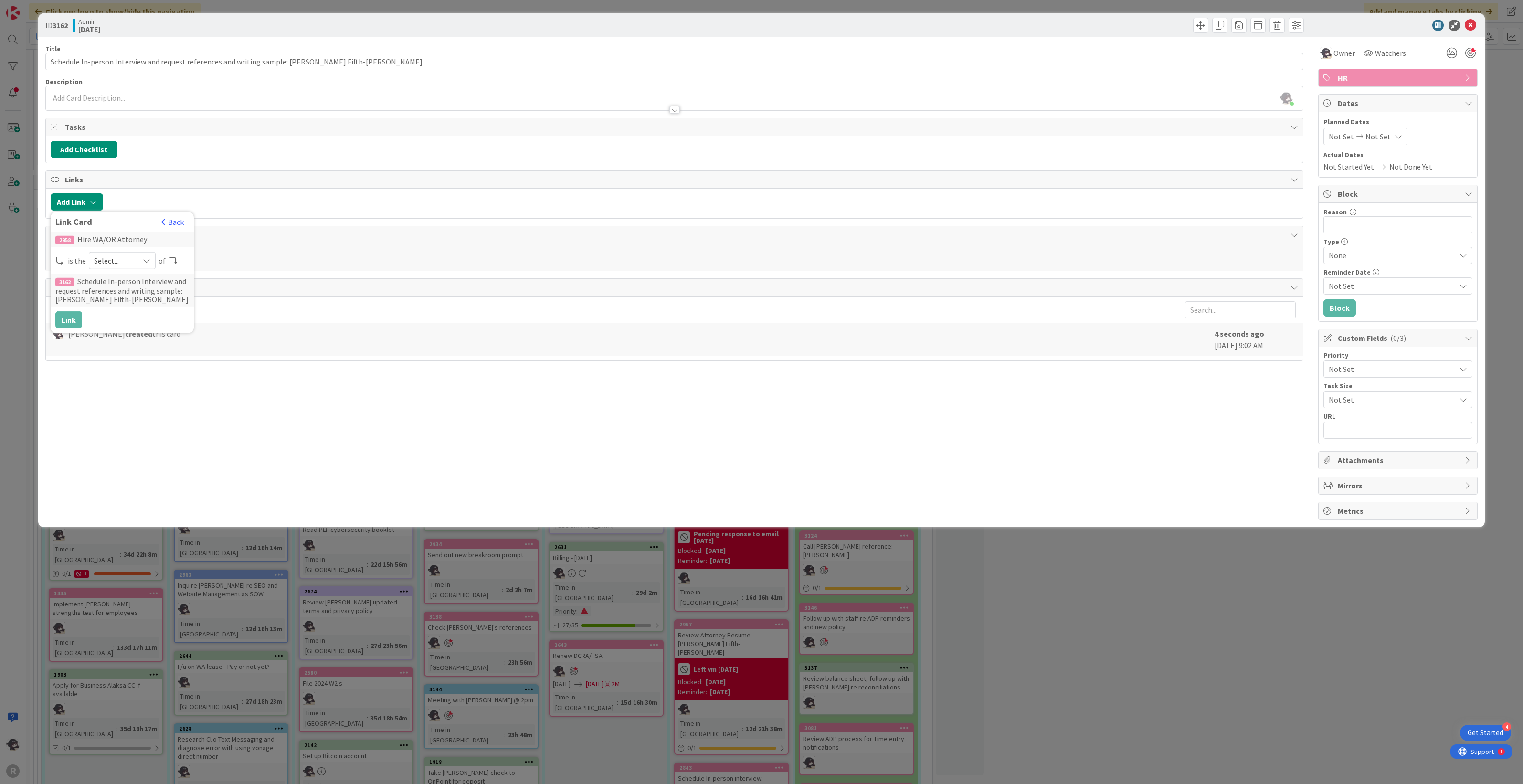
click at [118, 259] on span "Select..." at bounding box center [114, 261] width 40 height 14
drag, startPoint x: 142, startPoint y: 285, endPoint x: 128, endPoint y: 291, distance: 15.2
click at [142, 285] on span "parent" at bounding box center [173, 283] width 108 height 14
click at [78, 322] on button "Link" at bounding box center [68, 319] width 27 height 17
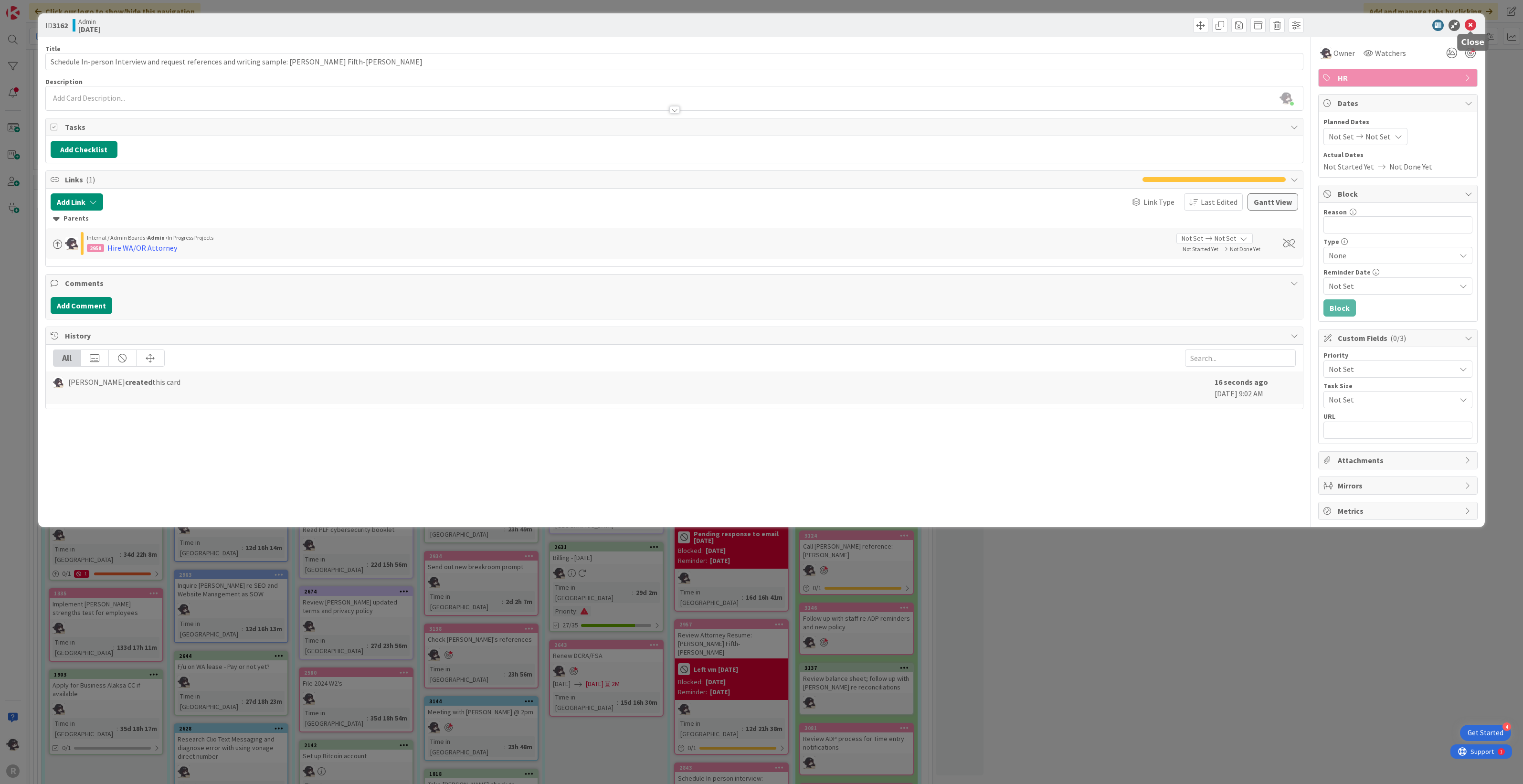
click at [900, 26] on icon at bounding box center [1470, 25] width 12 height 12
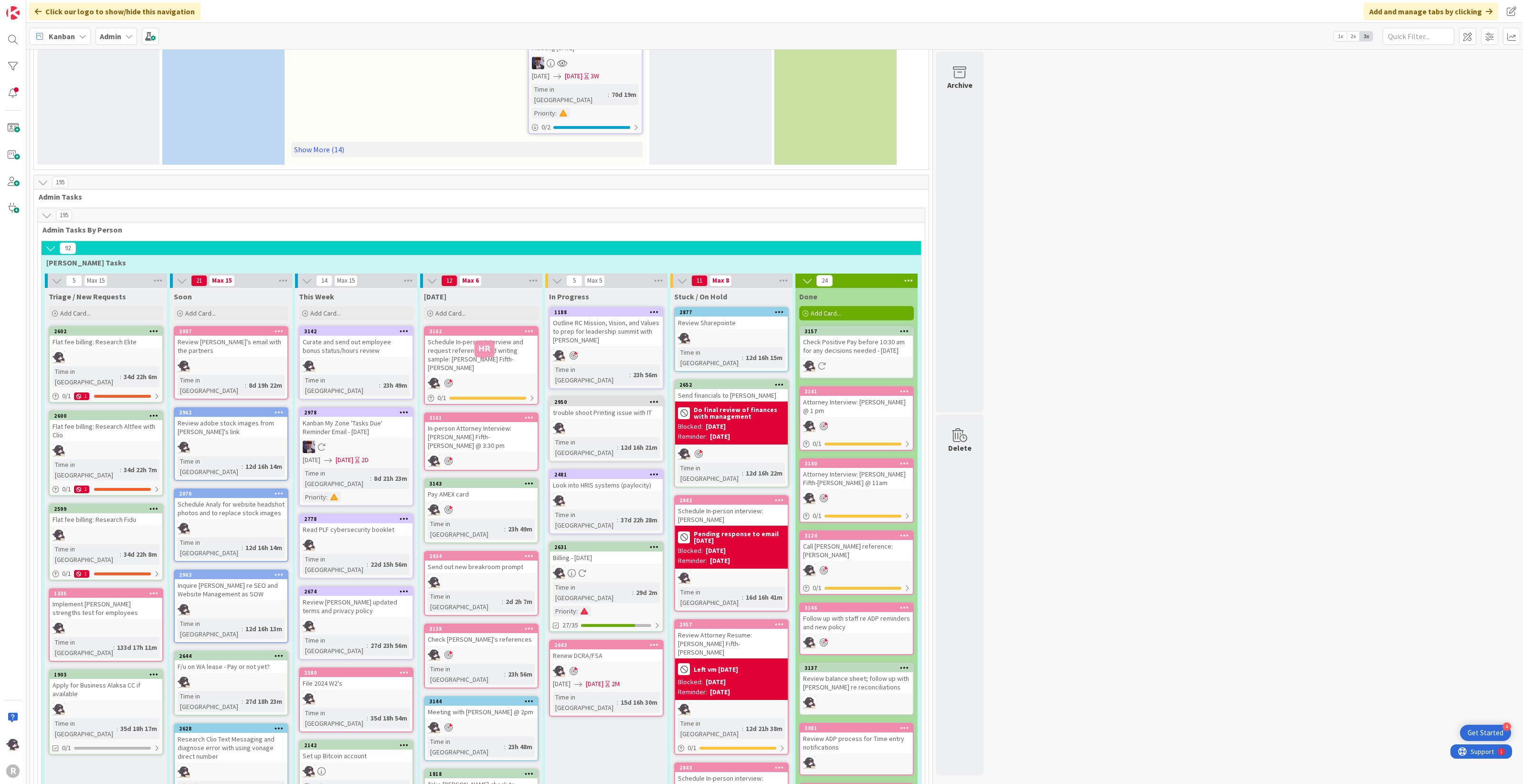
click at [471, 415] on div "3161" at bounding box center [483, 418] width 108 height 7
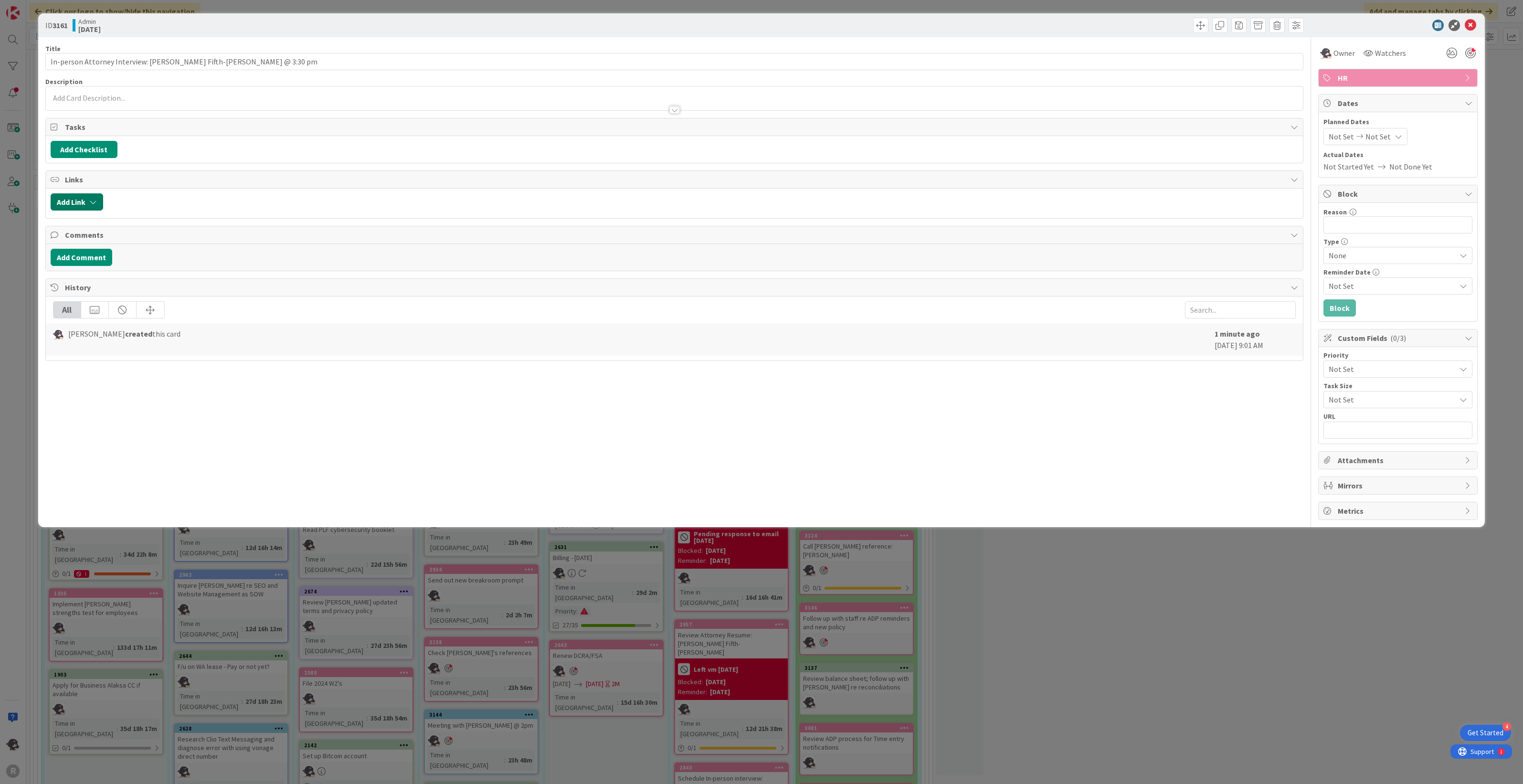
click at [77, 211] on button "Add Link" at bounding box center [77, 202] width 53 height 17
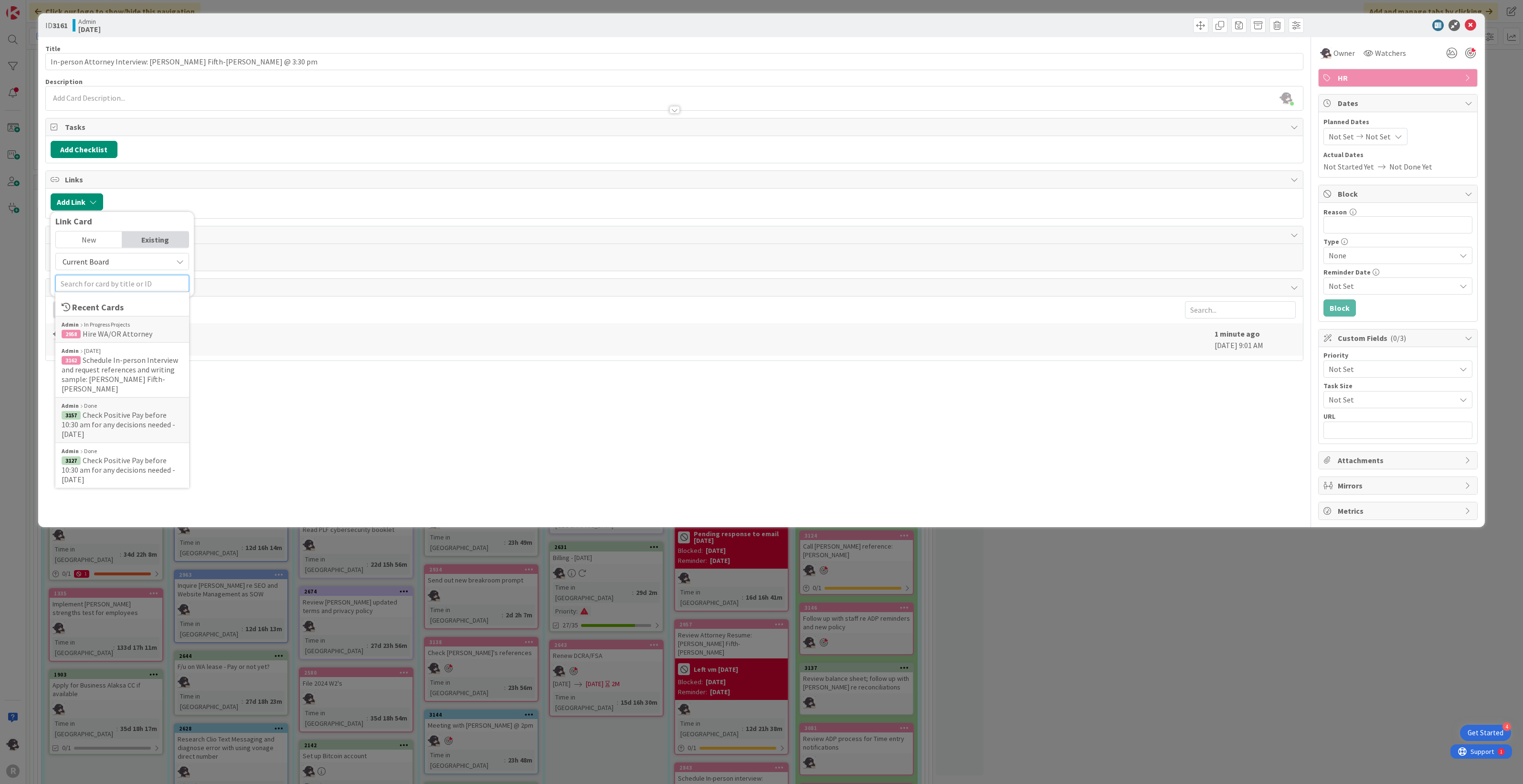
click at [96, 282] on input "text" at bounding box center [122, 283] width 133 height 17
click at [143, 332] on span "WA/OR Attorney" at bounding box center [127, 334] width 55 height 10
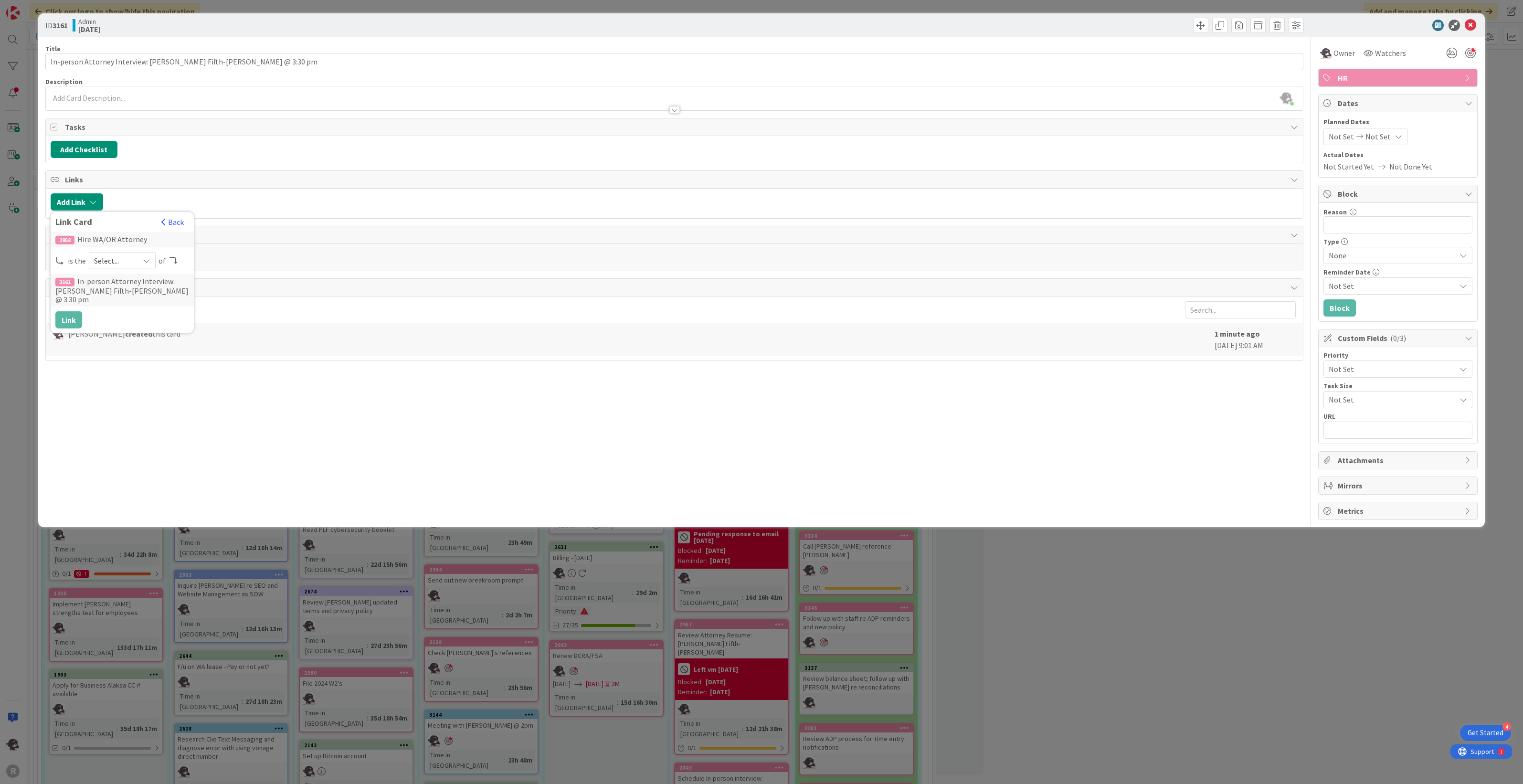
click at [126, 266] on span "Select..." at bounding box center [114, 261] width 40 height 14
click at [122, 282] on span "parent" at bounding box center [173, 283] width 108 height 14
click at [74, 316] on button "Link" at bounding box center [68, 319] width 27 height 17
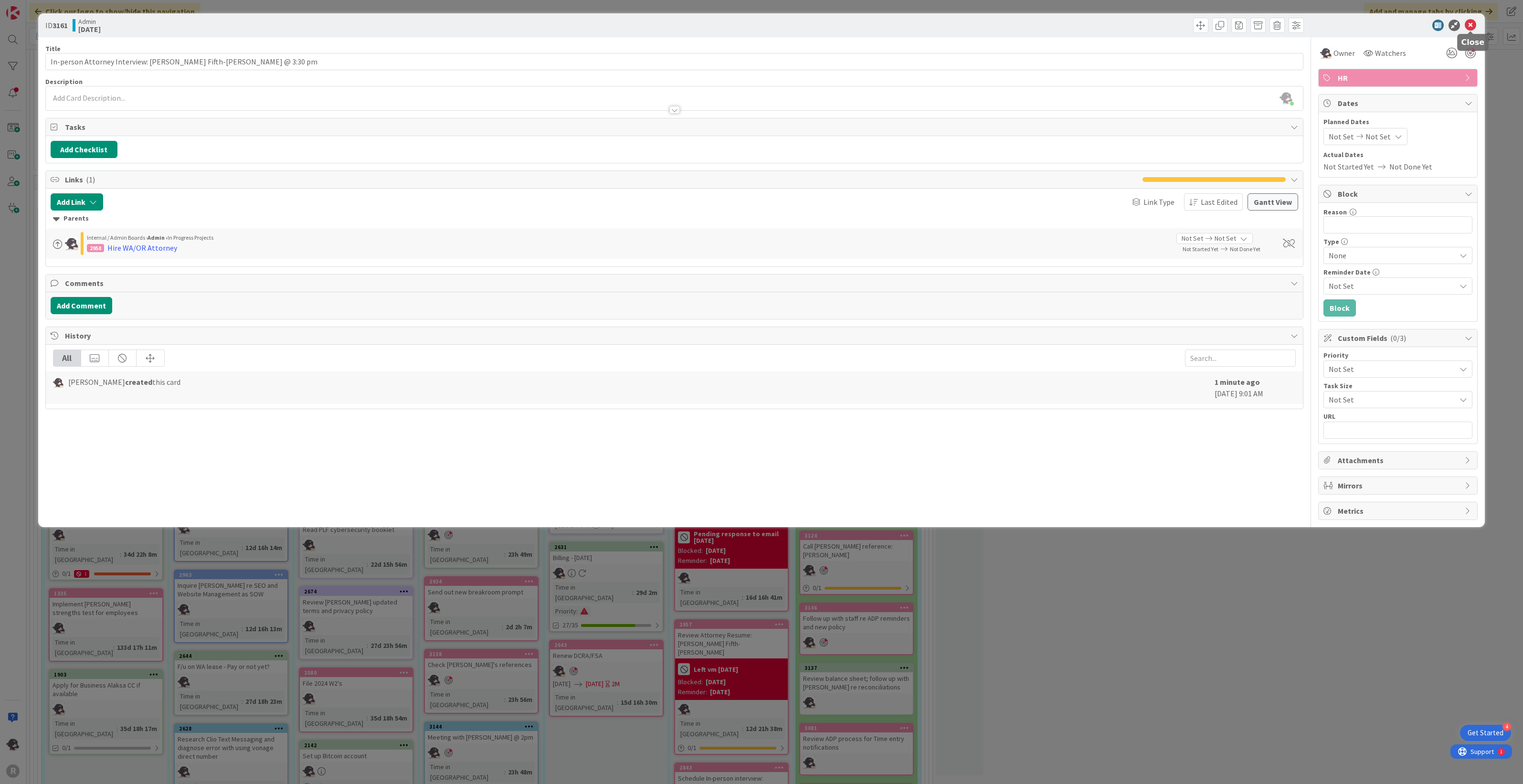
click at [900, 23] on icon at bounding box center [1470, 25] width 12 height 12
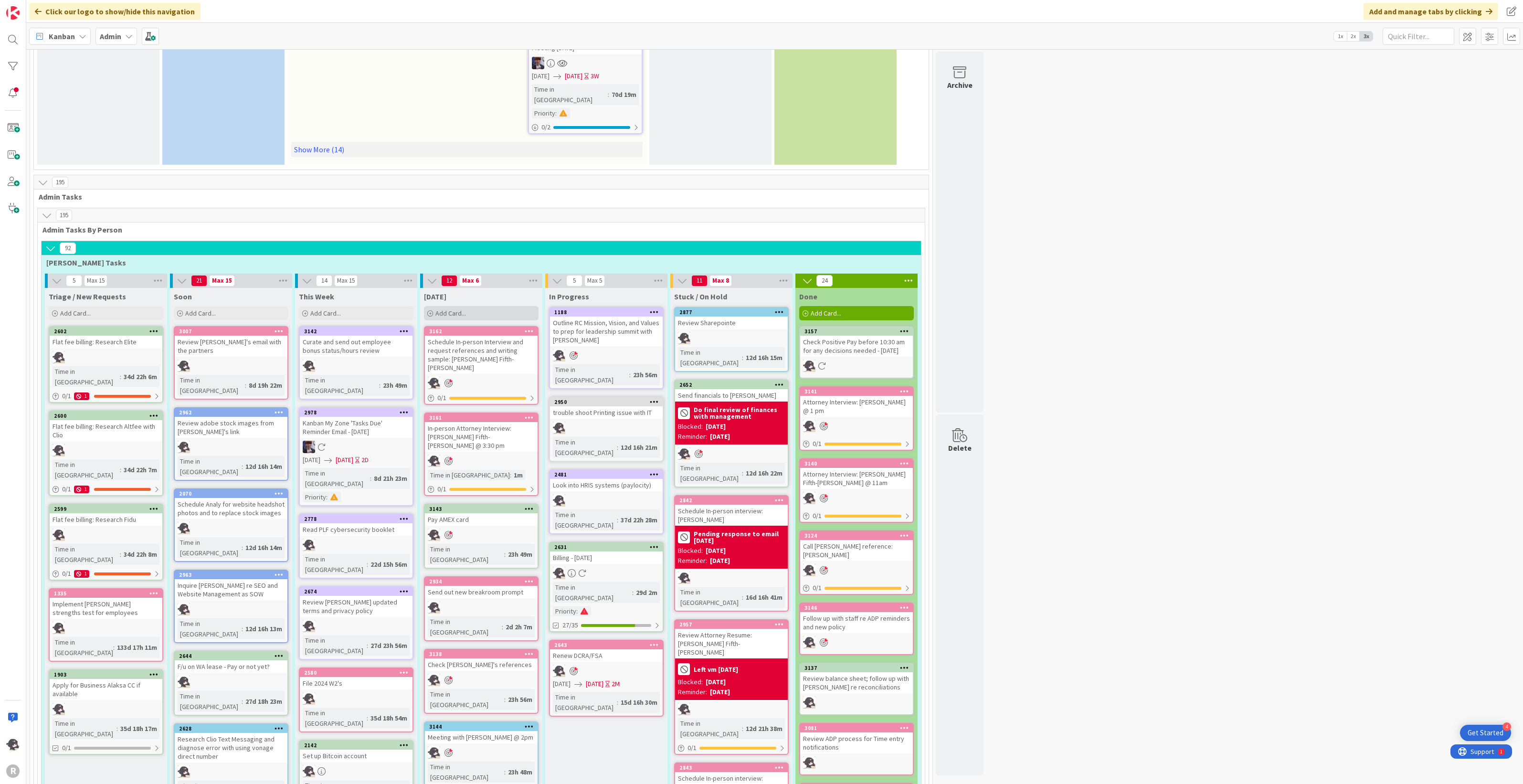
click at [497, 306] on div "Add Card..." at bounding box center [481, 313] width 114 height 14
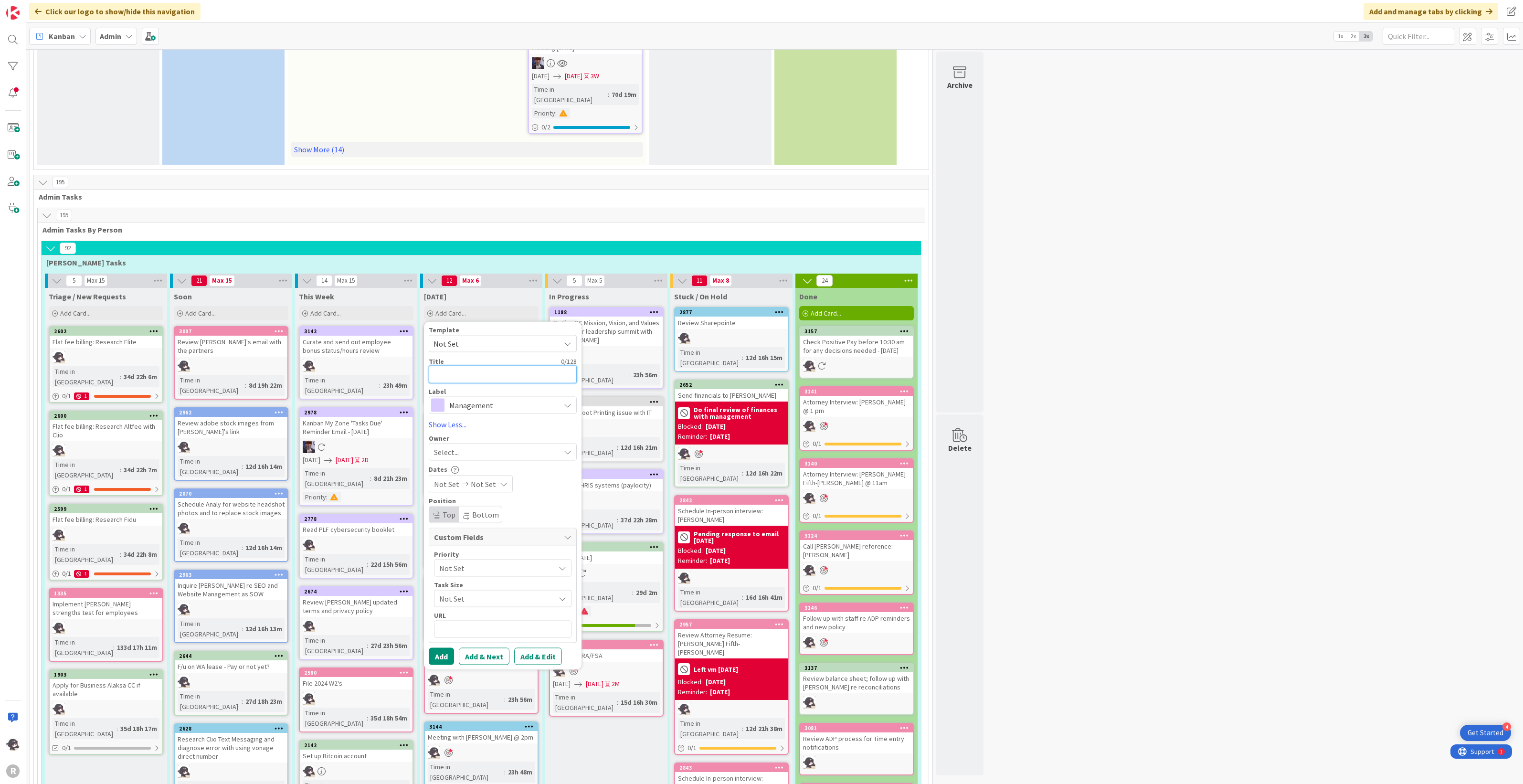
paste textarea "Schedule In-person Interview and request references and writing sample: [PERSON…"
click at [458, 421] on span "Management" at bounding box center [502, 428] width 106 height 14
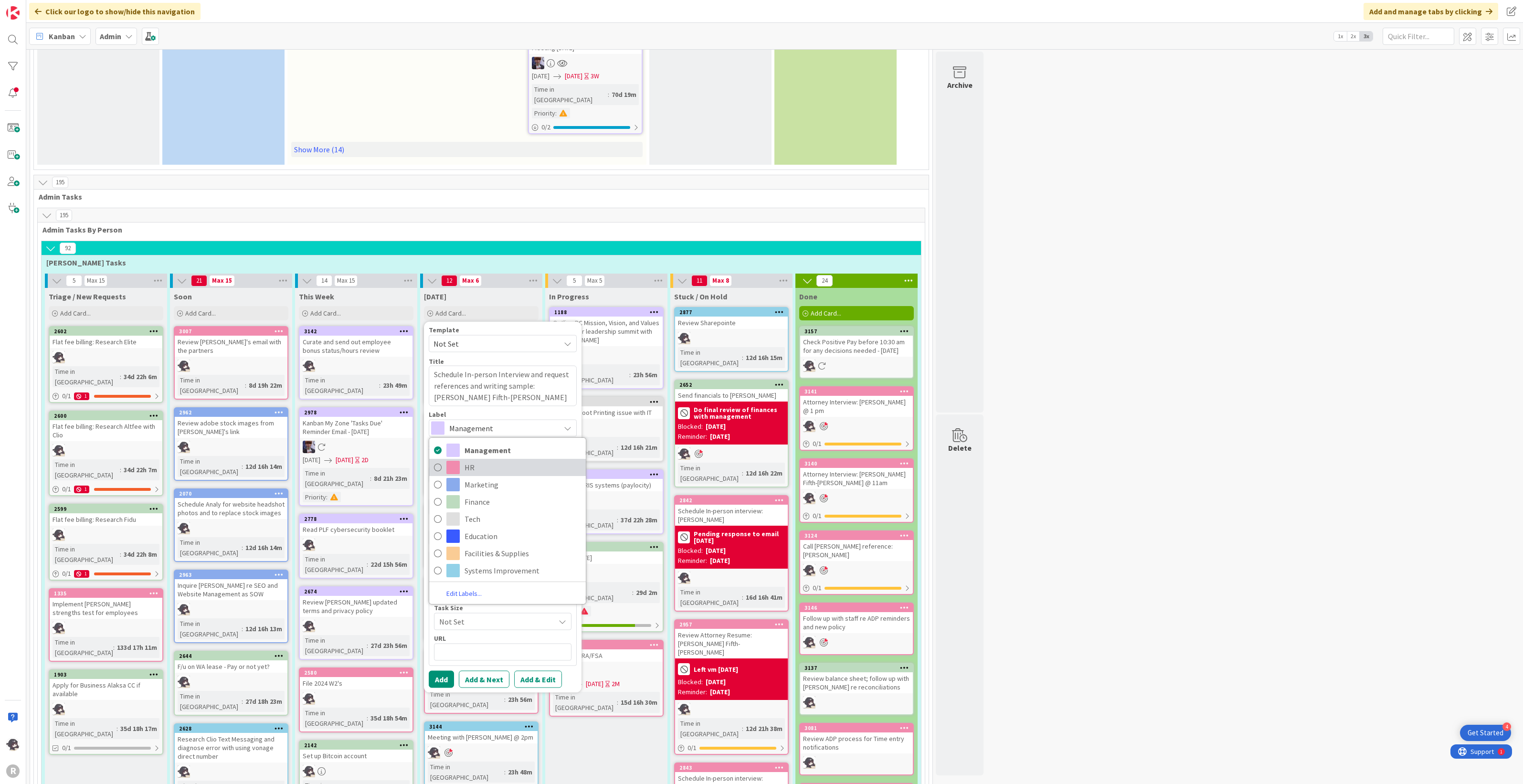
click at [473, 430] on span "HR" at bounding box center [523, 467] width 116 height 14
click at [475, 430] on div "Select..." at bounding box center [497, 474] width 126 height 12
click at [463, 430] on link "[PERSON_NAME]" at bounding box center [507, 519] width 157 height 18
drag, startPoint x: 476, startPoint y: 431, endPoint x: 481, endPoint y: 419, distance: 13.0
click at [476, 430] on span "[PERSON_NAME]" at bounding box center [478, 474] width 57 height 12
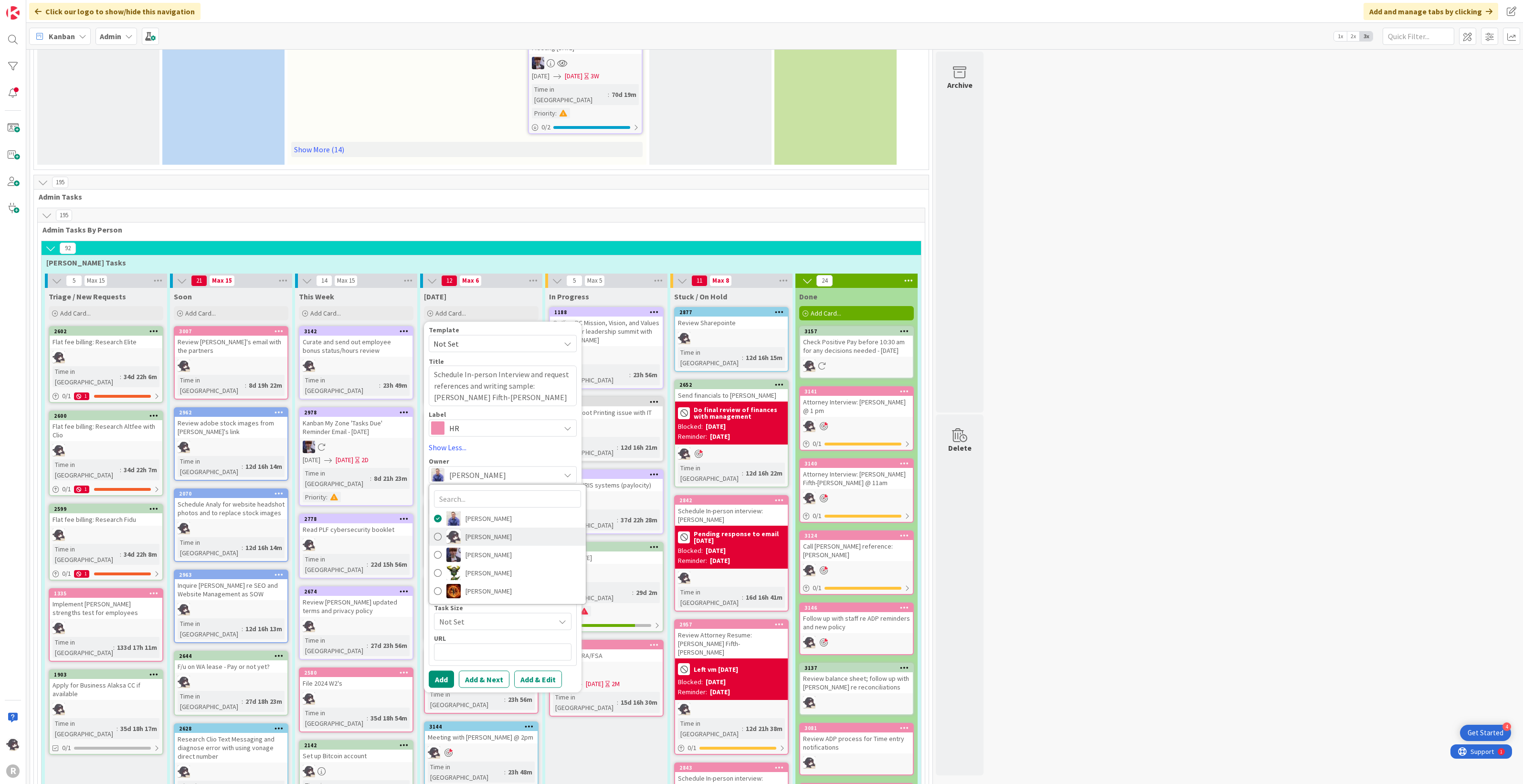
click at [498, 430] on span "[PERSON_NAME]" at bounding box center [489, 536] width 47 height 14
click at [535, 430] on button "Add & Edit" at bounding box center [538, 679] width 48 height 17
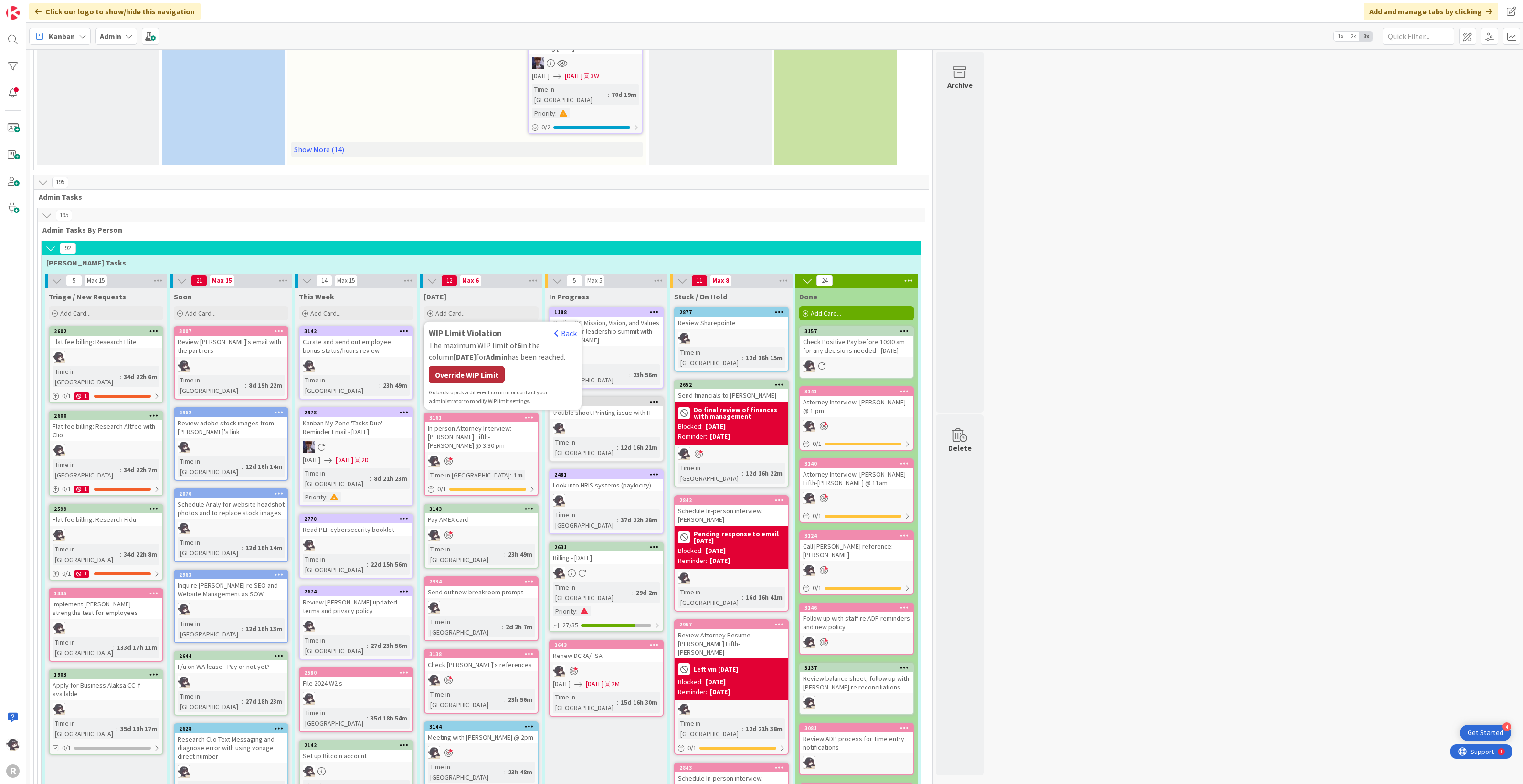
click at [483, 366] on div "Override WIP Limit" at bounding box center [467, 374] width 76 height 17
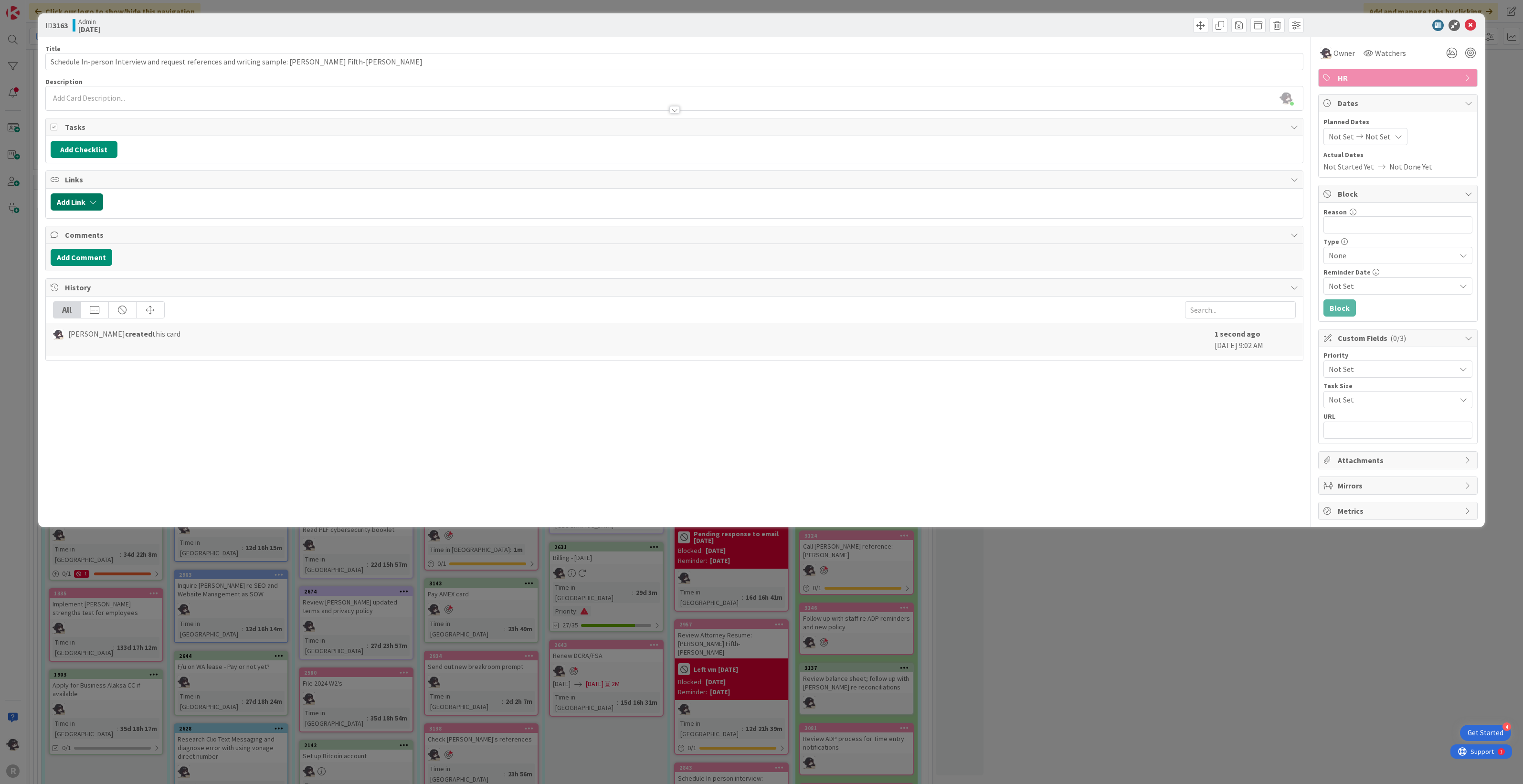
click at [81, 202] on button "Add Link" at bounding box center [77, 202] width 53 height 17
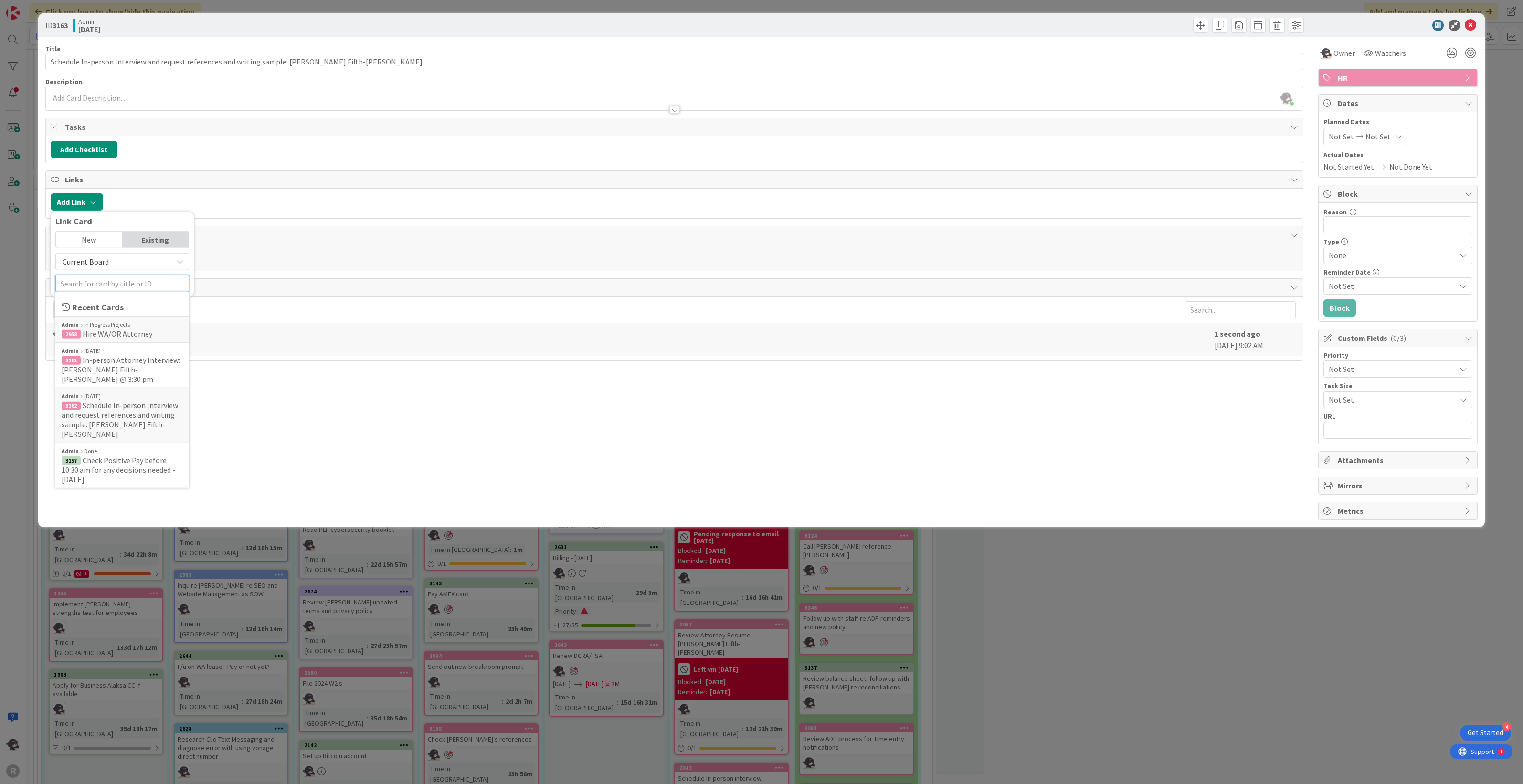
click at [81, 287] on input "text" at bounding box center [122, 283] width 133 height 17
click at [118, 335] on span "Hire WA/OR Attorney" at bounding box center [118, 334] width 70 height 10
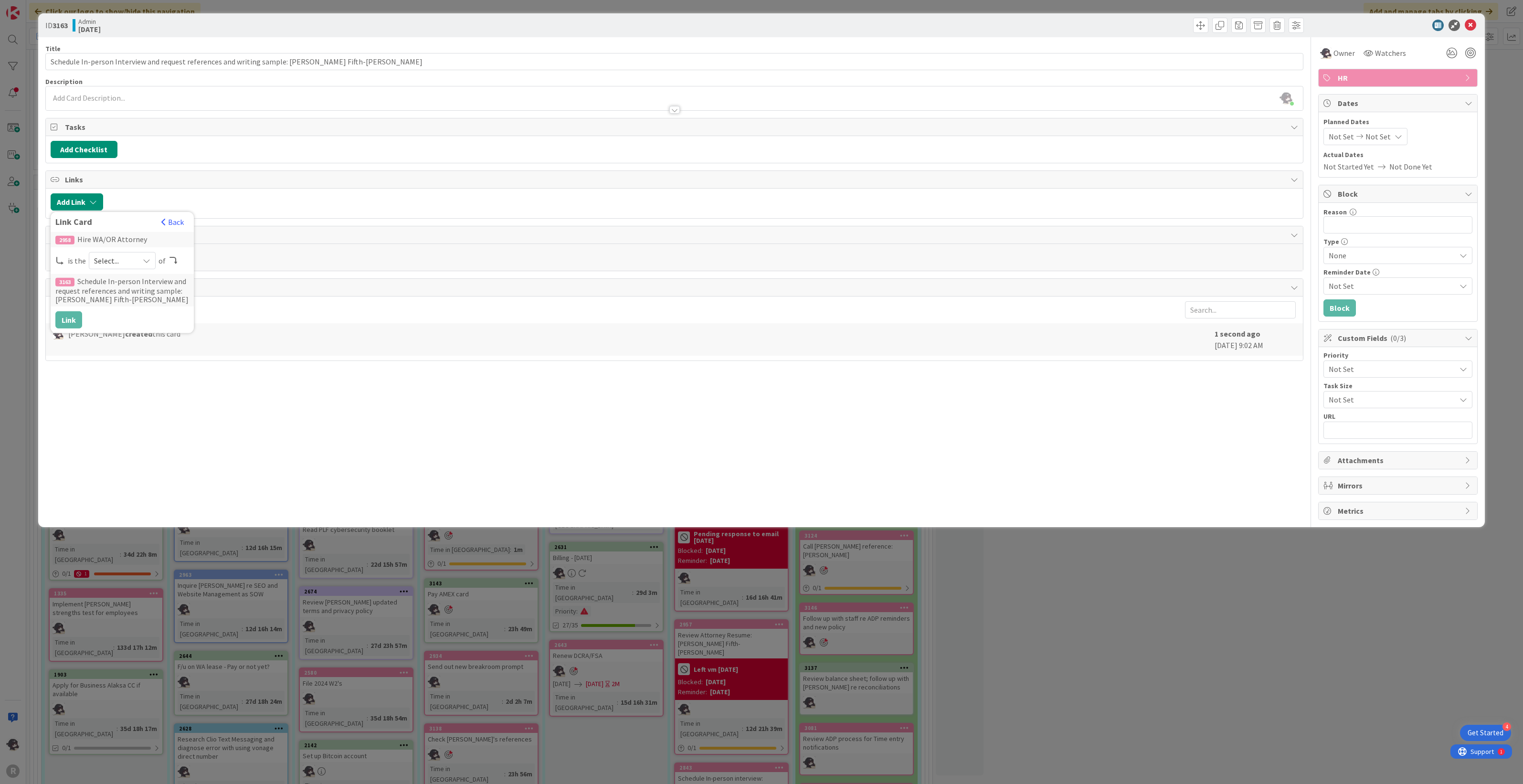
click at [110, 266] on span "Select..." at bounding box center [114, 261] width 40 height 14
click at [123, 288] on span "parent" at bounding box center [173, 283] width 108 height 14
click at [70, 317] on button "Link" at bounding box center [68, 319] width 27 height 17
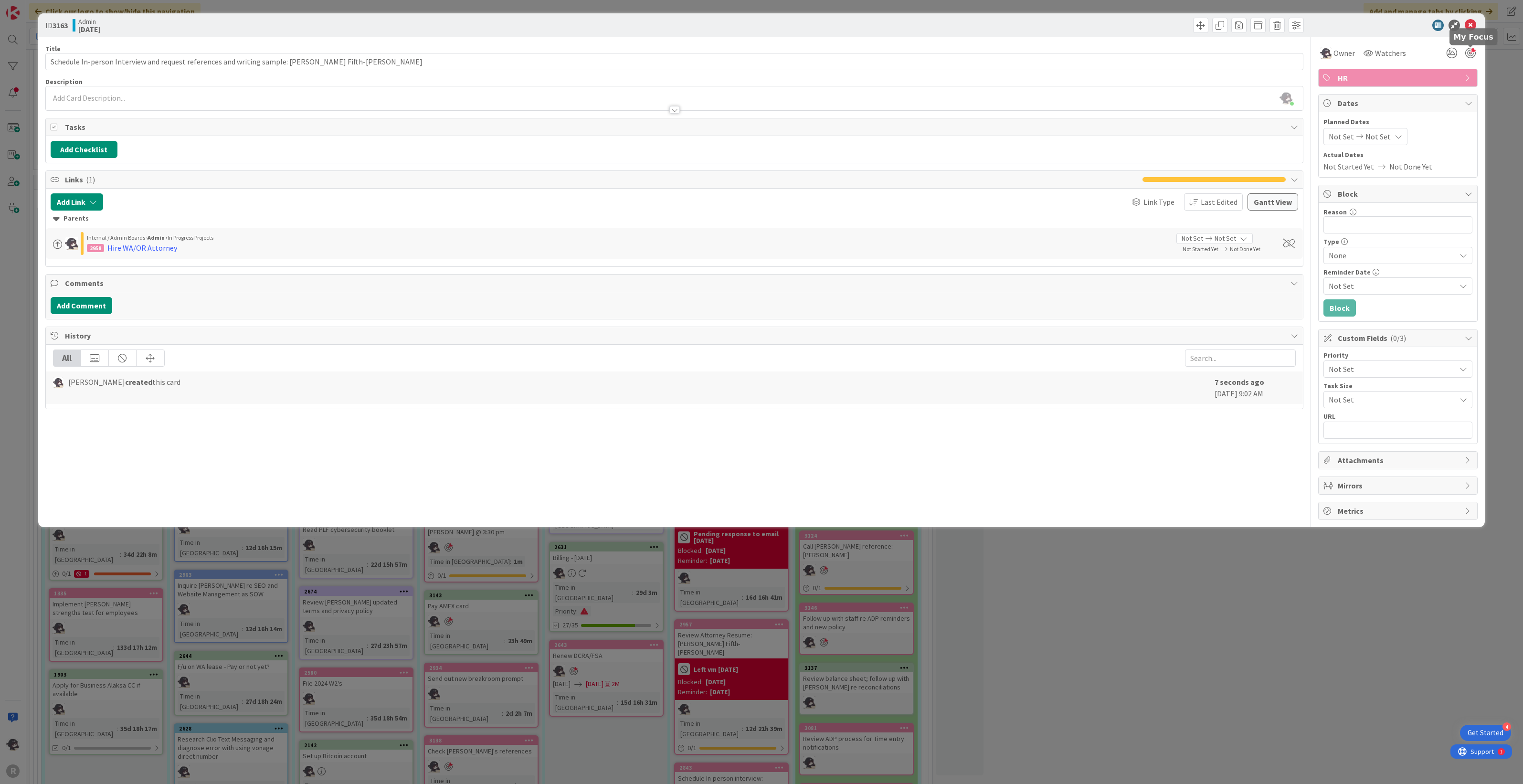
click at [900, 53] on div at bounding box center [1470, 53] width 10 height 10
click at [900, 23] on icon at bounding box center [1470, 25] width 12 height 12
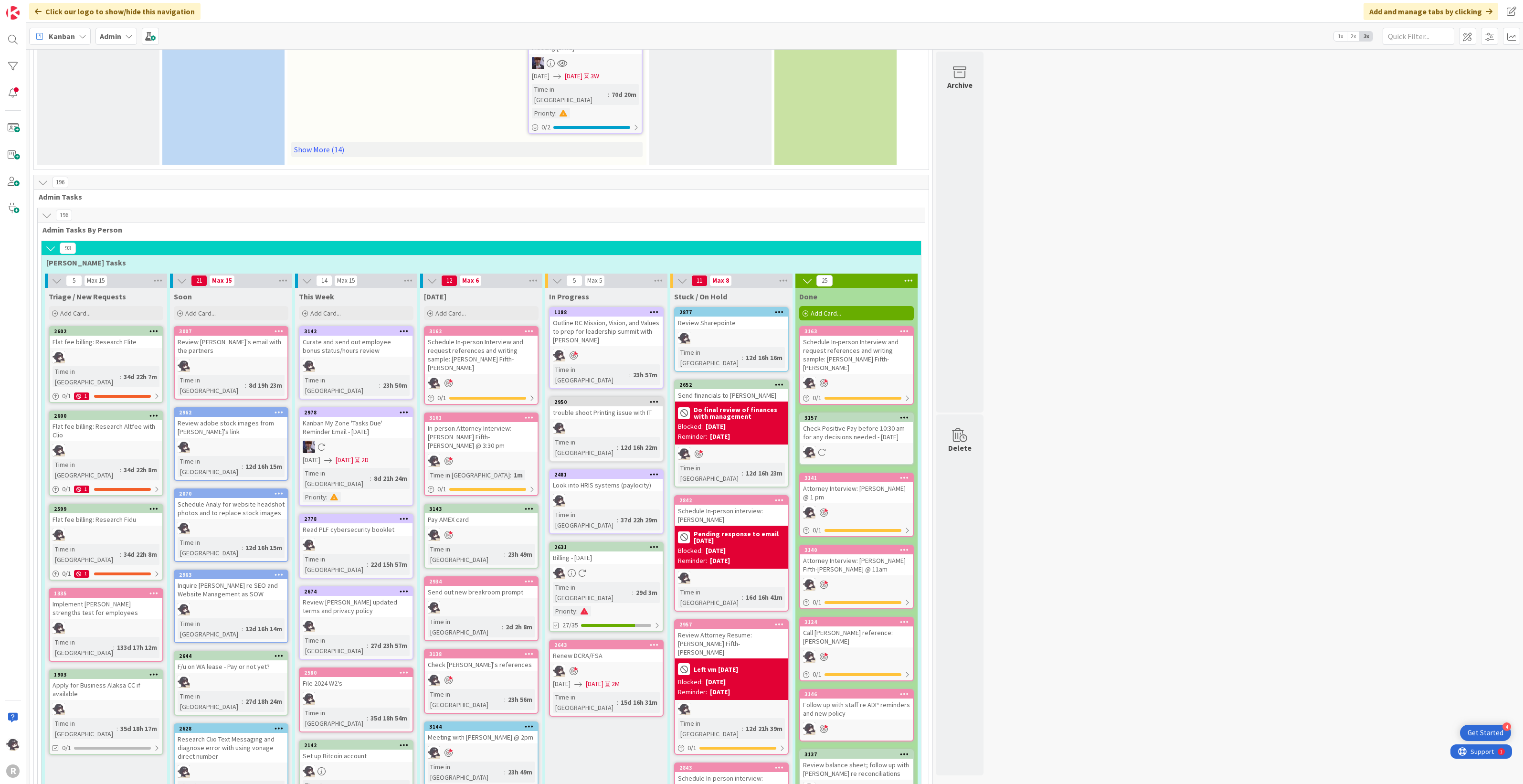
click at [484, 327] on div "3162 Move to Top Move to Bottom Assign Labels... Assign Tokens... Link Card... …" at bounding box center [481, 331] width 113 height 9
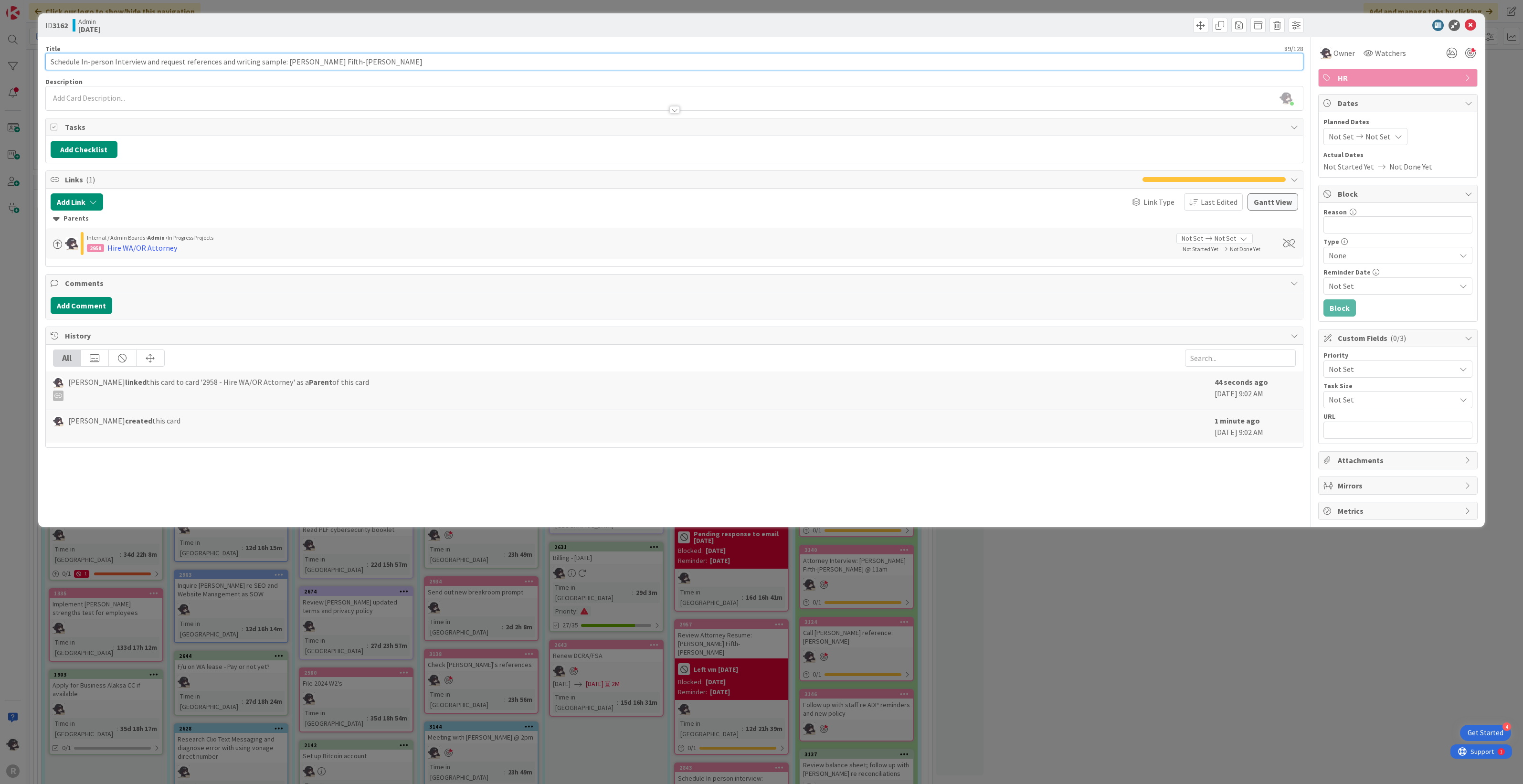
drag, startPoint x: 356, startPoint y: 61, endPoint x: 283, endPoint y: 67, distance: 73.2
click at [283, 67] on input "Schedule In-person Interview and request references and writing sample: [PERSON…" at bounding box center [675, 61] width 1259 height 17
click at [900, 21] on icon at bounding box center [1470, 25] width 12 height 12
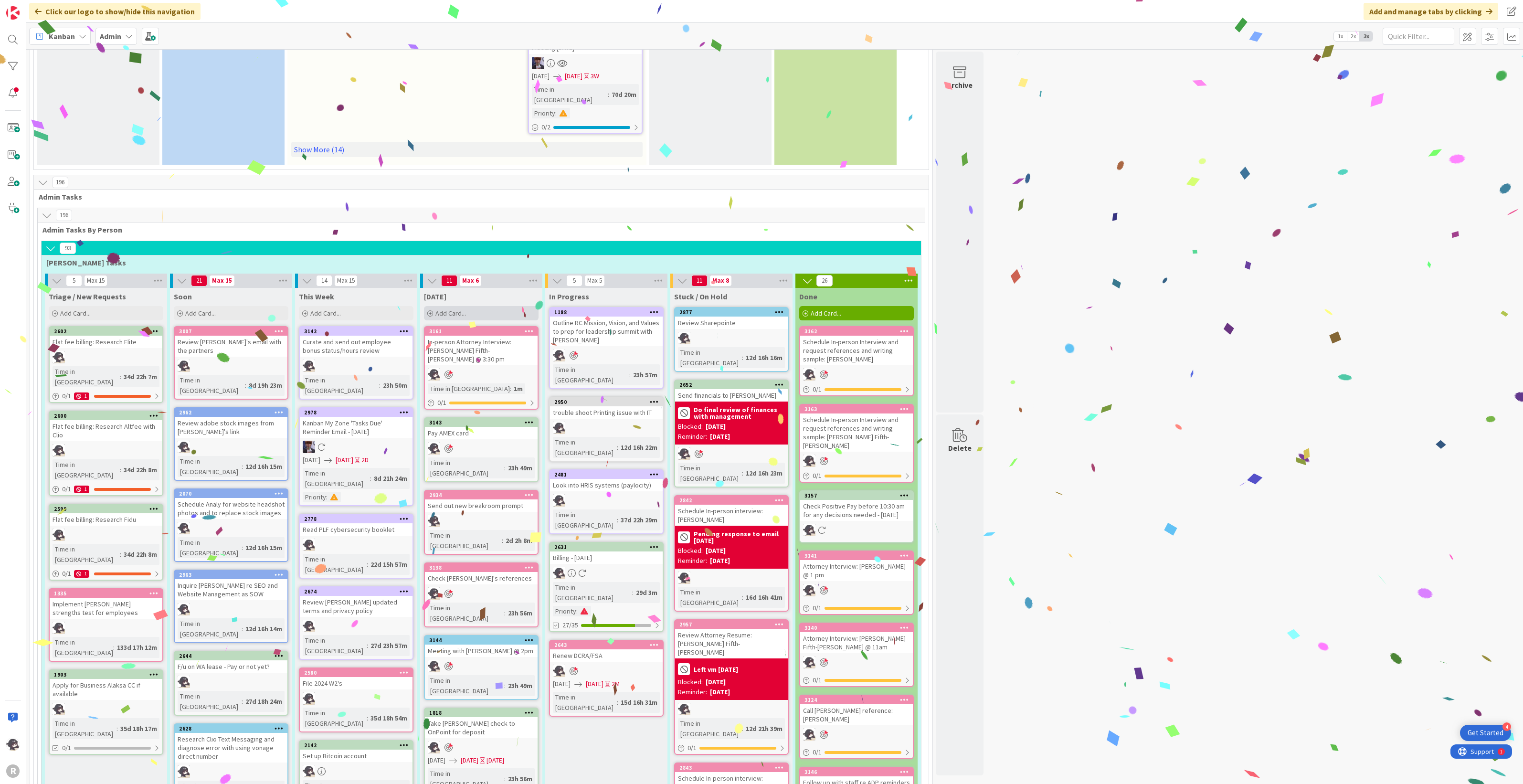
click at [469, 306] on div "Add Card..." at bounding box center [481, 313] width 114 height 14
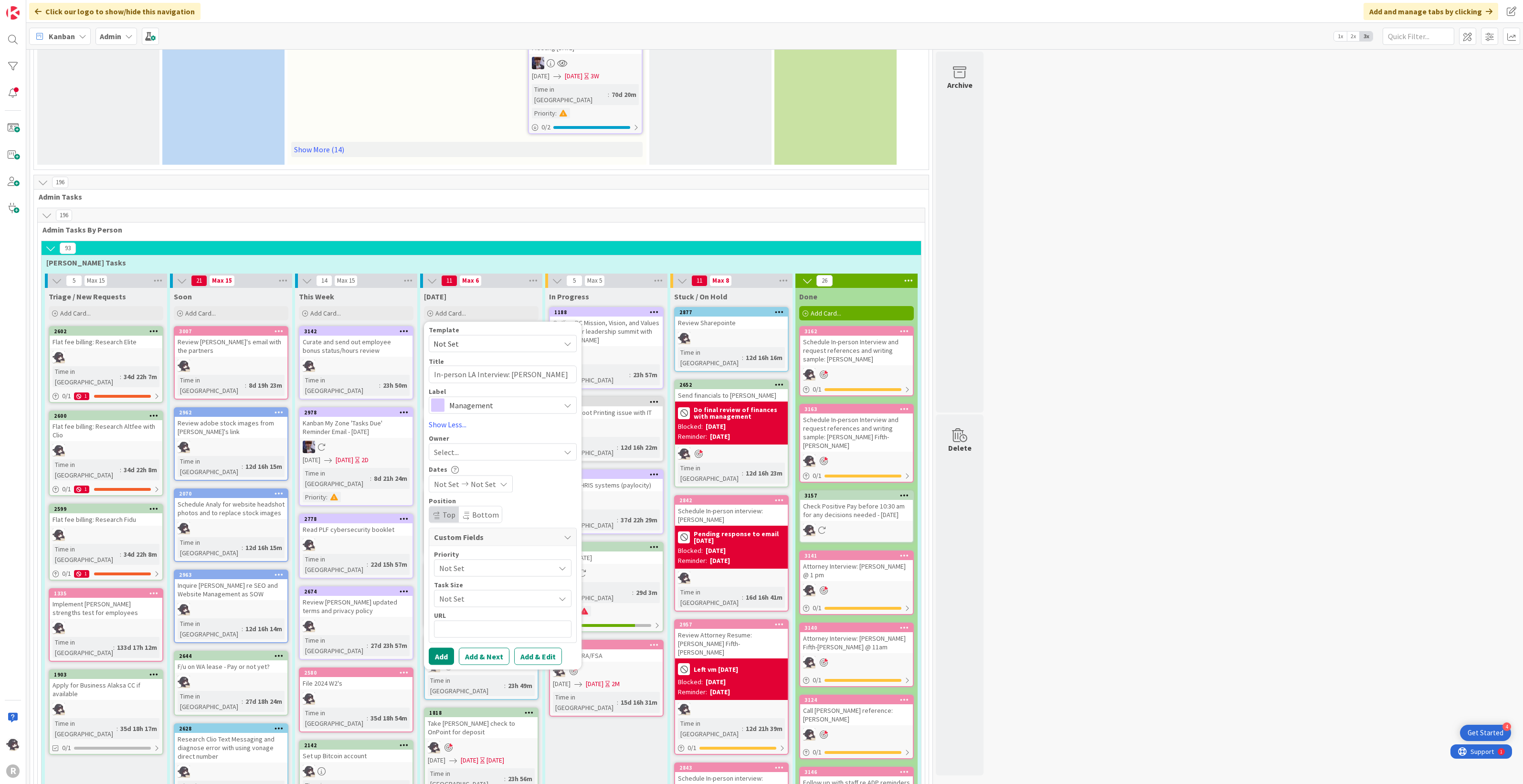
click at [524, 398] on span "Management" at bounding box center [502, 405] width 106 height 14
click at [452, 430] on span at bounding box center [454, 445] width 14 height 14
click at [445, 430] on span "Select..." at bounding box center [446, 452] width 25 height 12
click at [472, 430] on span "[PERSON_NAME]" at bounding box center [489, 513] width 47 height 14
drag, startPoint x: 543, startPoint y: 612, endPoint x: 546, endPoint y: 606, distance: 6.7
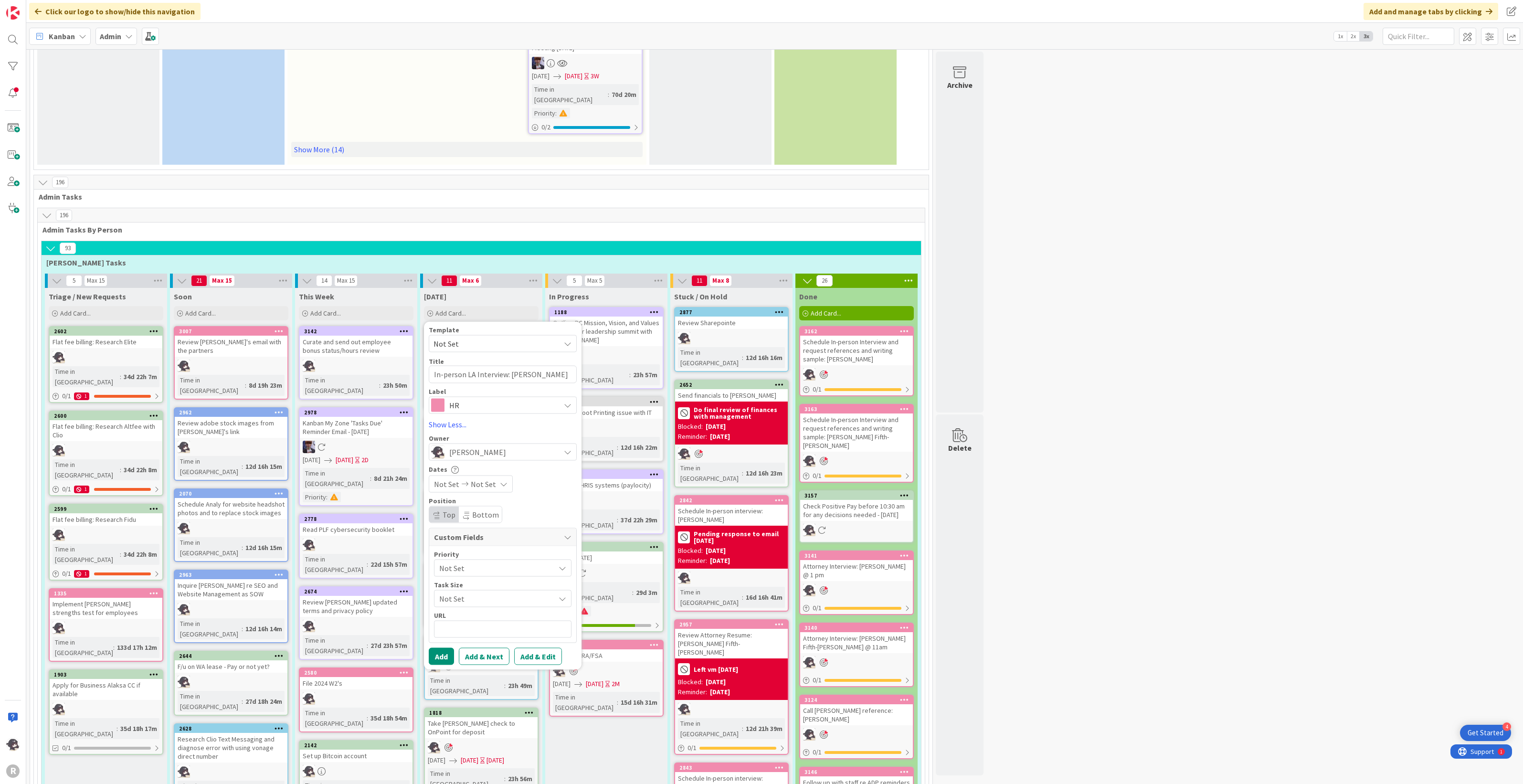
click at [543, 430] on button "Add & Edit" at bounding box center [538, 655] width 48 height 17
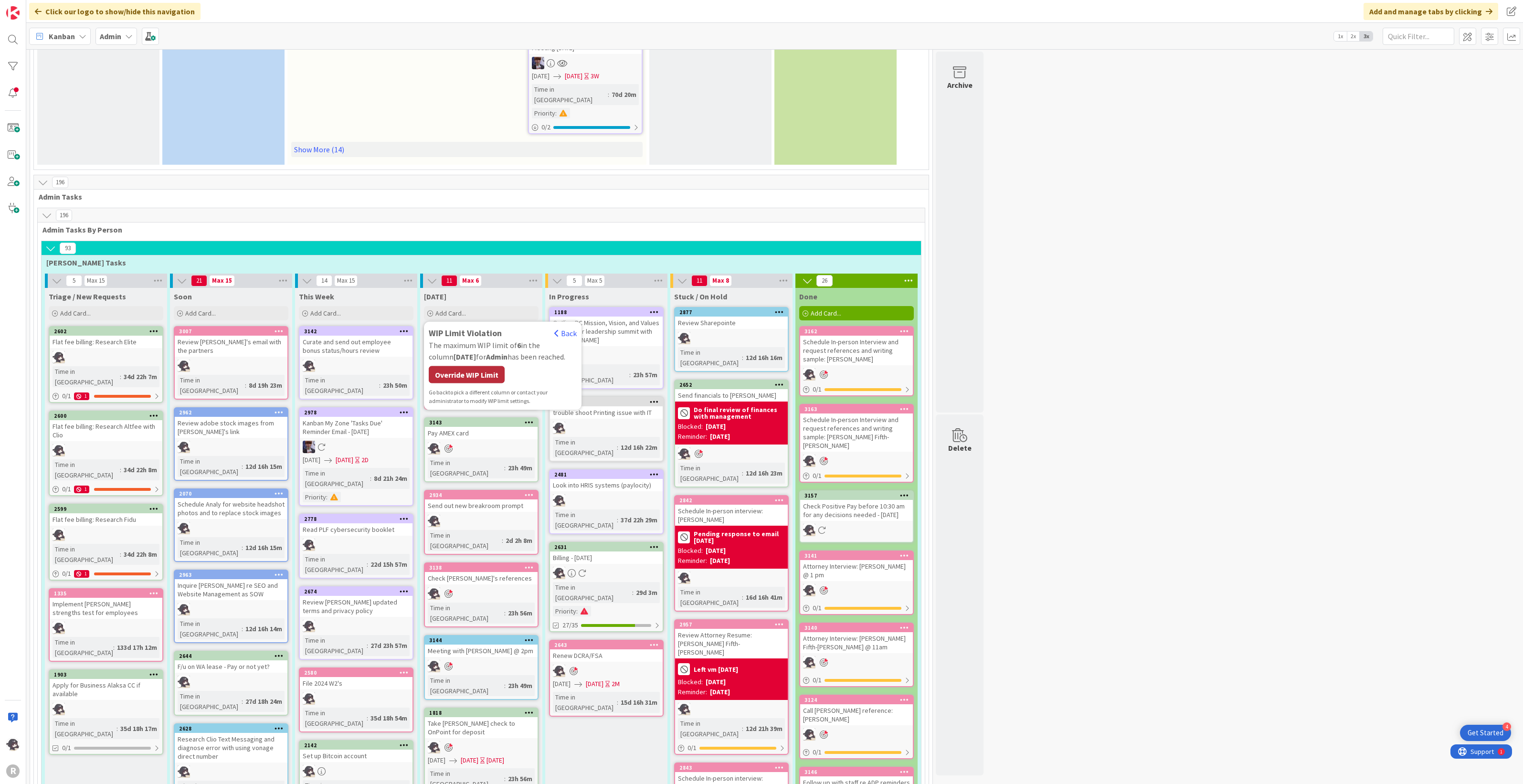
click at [479, 366] on div "Override WIP Limit" at bounding box center [467, 374] width 76 height 17
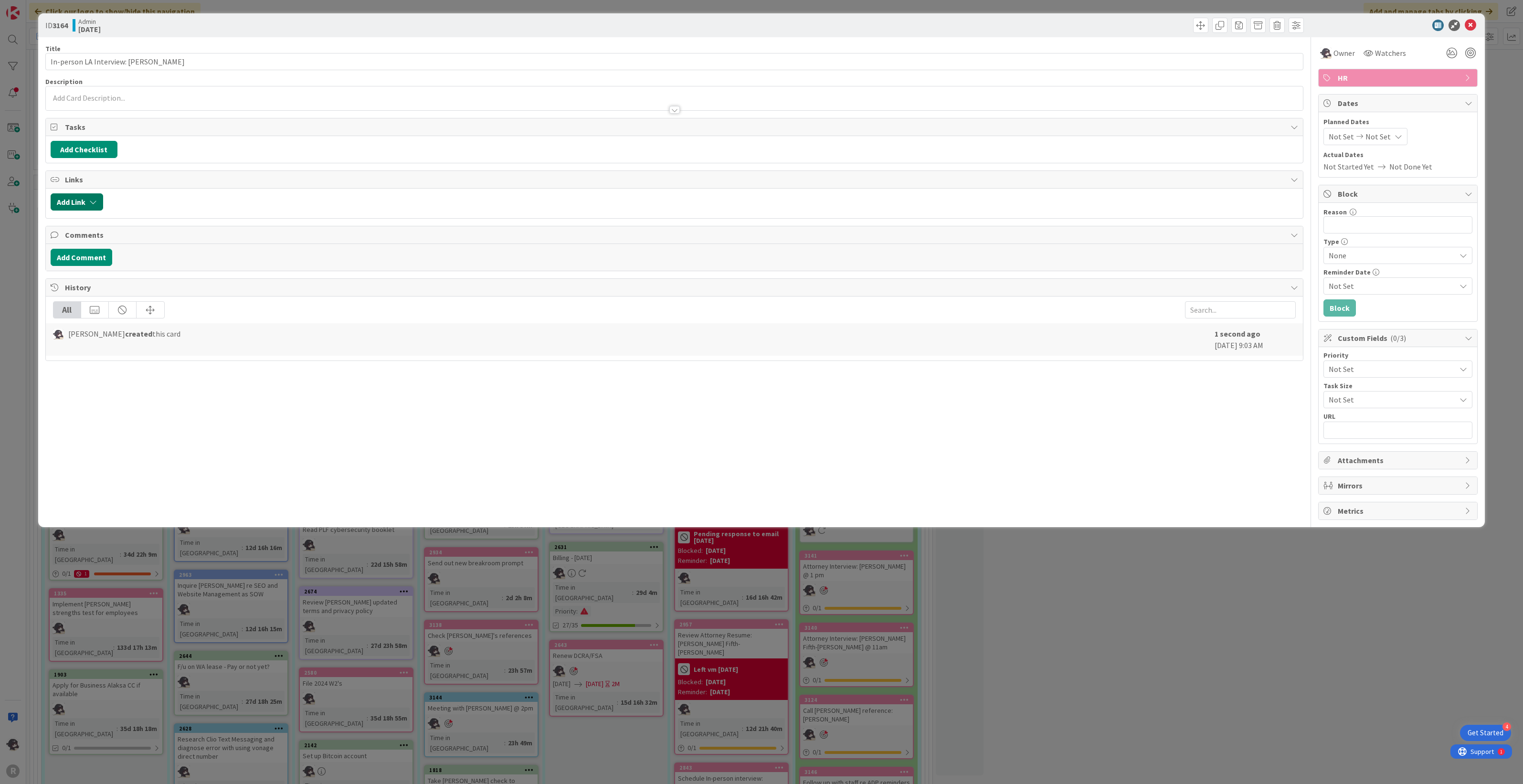
click at [64, 207] on button "Add Link" at bounding box center [77, 202] width 53 height 17
click at [98, 283] on input "text" at bounding box center [122, 283] width 133 height 17
click at [129, 392] on span "Legal Assistant/Entry level paralegal" at bounding box center [116, 391] width 109 height 19
click at [94, 276] on span "Select..." at bounding box center [114, 270] width 40 height 14
click at [127, 296] on span "parent" at bounding box center [173, 291] width 108 height 14
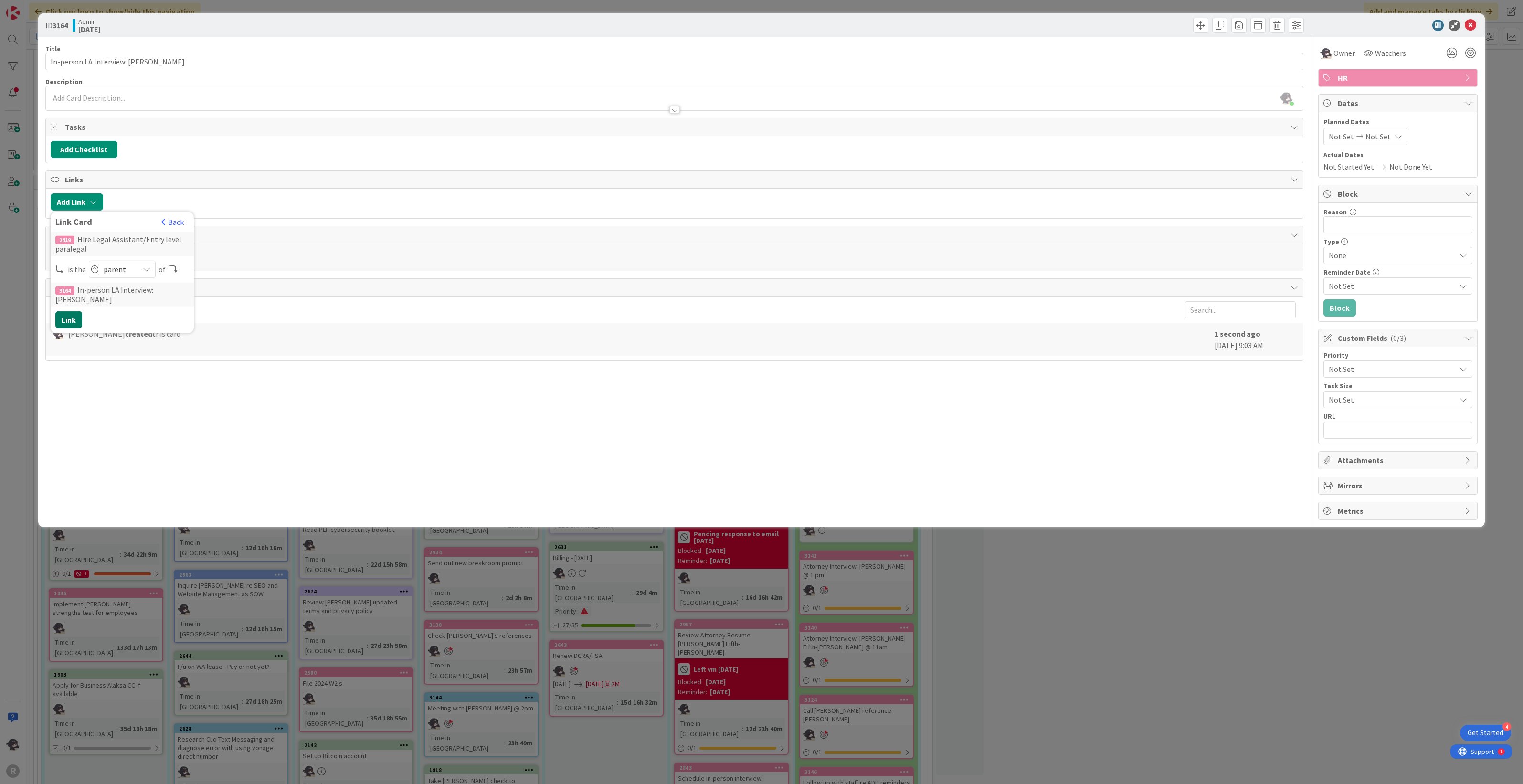
click at [70, 320] on button "Link" at bounding box center [68, 319] width 27 height 17
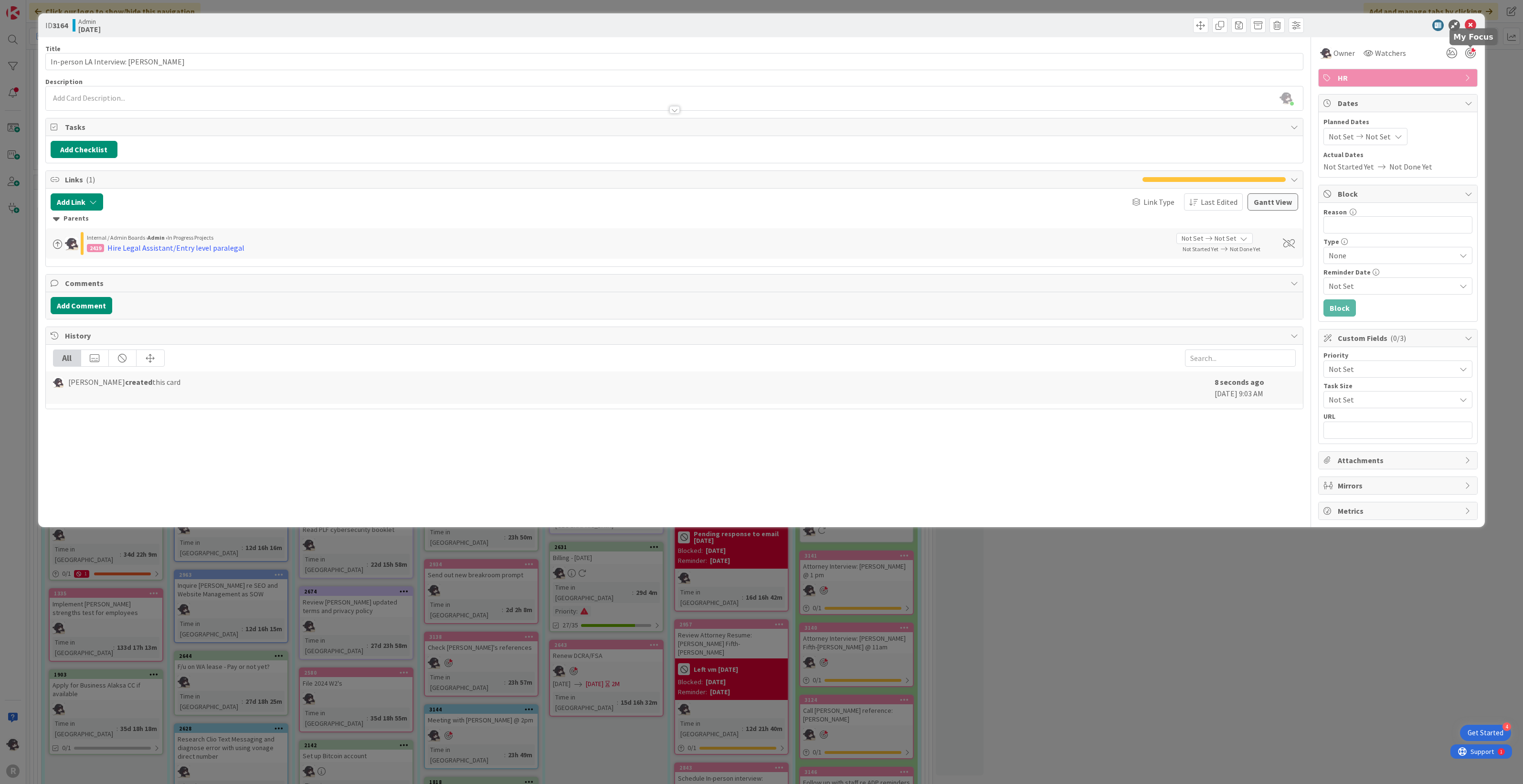
click at [900, 55] on div at bounding box center [1470, 53] width 10 height 10
click at [229, 61] on input "In-person LA Interview: [PERSON_NAME]" at bounding box center [675, 61] width 1259 height 17
click at [203, 60] on input "In-person LA Interview: [PERSON_NAME] @ 10:30 am" at bounding box center [675, 61] width 1259 height 17
click at [900, 26] on icon at bounding box center [1470, 25] width 12 height 12
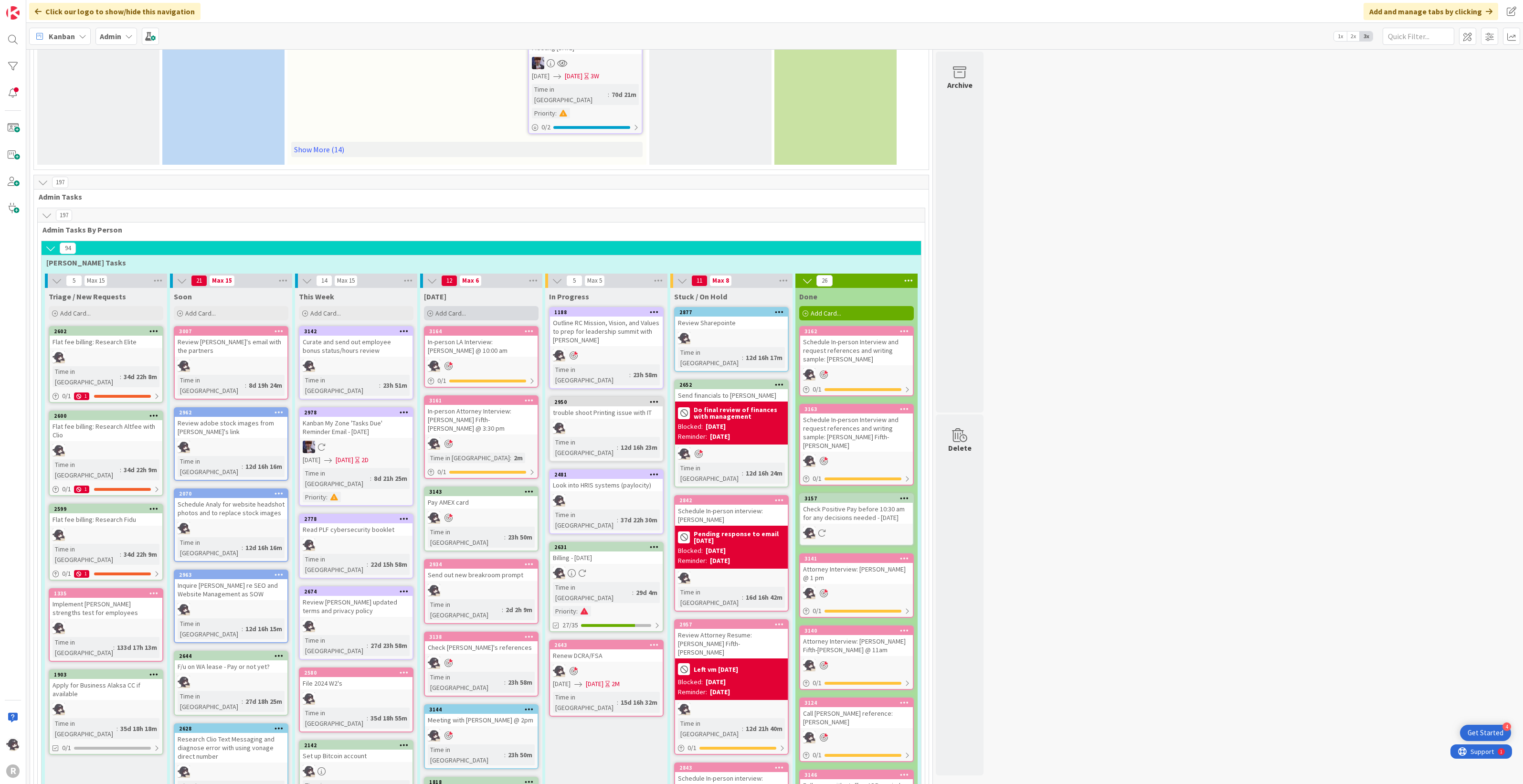
click at [474, 306] on div "Add Card..." at bounding box center [481, 313] width 114 height 14
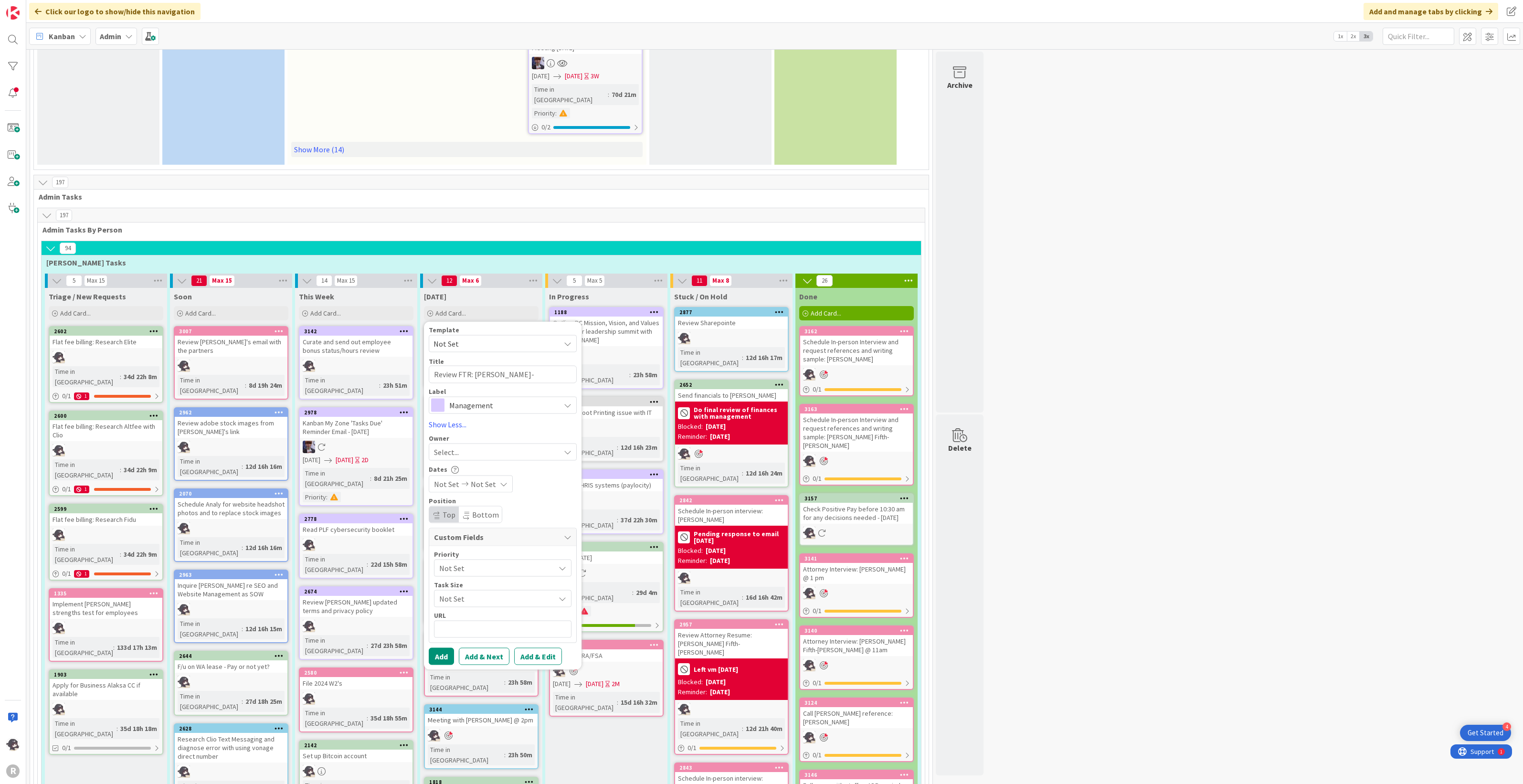
click at [475, 398] on span "Management" at bounding box center [502, 405] width 106 height 14
click at [482, 430] on span "HR" at bounding box center [523, 444] width 116 height 14
click at [447, 430] on span "Select..." at bounding box center [446, 452] width 25 height 12
click at [487, 430] on span "[PERSON_NAME]" at bounding box center [489, 513] width 47 height 14
click at [445, 430] on button "Add" at bounding box center [441, 655] width 25 height 17
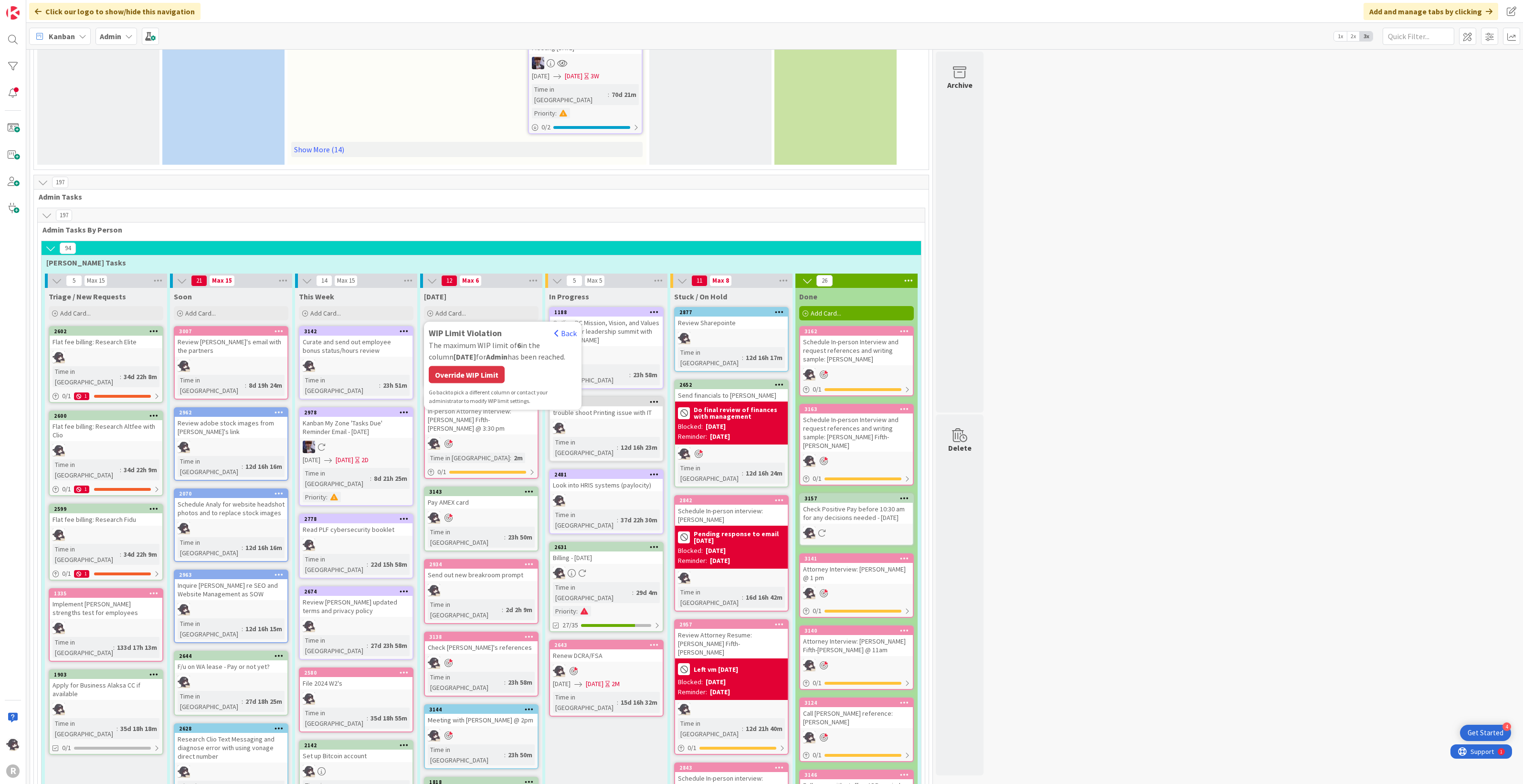
click at [477, 326] on div "WIP Limit Violation Back The maximum WIP limit of 6 in the column [DATE] for Ad…" at bounding box center [503, 365] width 148 height 79
click at [478, 366] on div "Override WIP Limit" at bounding box center [467, 374] width 76 height 17
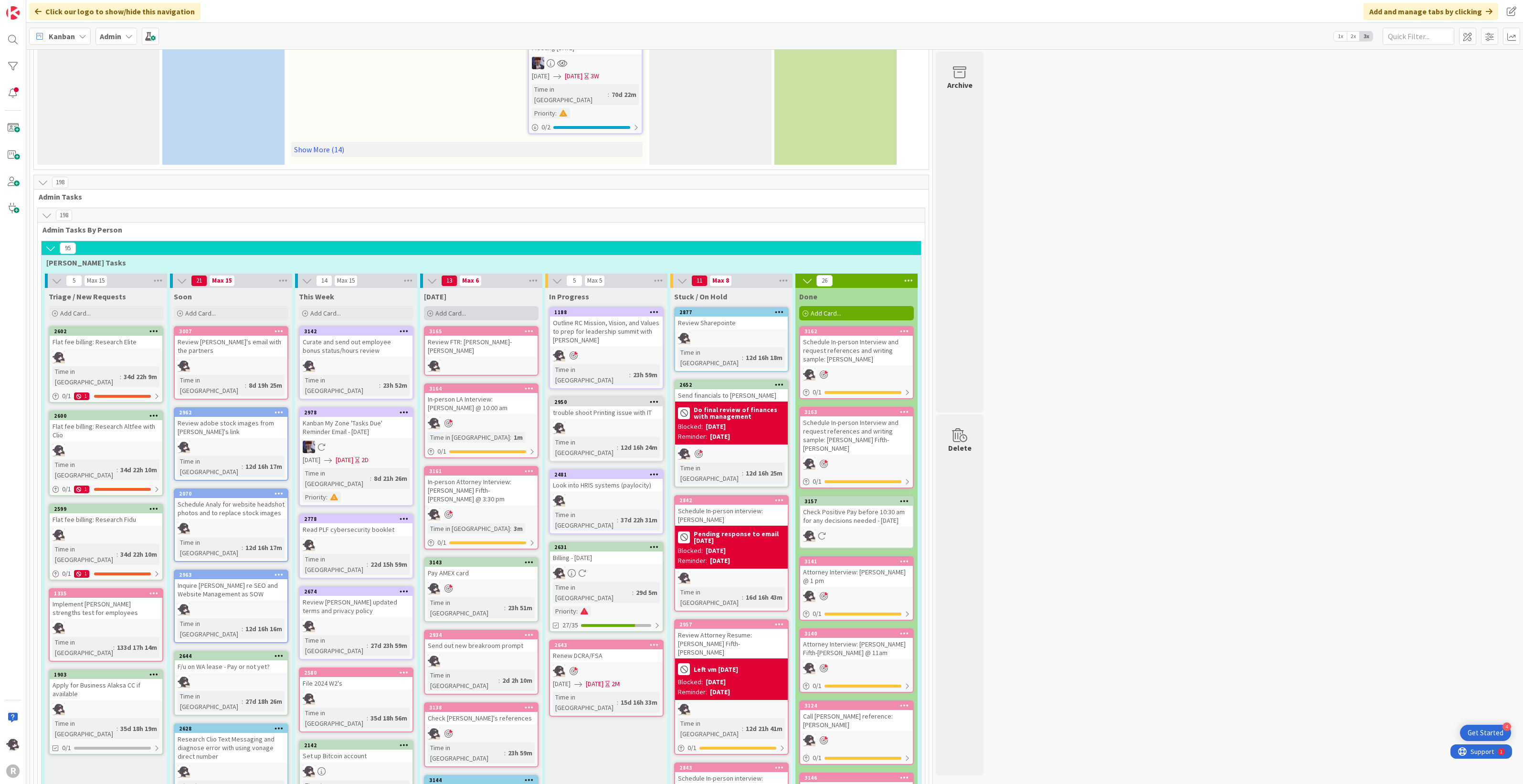
click at [480, 306] on div "Add Card..." at bounding box center [481, 313] width 114 height 14
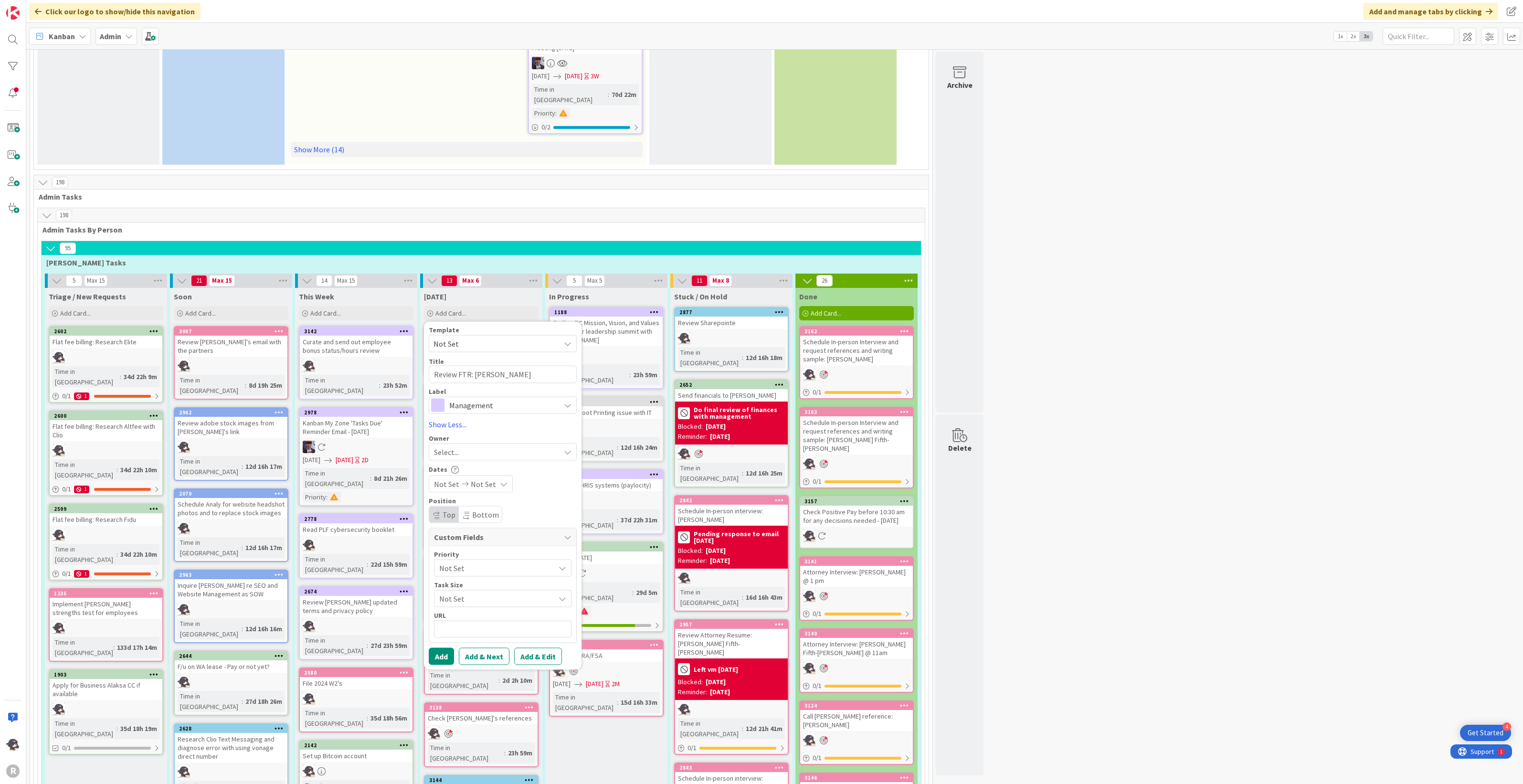
click at [464, 398] on span "Management" at bounding box center [502, 405] width 106 height 14
drag, startPoint x: 464, startPoint y: 356, endPoint x: 469, endPoint y: 399, distance: 43.3
click at [469, 430] on span "HR" at bounding box center [523, 444] width 116 height 14
click at [441, 430] on span "Select..." at bounding box center [446, 452] width 25 height 12
click at [462, 430] on link "[PERSON_NAME]" at bounding box center [507, 514] width 157 height 18
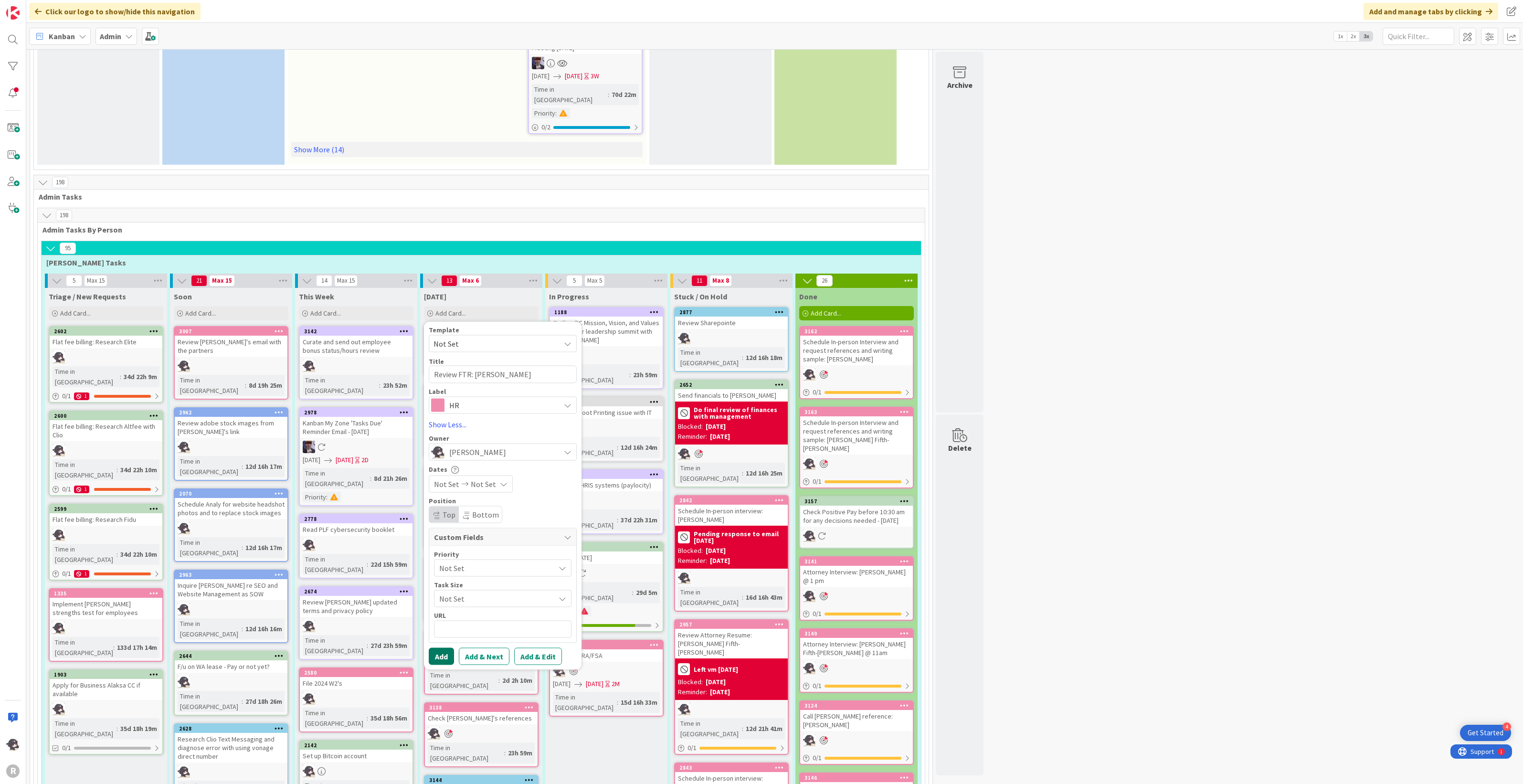
click at [445, 430] on button "Add" at bounding box center [441, 655] width 25 height 17
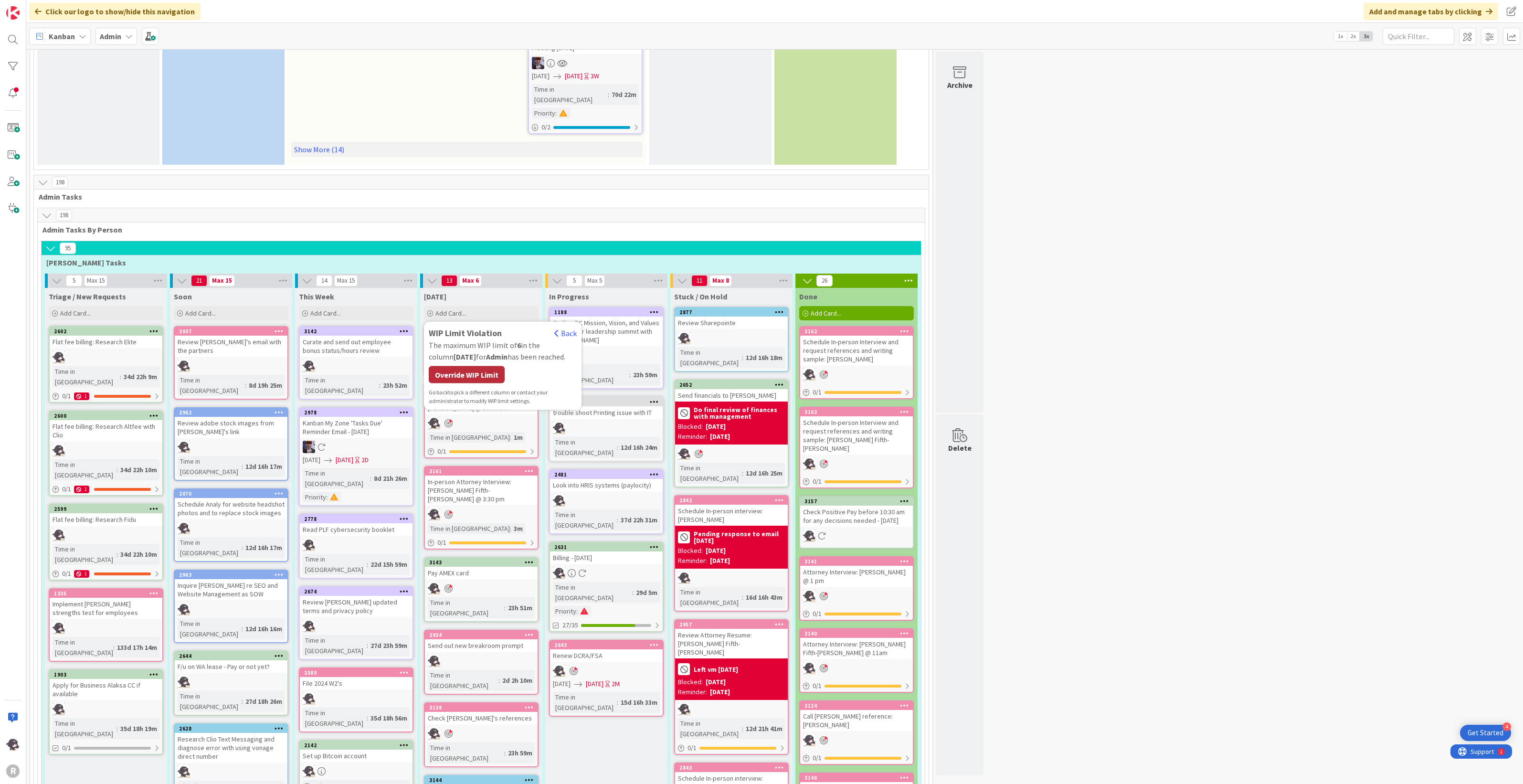
click at [465, 366] on div "Override WIP Limit" at bounding box center [467, 374] width 76 height 17
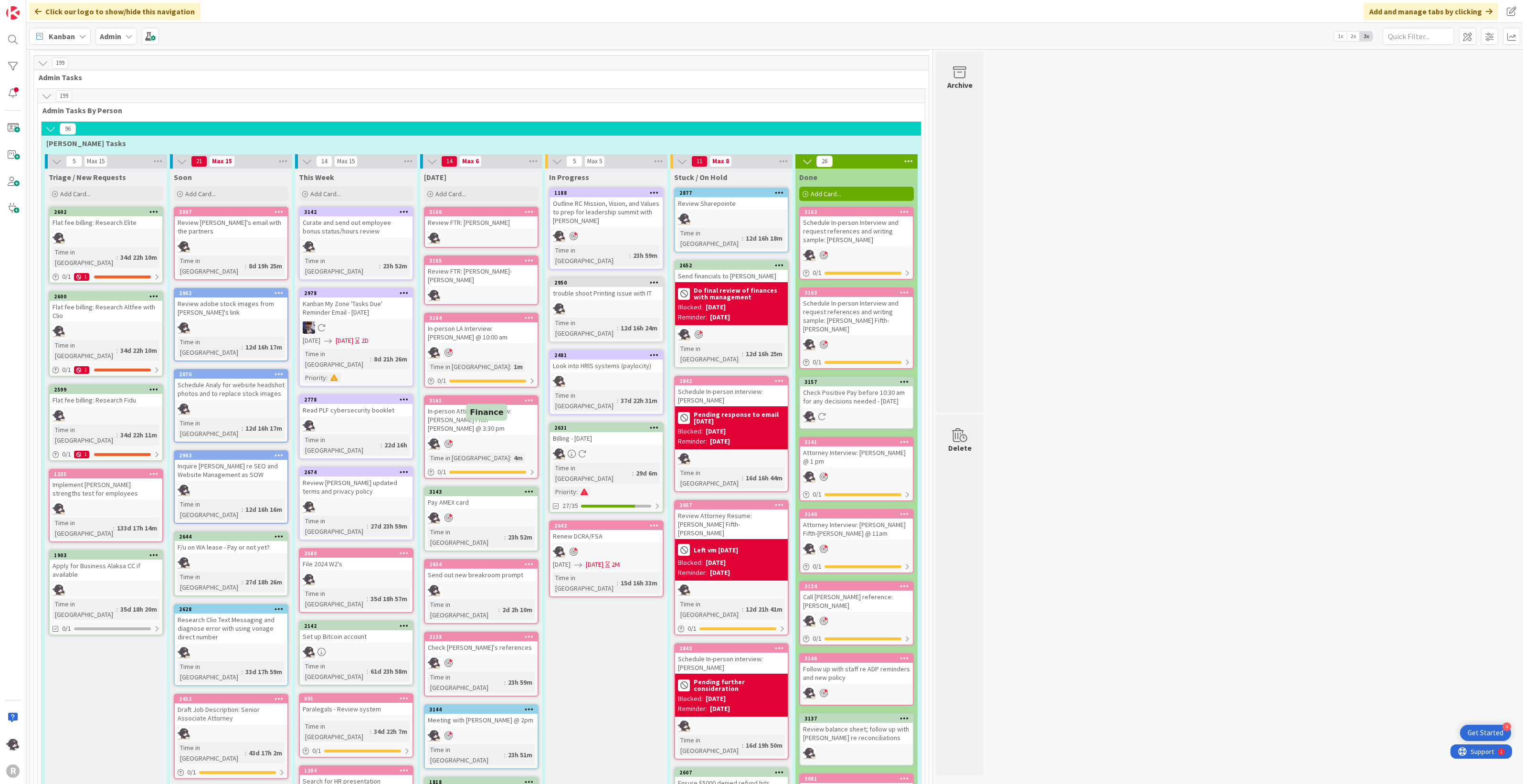
scroll to position [657, 0]
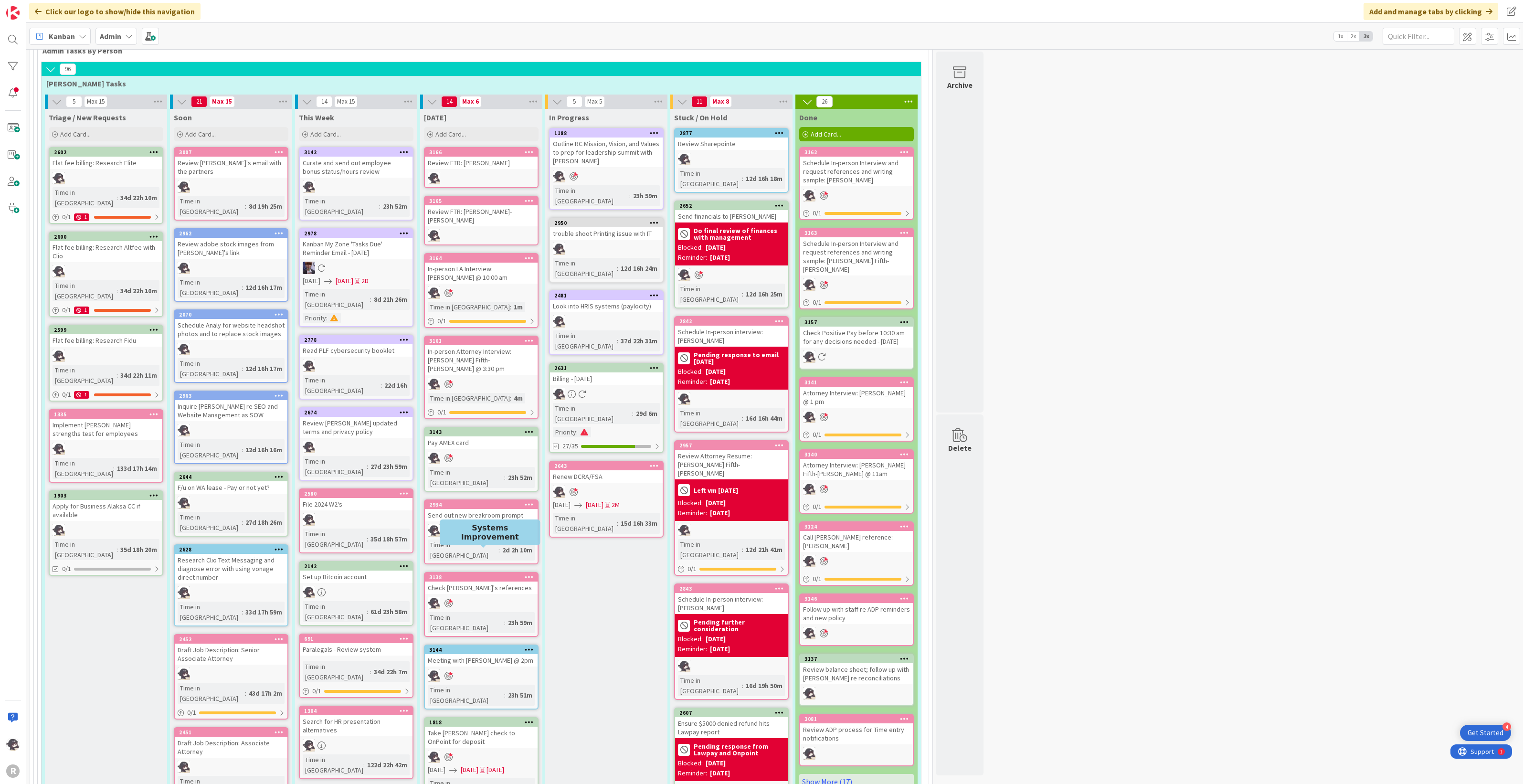
click at [532, 430] on icon at bounding box center [529, 649] width 9 height 7
click at [415, 430] on button "Delete" at bounding box center [417, 698] width 36 height 17
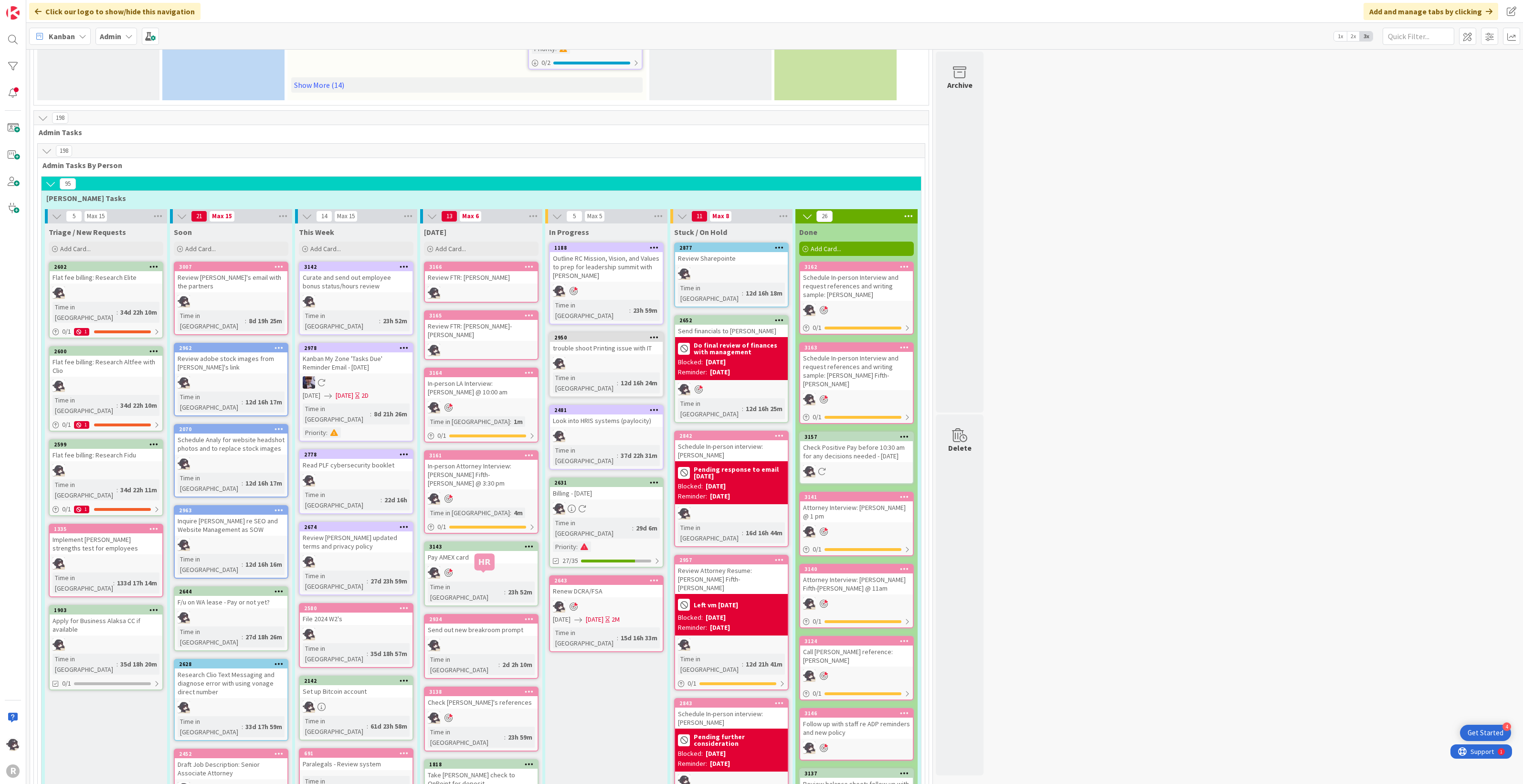
scroll to position [537, 0]
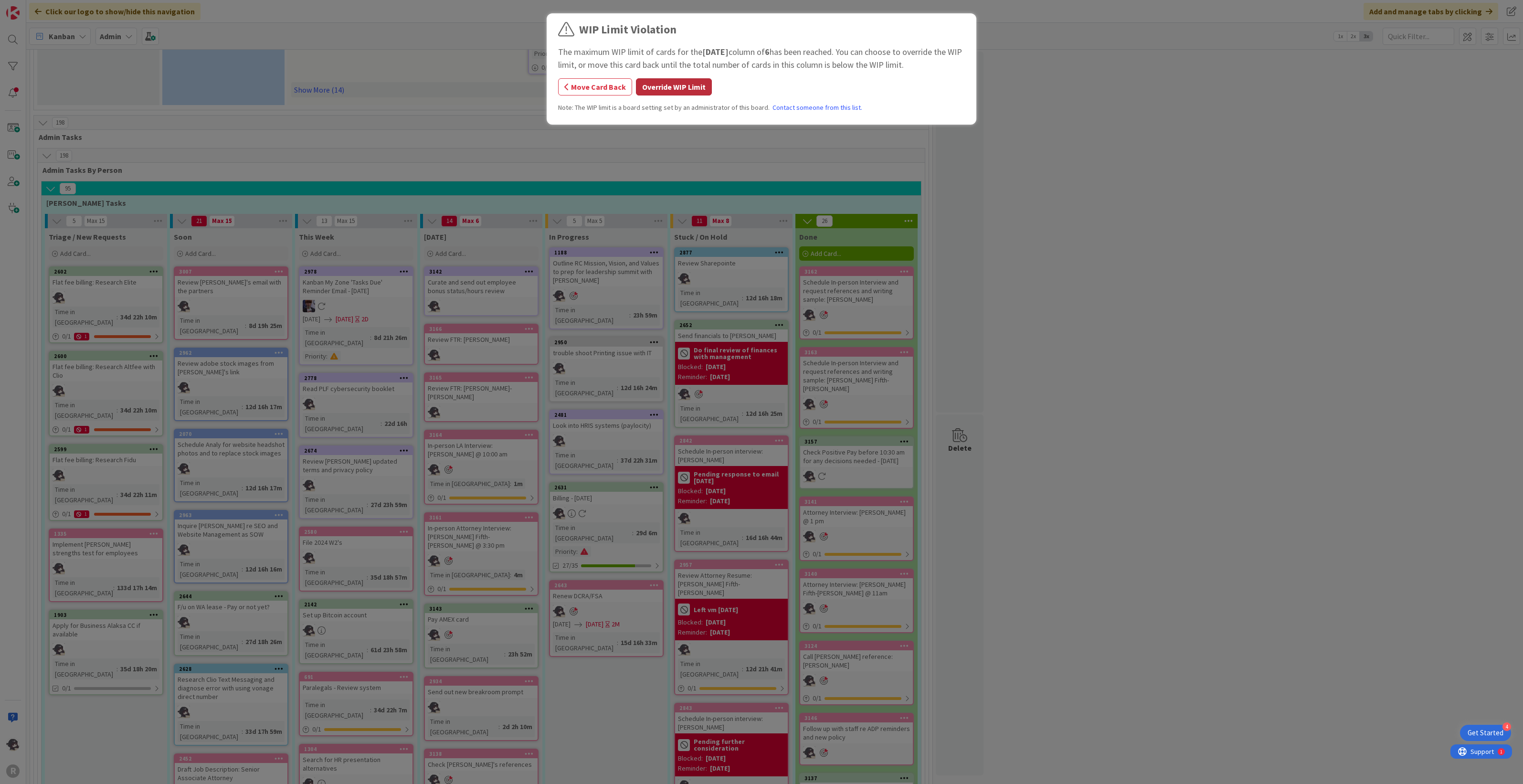
click at [678, 86] on button "Override WIP Limit" at bounding box center [674, 86] width 76 height 17
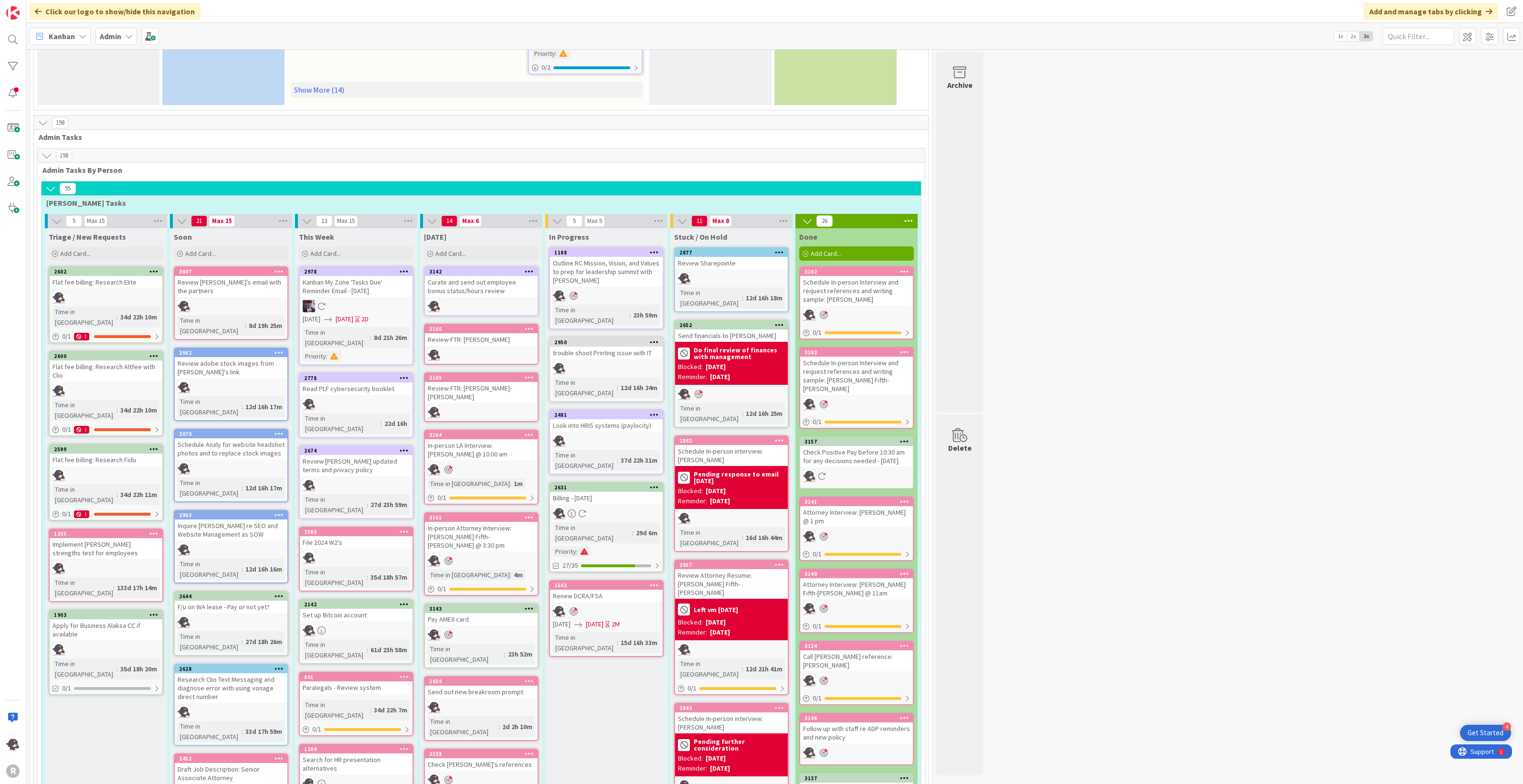
click at [529, 268] on icon at bounding box center [529, 272] width 9 height 7
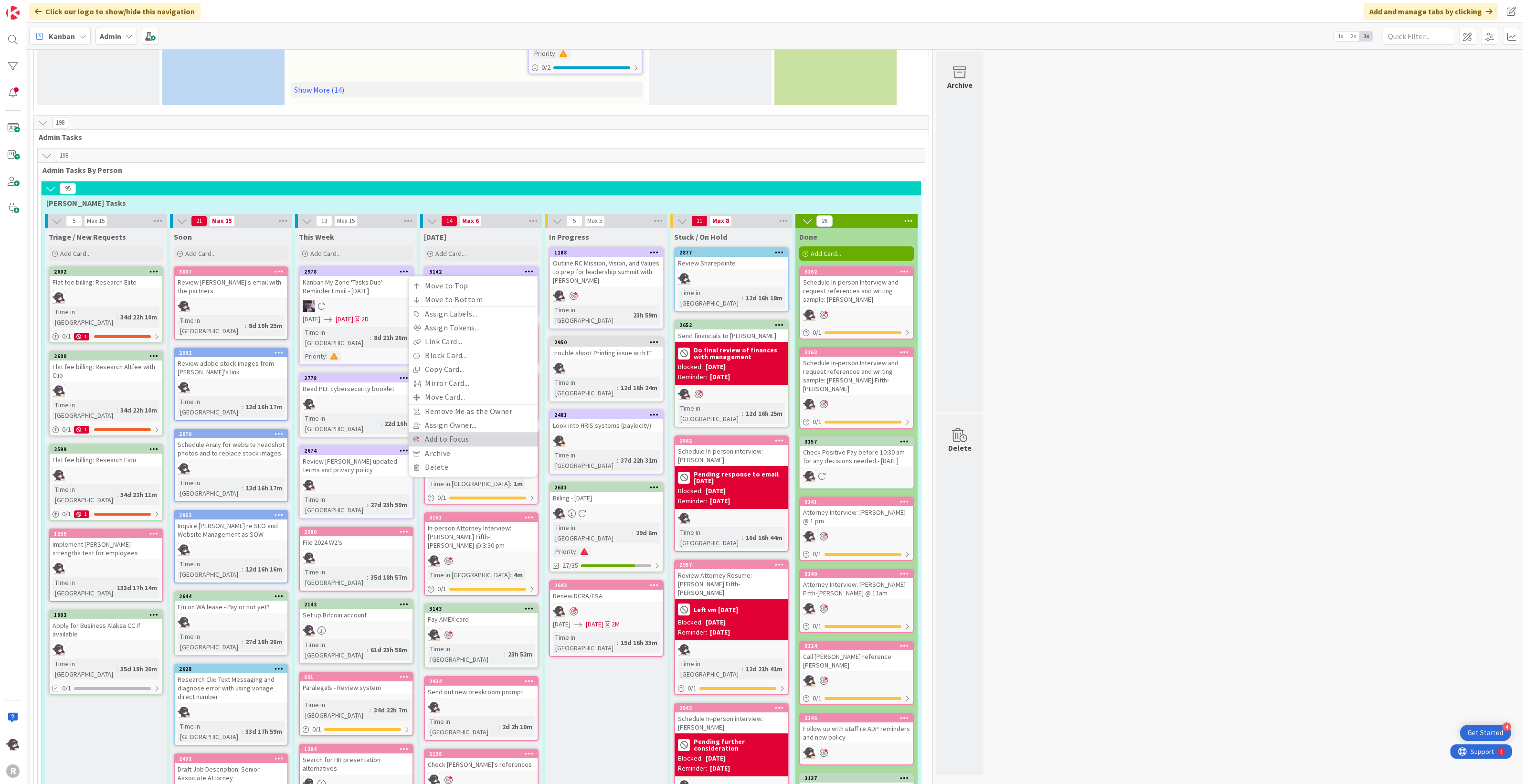
click at [452, 430] on link "Add to Focus" at bounding box center [473, 439] width 129 height 14
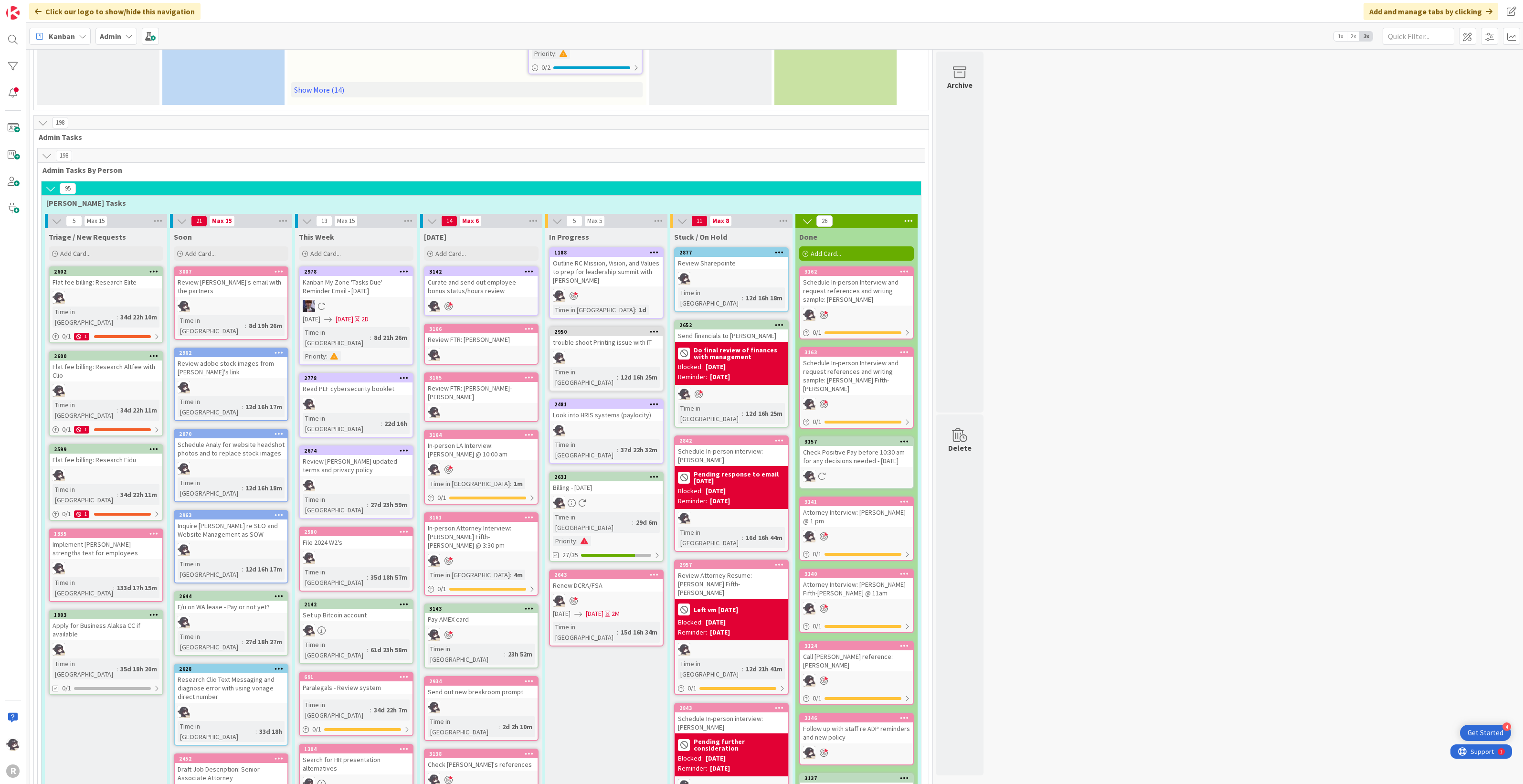
click at [528, 268] on icon at bounding box center [529, 272] width 9 height 7
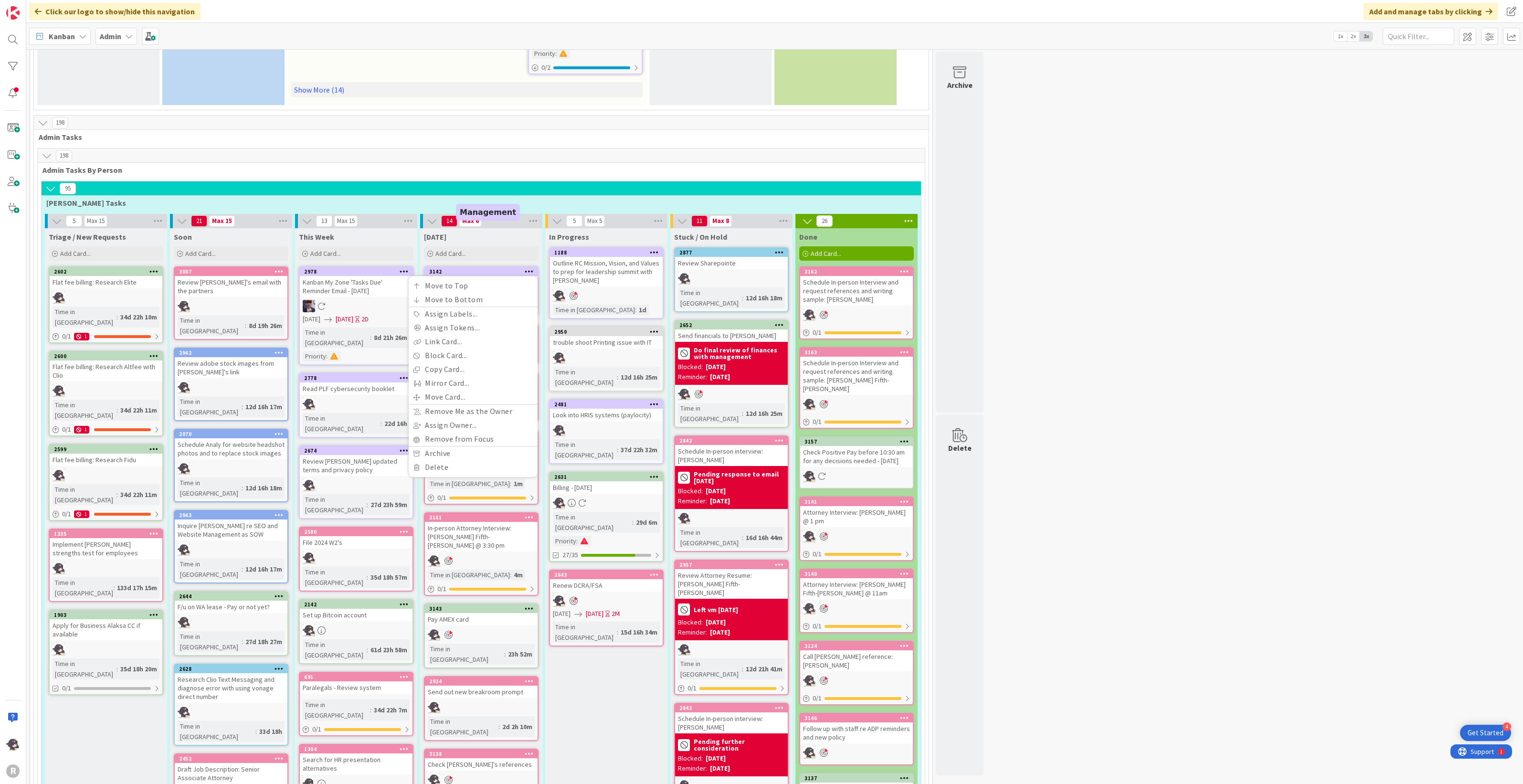
click at [504, 268] on div "3142" at bounding box center [483, 272] width 108 height 7
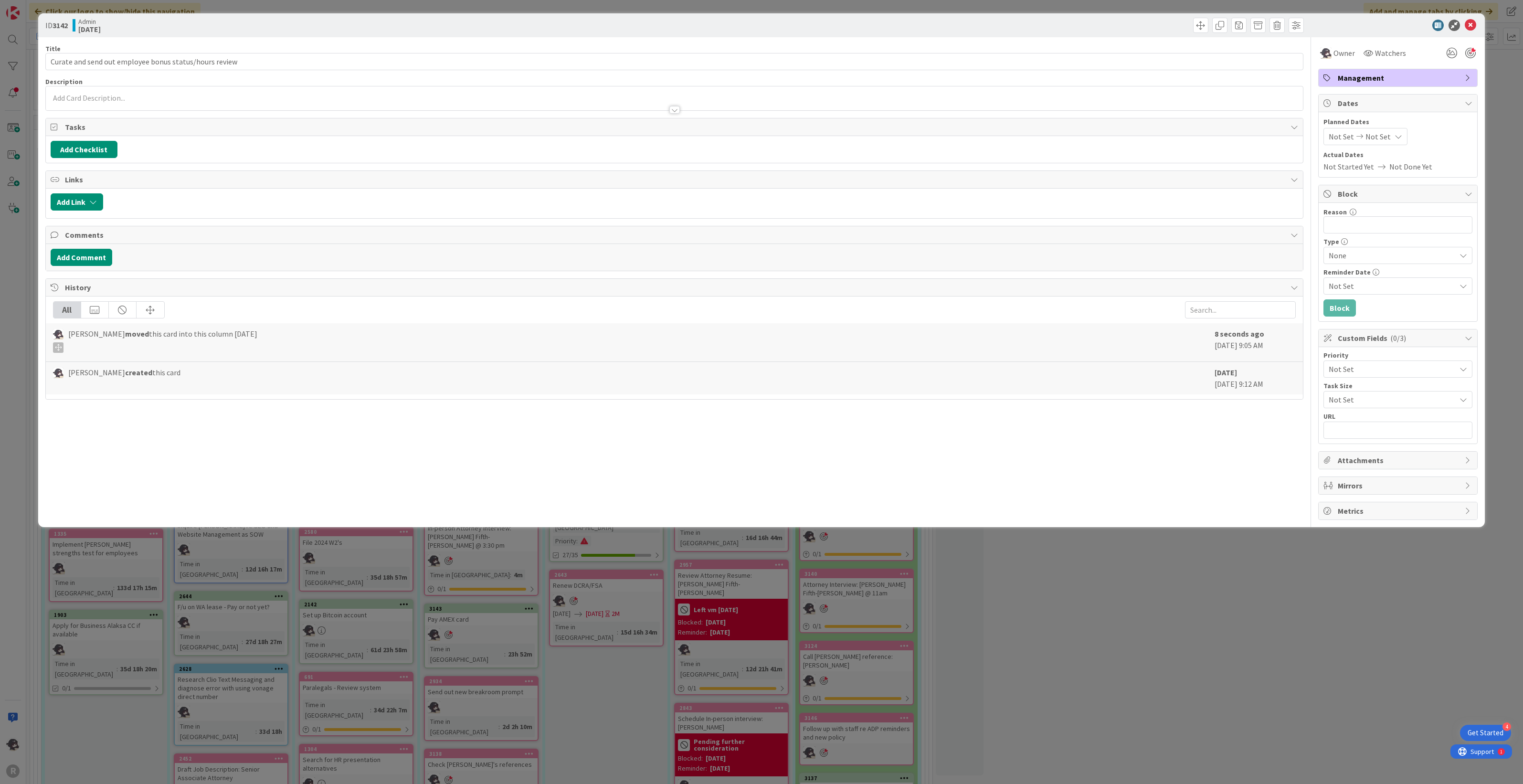
click at [900, 79] on span "Management" at bounding box center [1399, 77] width 122 height 12
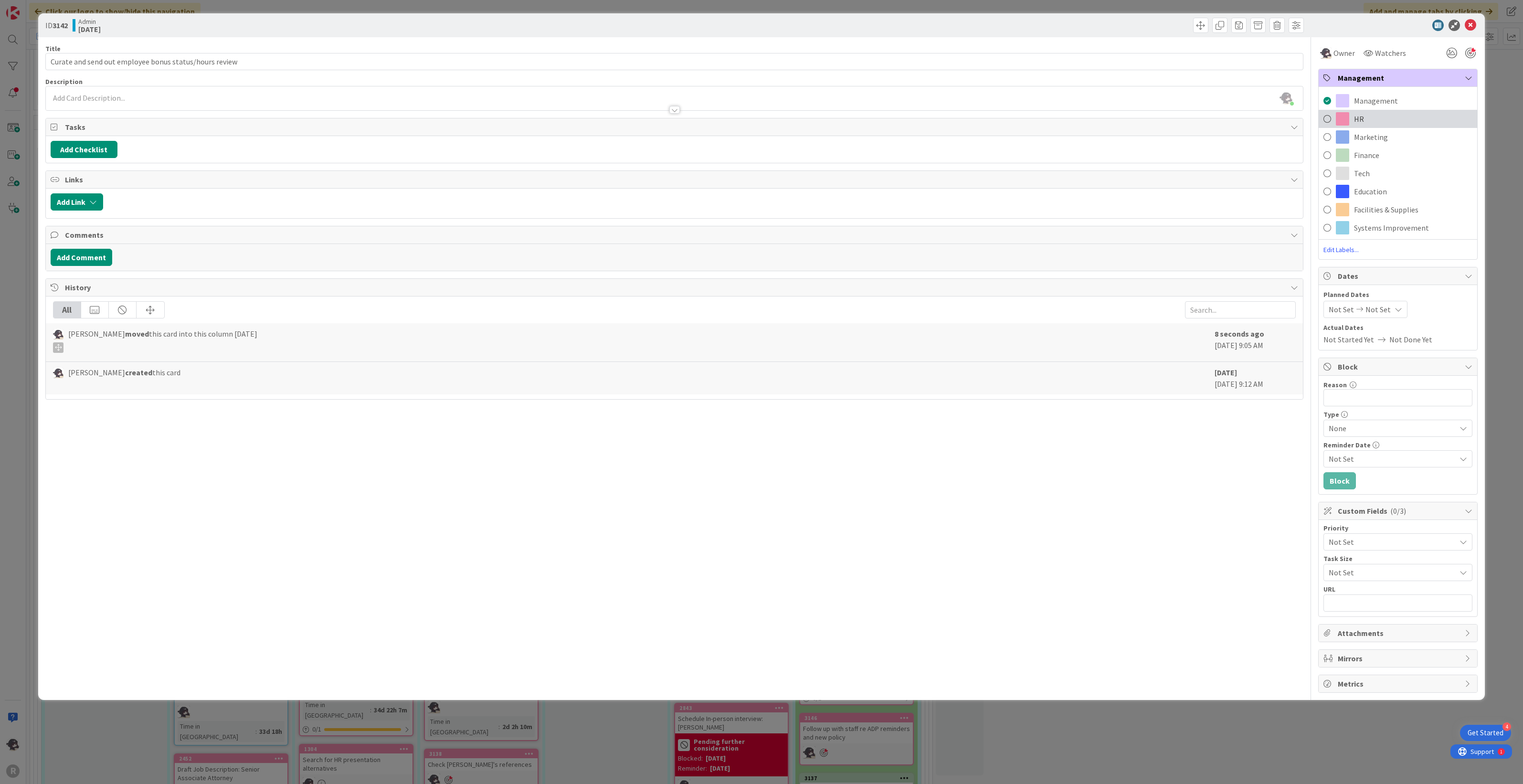
click at [900, 121] on div "HR" at bounding box center [1398, 119] width 159 height 18
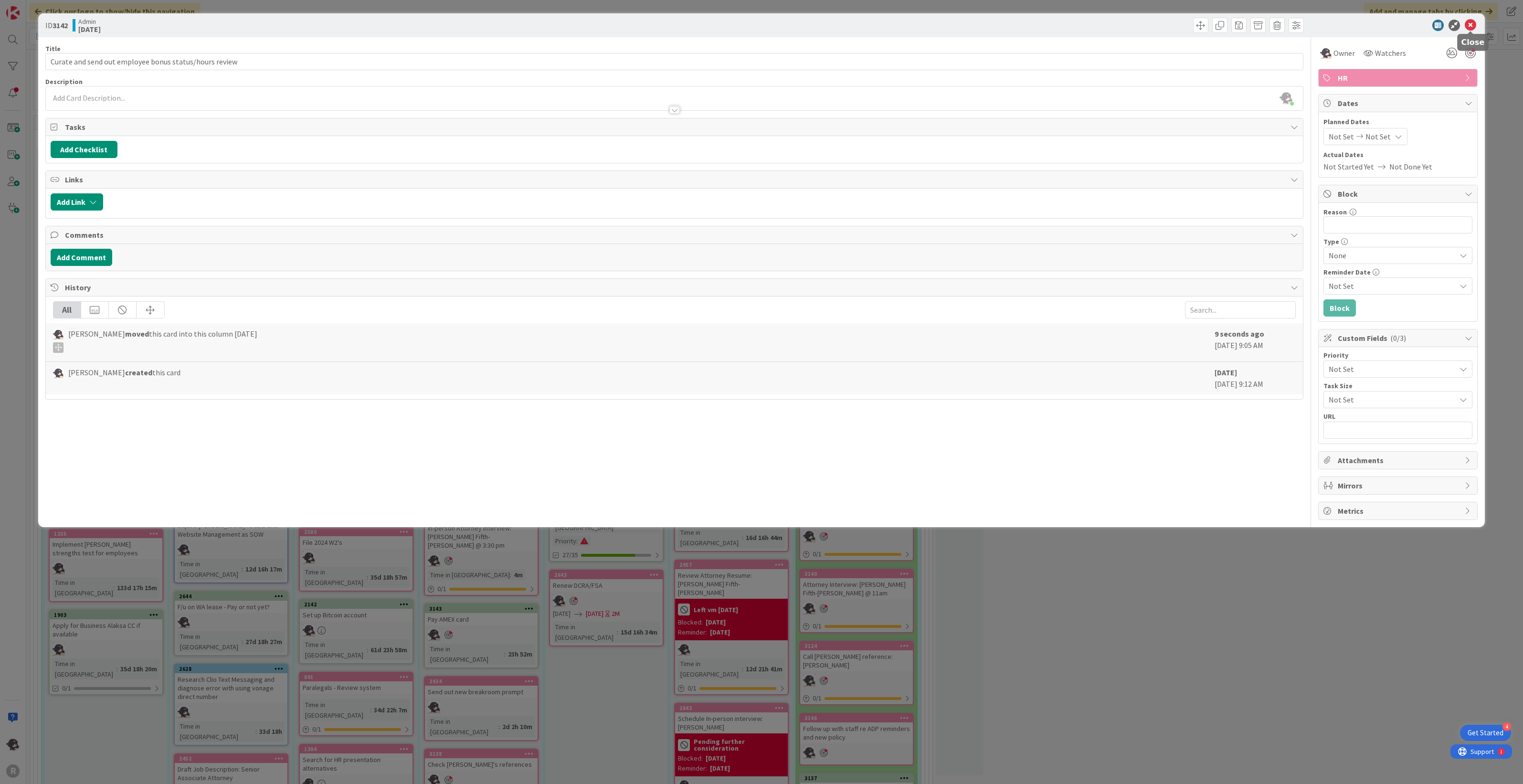
click at [900, 23] on icon at bounding box center [1470, 25] width 12 height 12
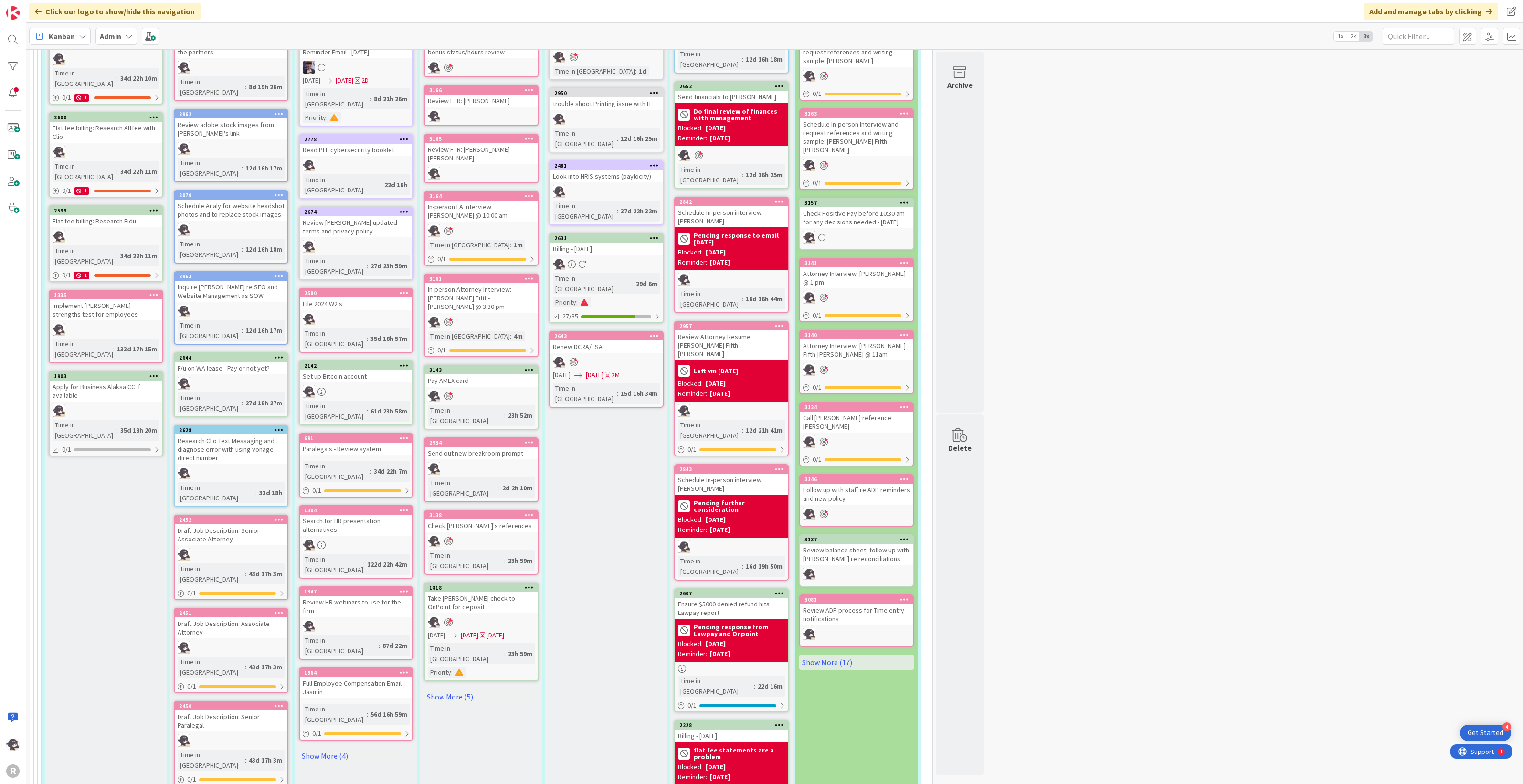
scroll to position [657, 0]
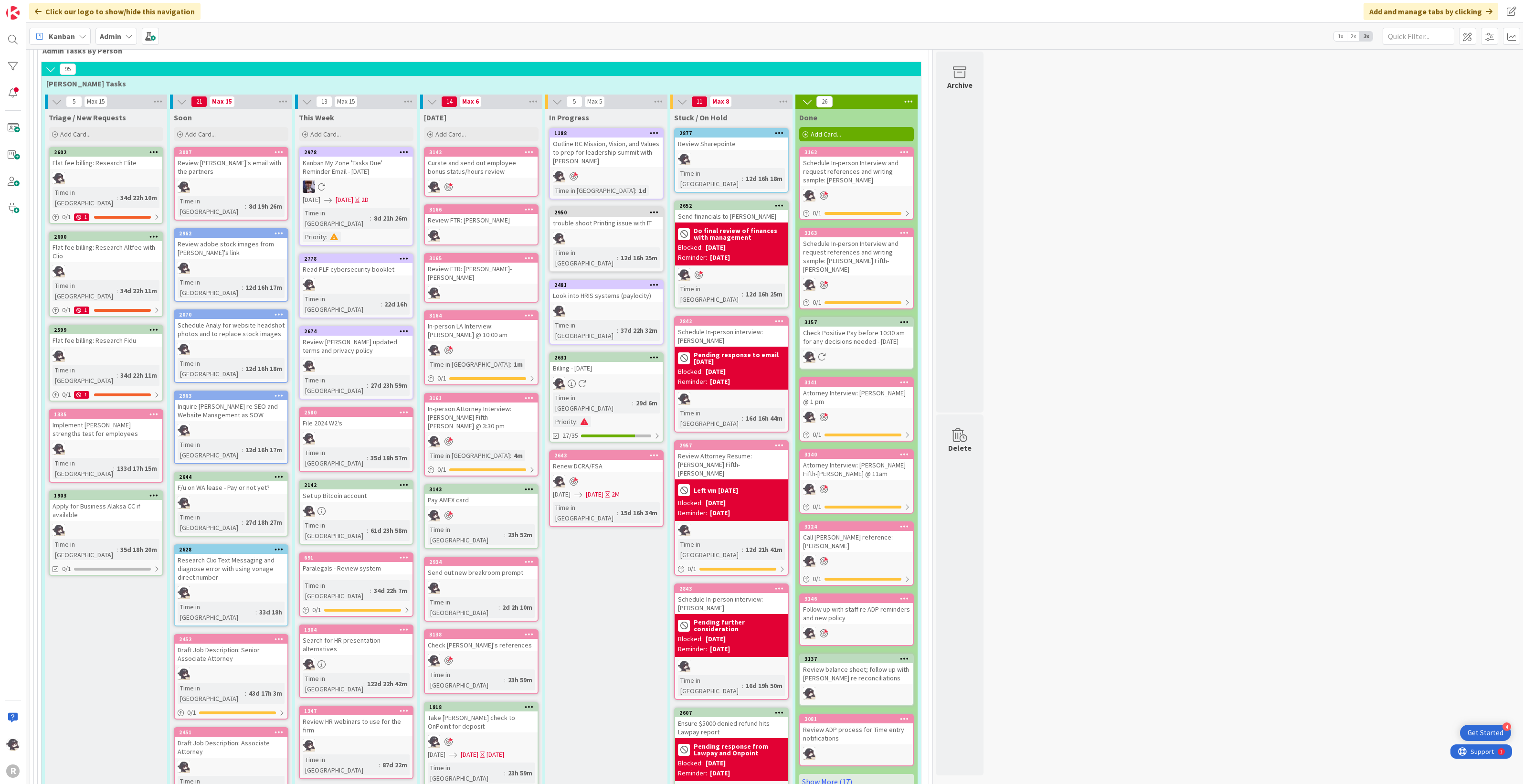
click at [281, 392] on icon at bounding box center [278, 395] width 9 height 7
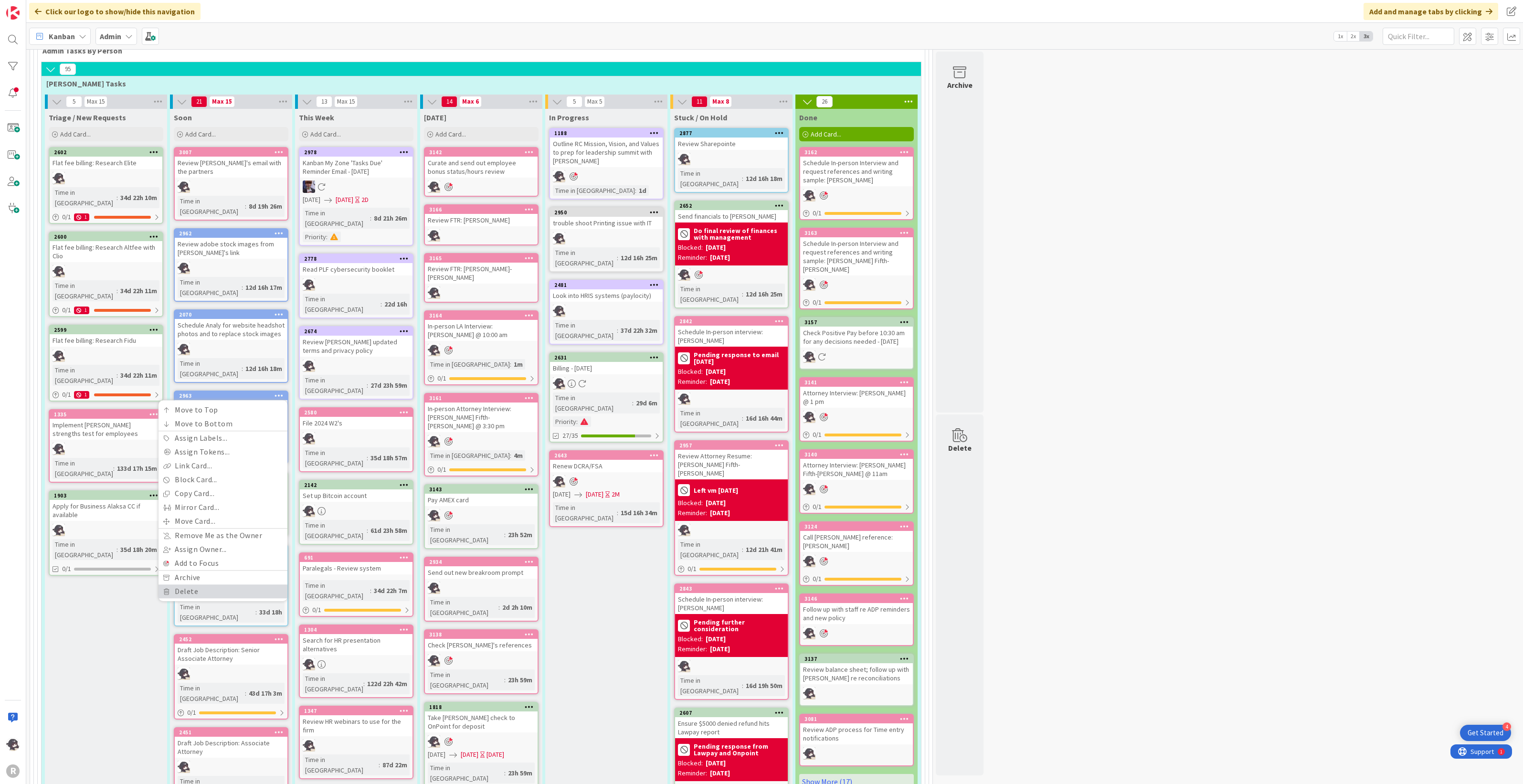
click at [185, 430] on link "Delete" at bounding box center [223, 591] width 129 height 14
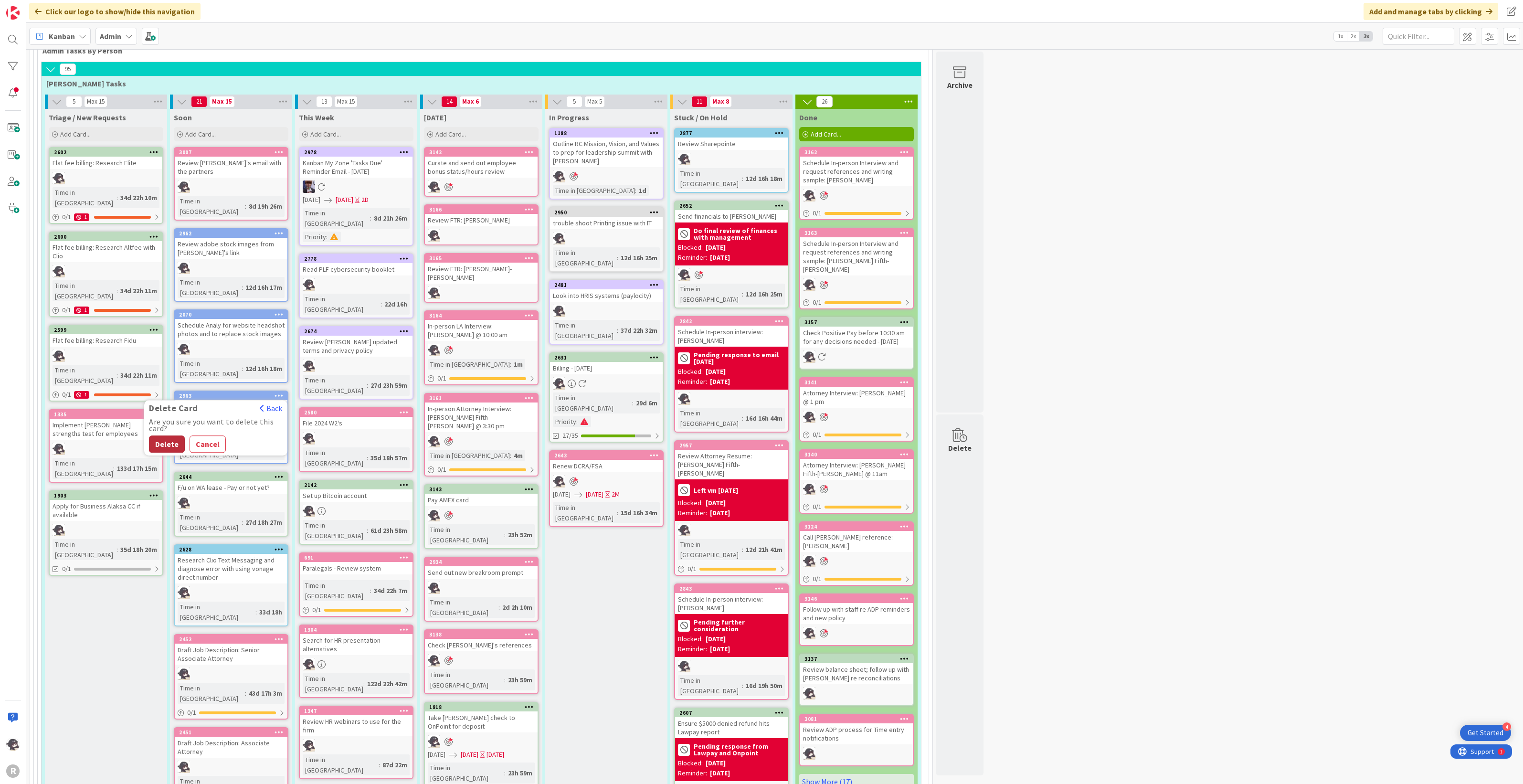
click at [166, 430] on button "Delete" at bounding box center [167, 443] width 36 height 17
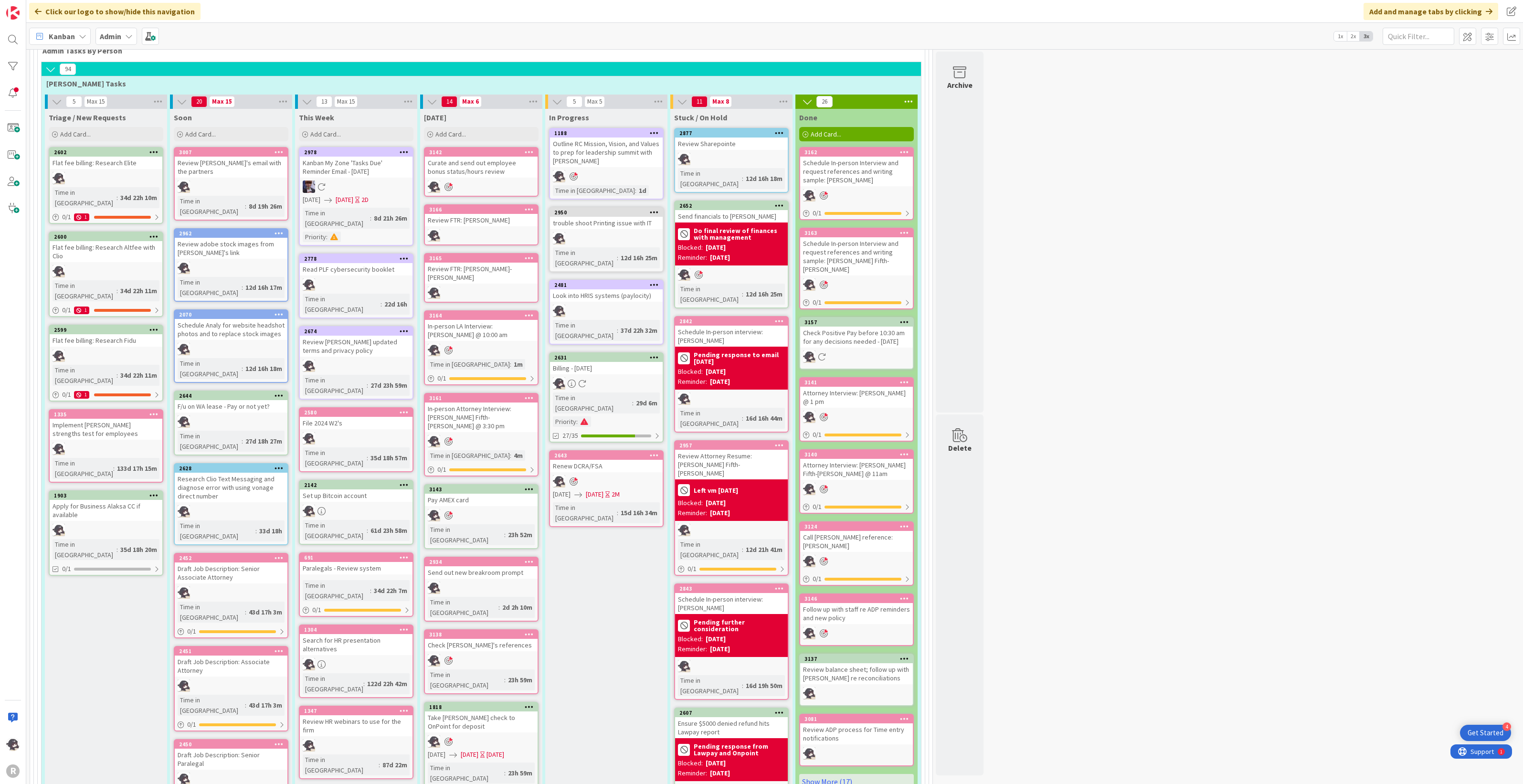
scroll to position [537, 0]
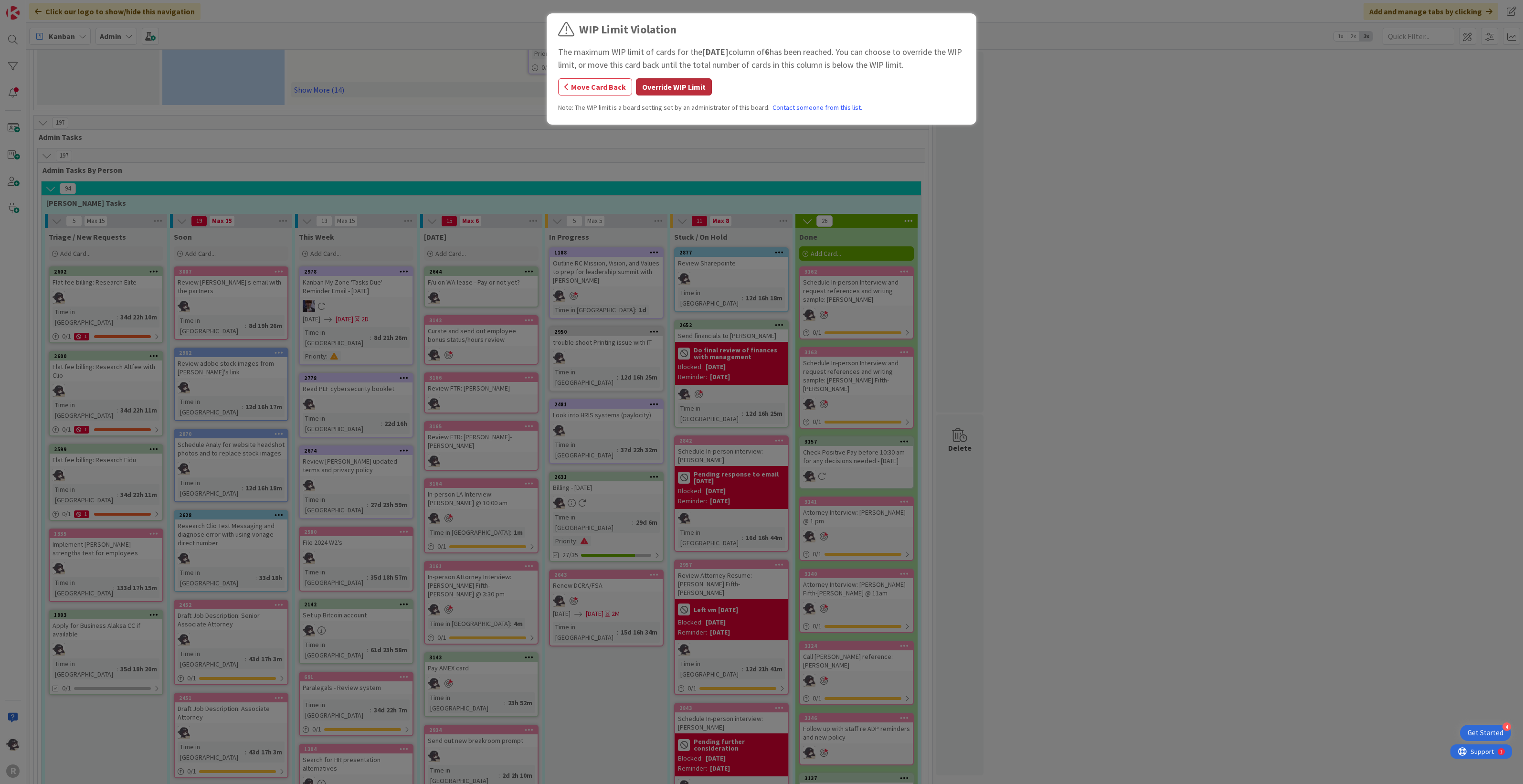
click at [666, 83] on button "Override WIP Limit" at bounding box center [674, 86] width 76 height 17
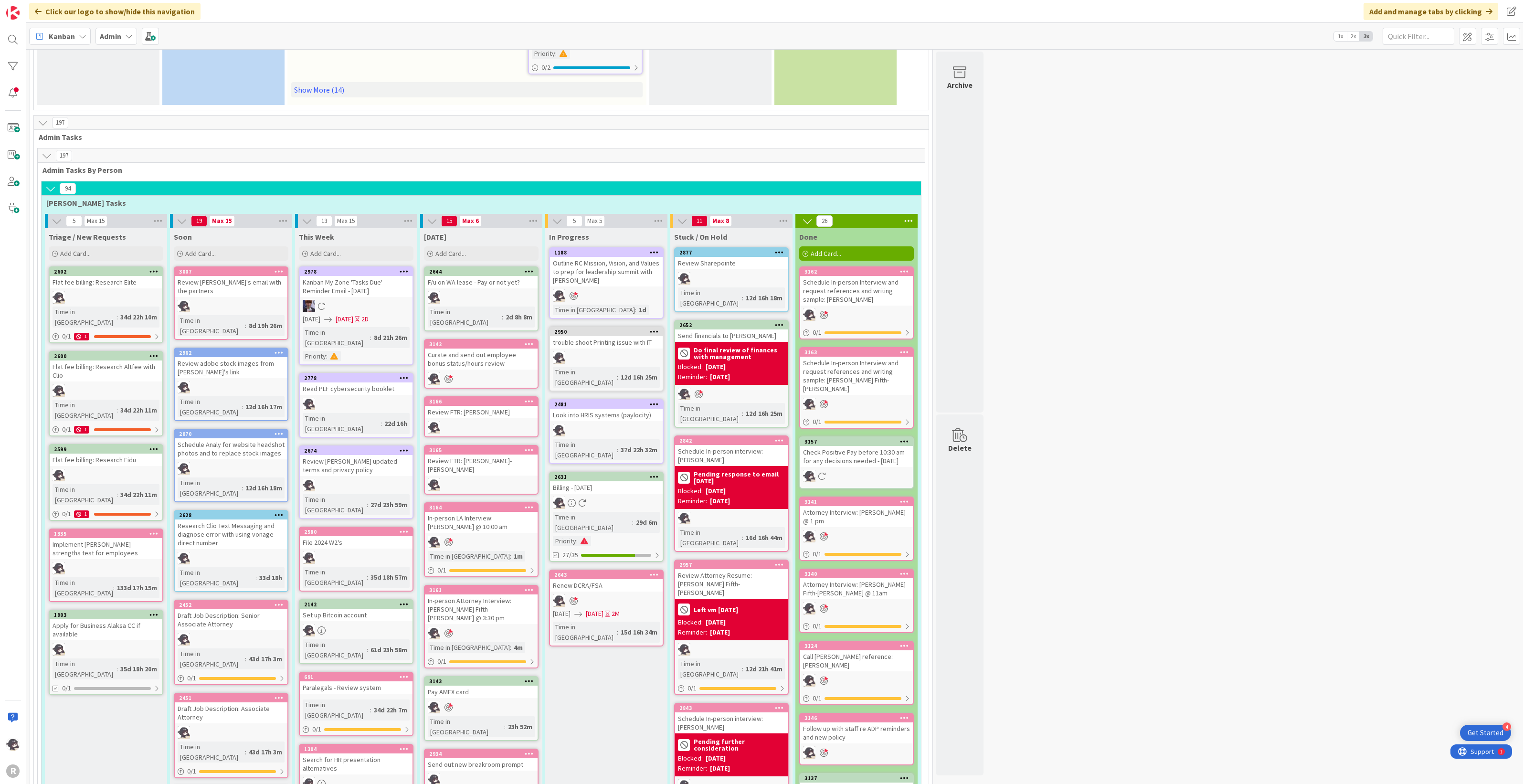
click at [83, 34] on icon at bounding box center [82, 36] width 8 height 8
click at [72, 57] on span "My Zone" at bounding box center [84, 56] width 68 height 14
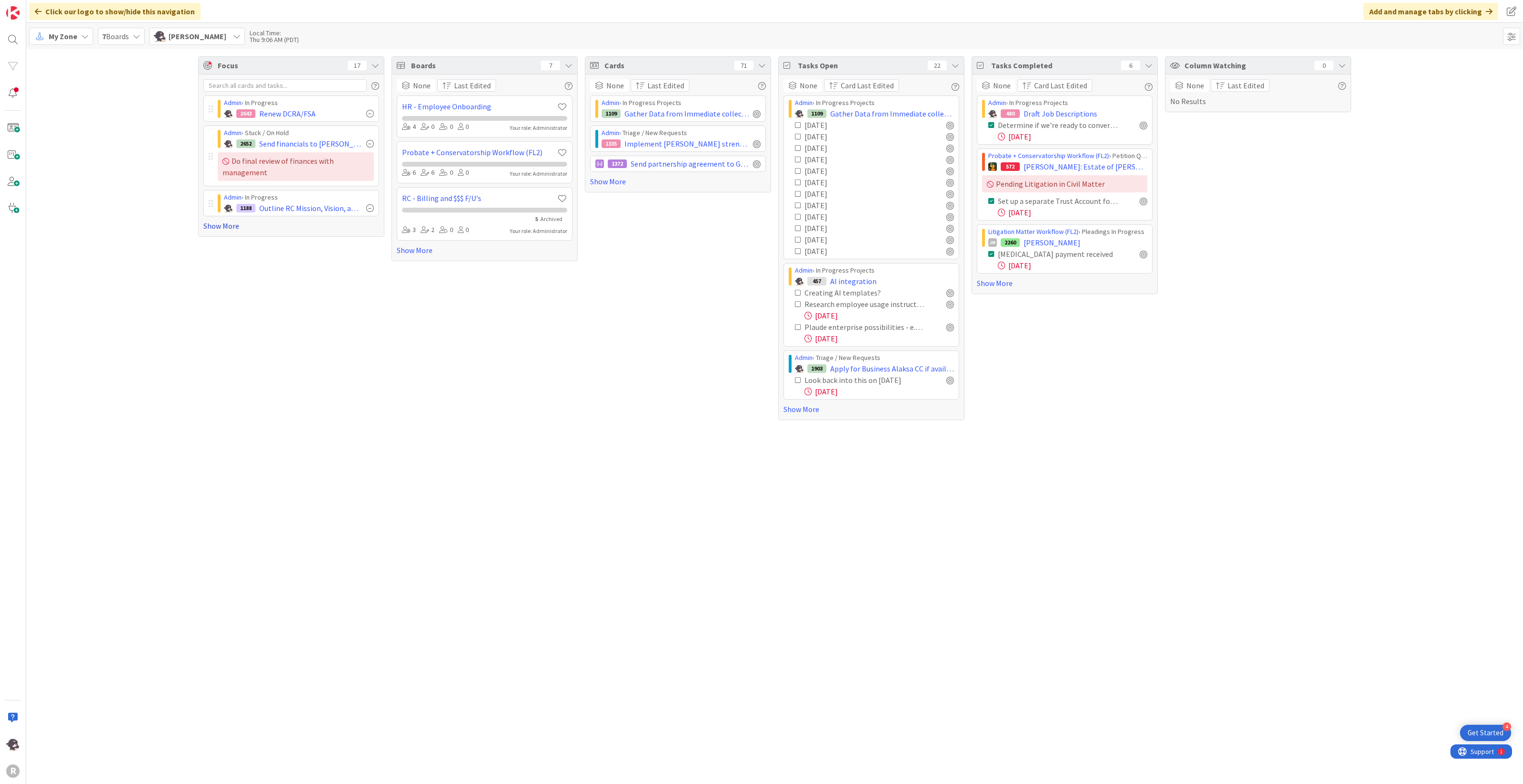
click at [229, 226] on link "Show More" at bounding box center [291, 226] width 176 height 12
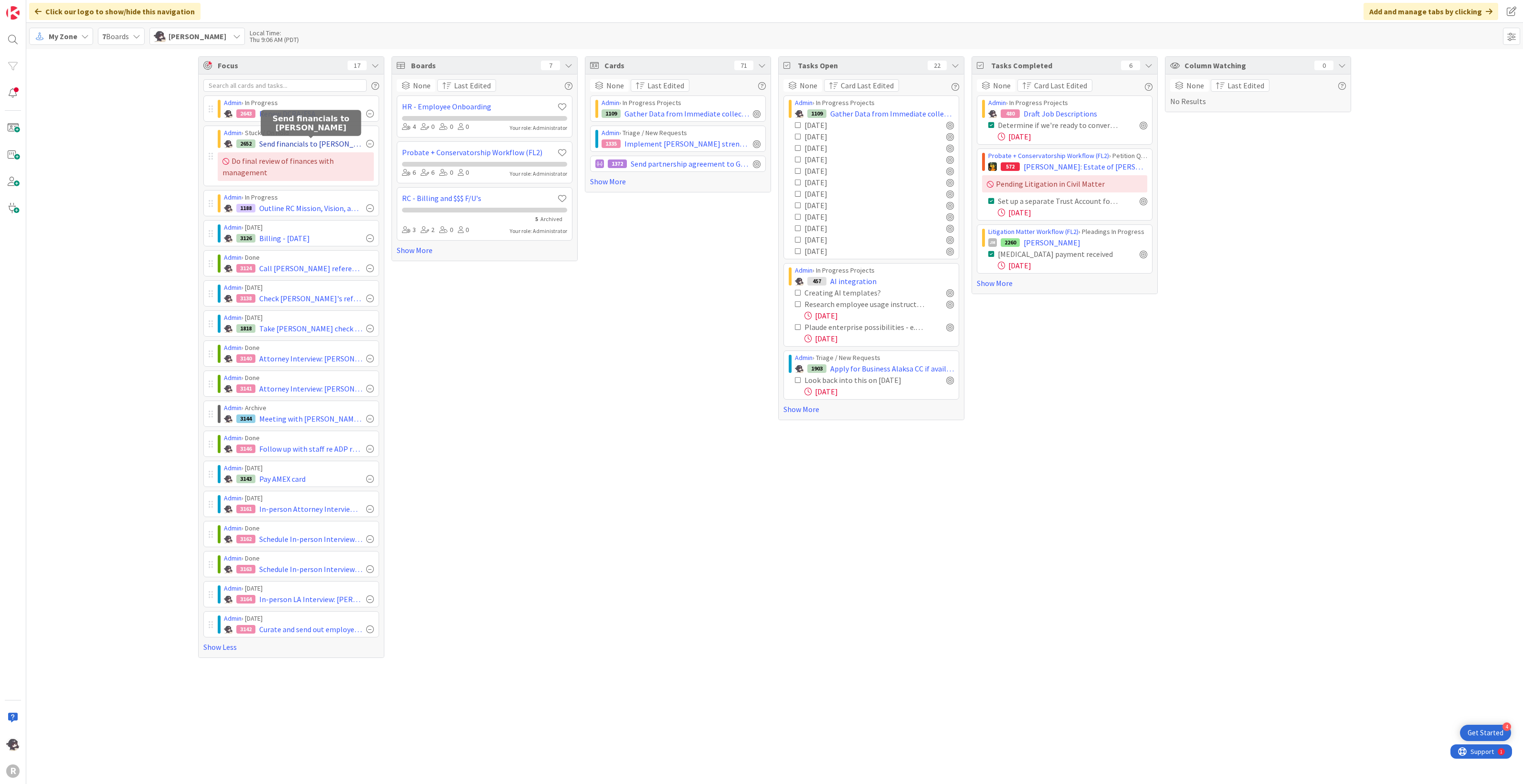
click at [292, 146] on span "Send financials to [PERSON_NAME]" at bounding box center [311, 144] width 103 height 12
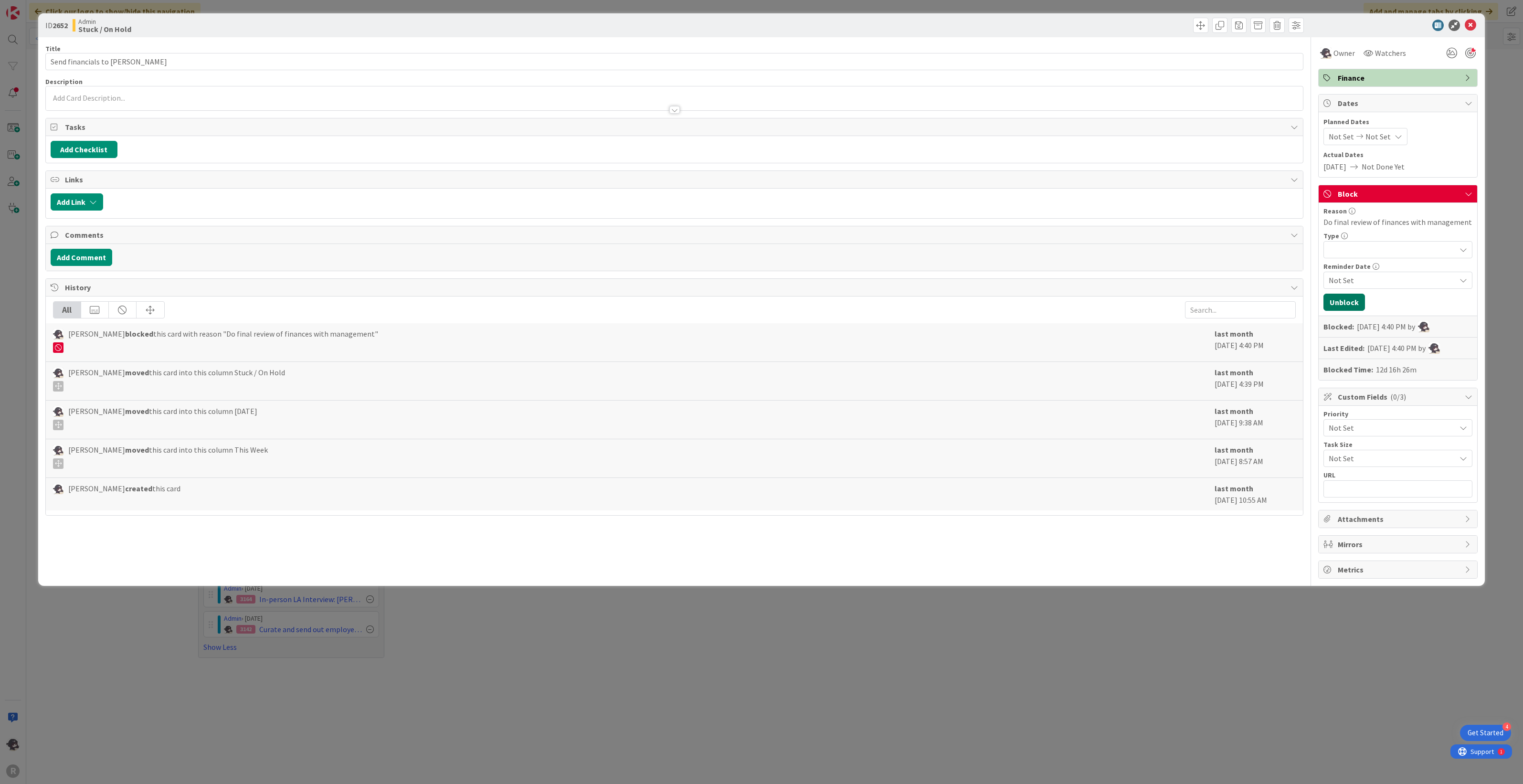
click at [900, 303] on button "Unblock" at bounding box center [1344, 302] width 42 height 17
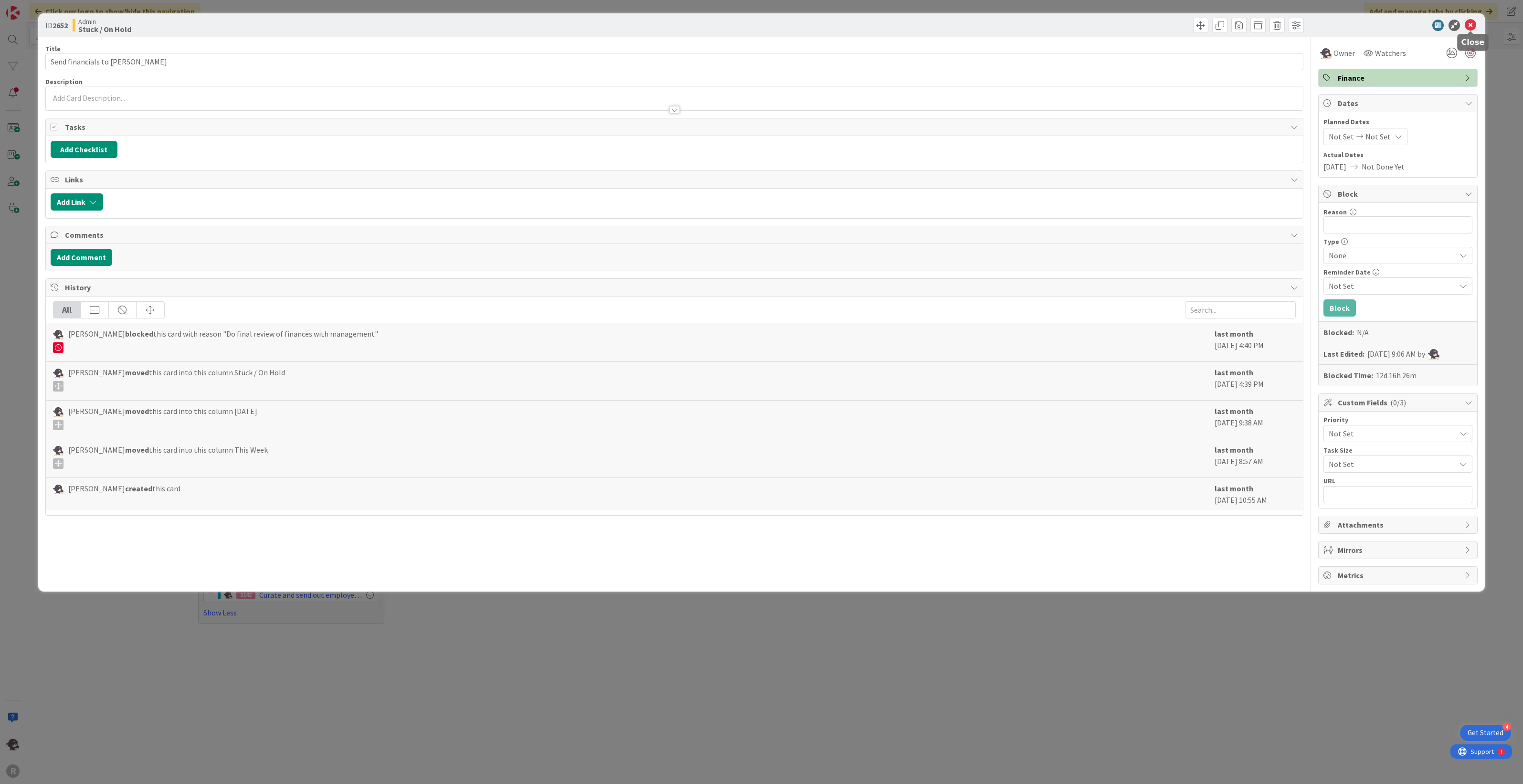
click at [900, 23] on icon at bounding box center [1470, 25] width 12 height 12
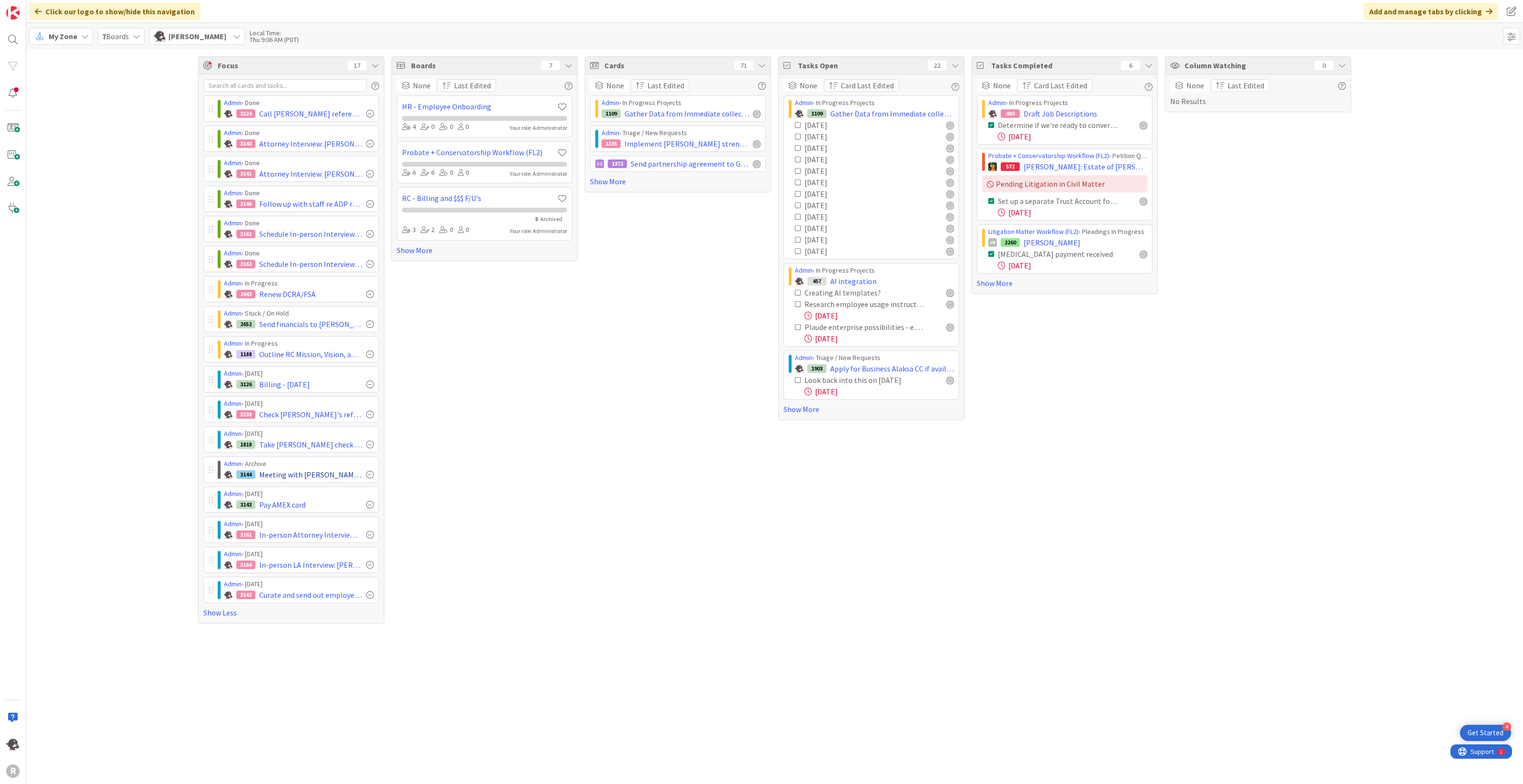
click at [371, 430] on div at bounding box center [369, 474] width 8 height 8
click at [370, 356] on div at bounding box center [369, 354] width 8 height 8
click at [371, 356] on div at bounding box center [369, 354] width 8 height 8
